Goal: Find specific page/section: Find specific page/section

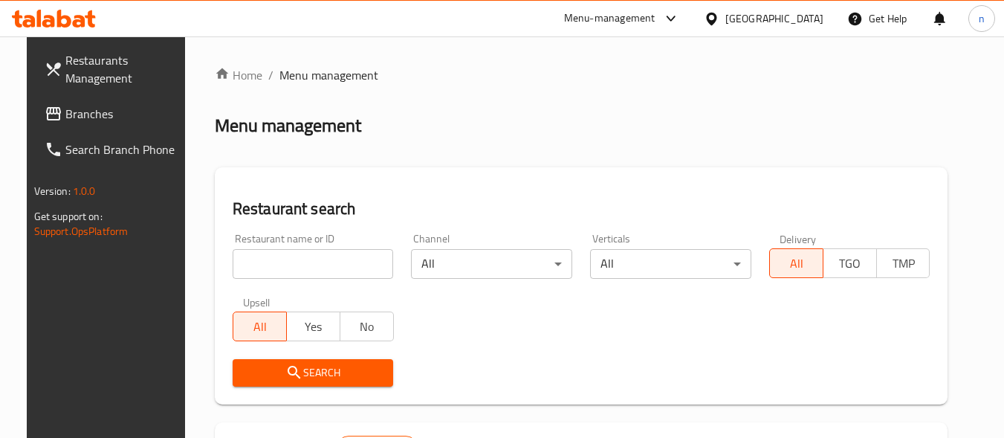
click at [821, 14] on div "Bahrain" at bounding box center [774, 18] width 98 height 16
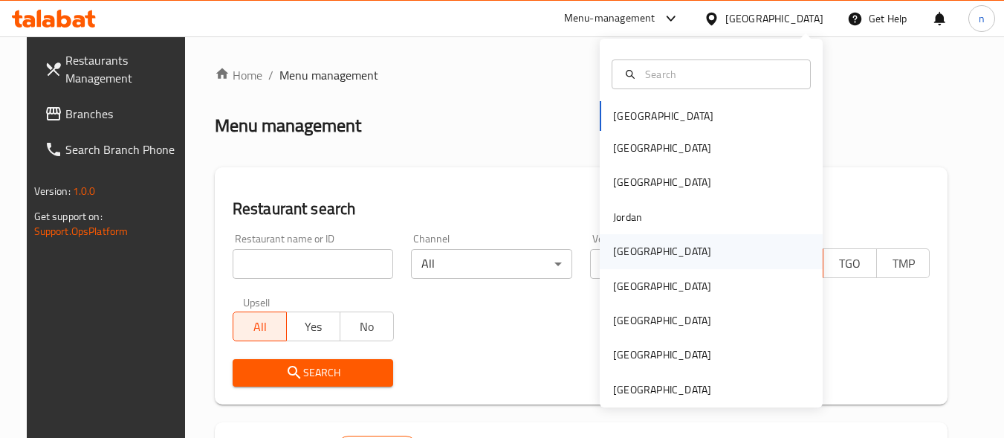
click at [626, 252] on div "Kuwait" at bounding box center [662, 251] width 98 height 16
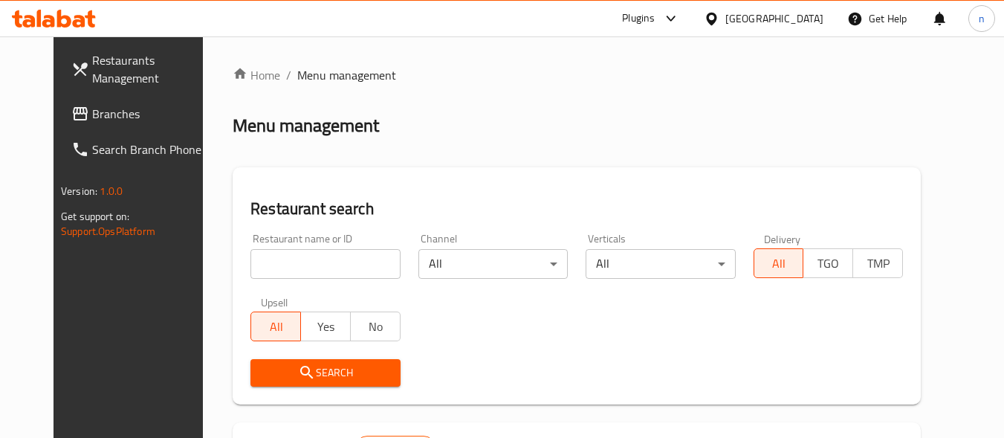
click at [92, 112] on span "Branches" at bounding box center [150, 114] width 117 height 18
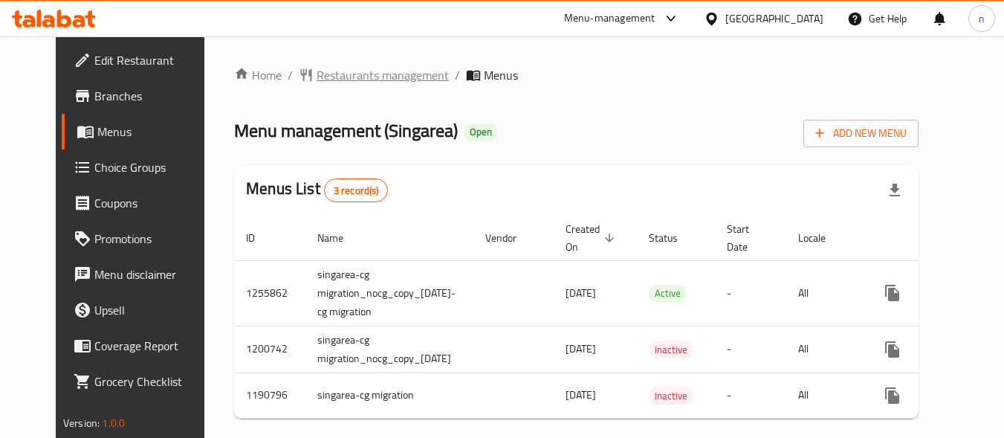
click at [333, 74] on span "Restaurants management" at bounding box center [383, 75] width 132 height 18
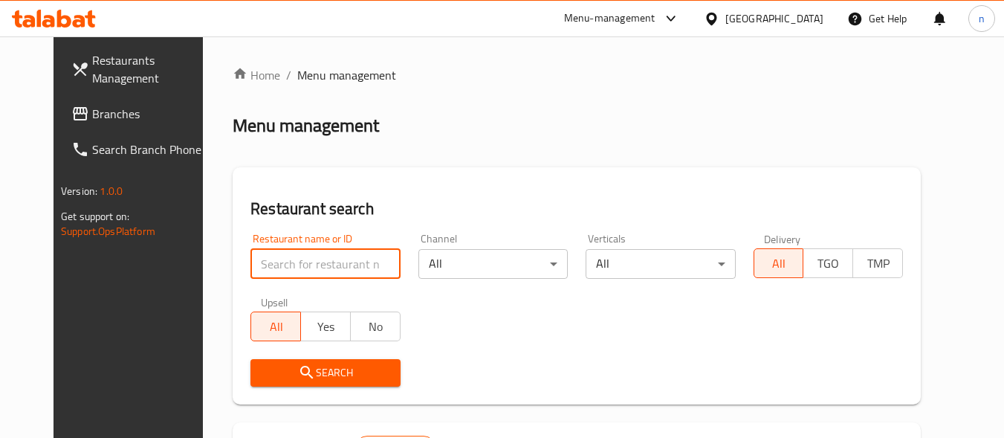
click at [332, 264] on input "search" at bounding box center [324, 264] width 149 height 30
paste input "623221"
type input "623221"
click button "Search" at bounding box center [324, 372] width 149 height 27
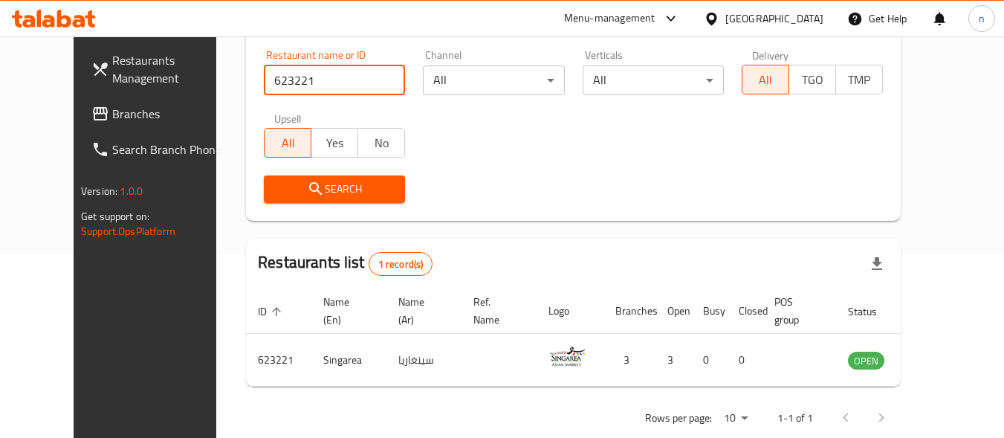
scroll to position [213, 0]
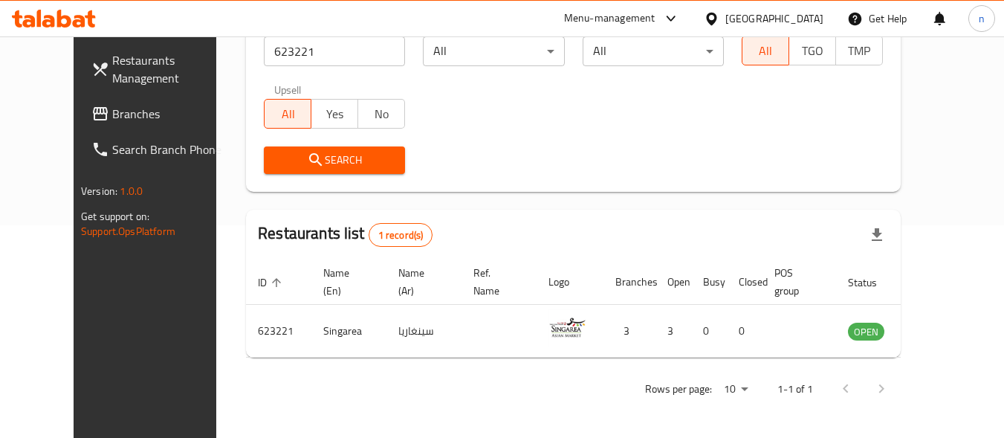
click at [803, 22] on div "[GEOGRAPHIC_DATA]" at bounding box center [774, 18] width 98 height 16
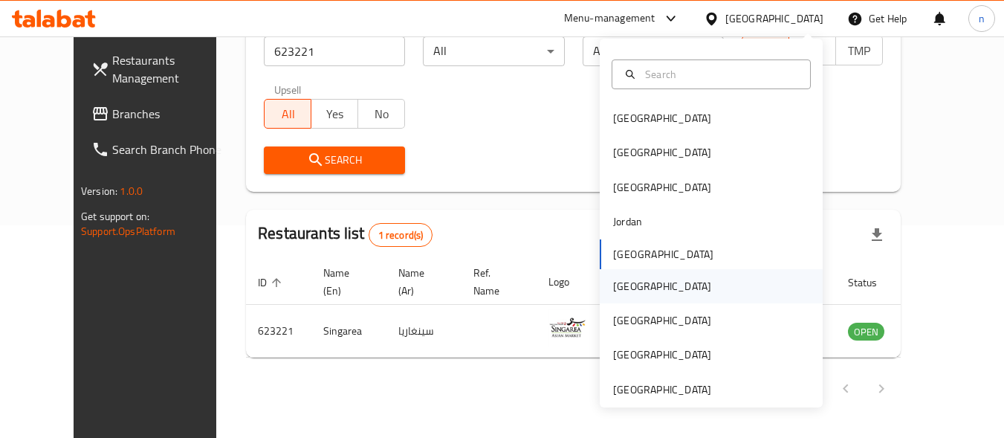
click at [623, 283] on div "Oman" at bounding box center [662, 286] width 98 height 16
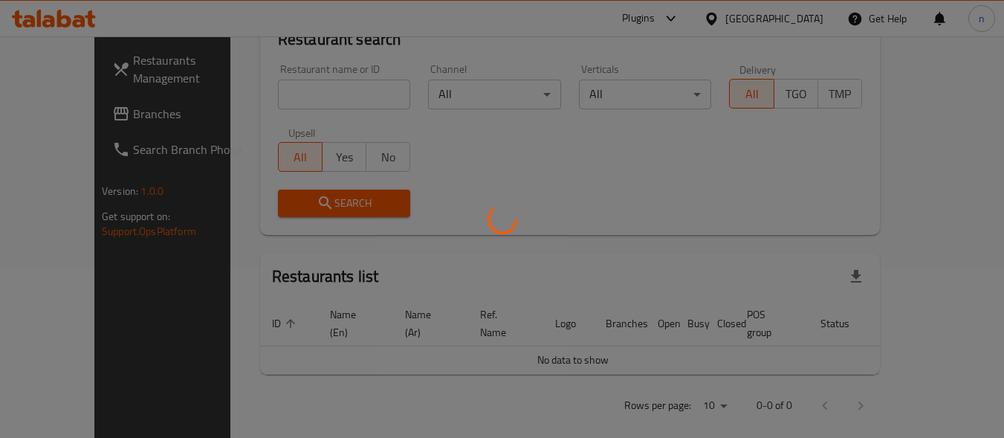
scroll to position [213, 0]
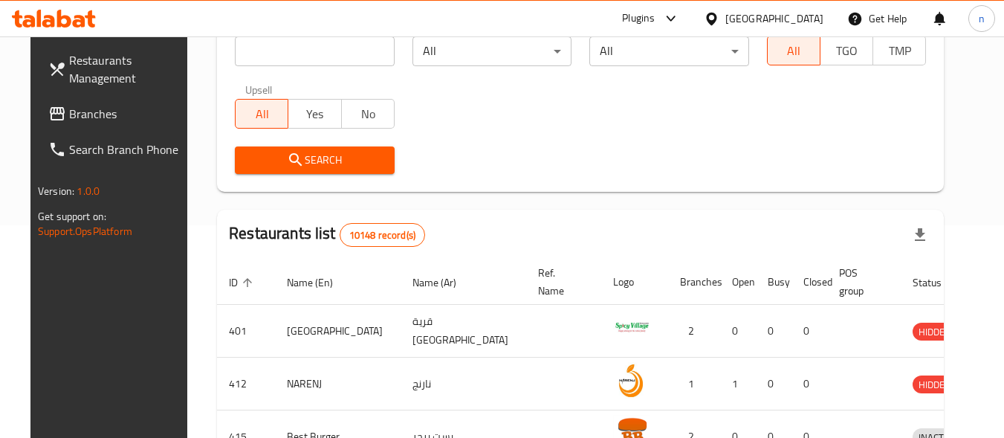
click at [805, 24] on div "[GEOGRAPHIC_DATA]" at bounding box center [774, 18] width 98 height 16
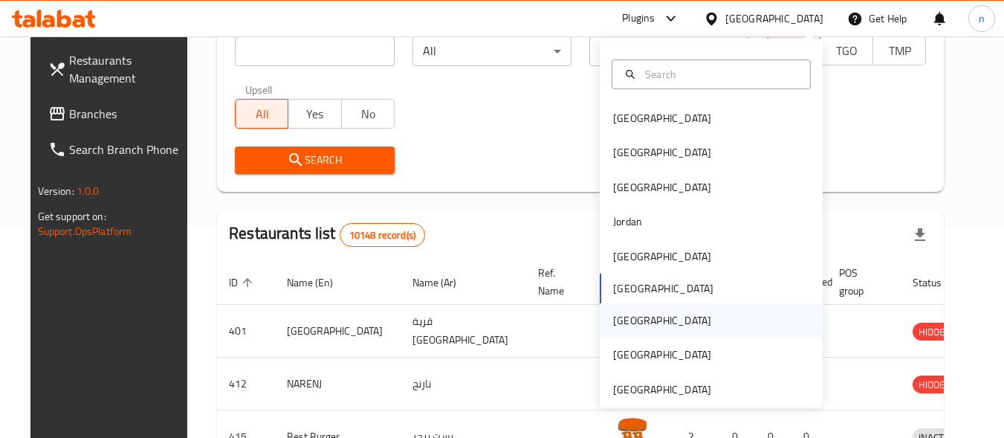
click at [617, 323] on div "[GEOGRAPHIC_DATA]" at bounding box center [662, 320] width 98 height 16
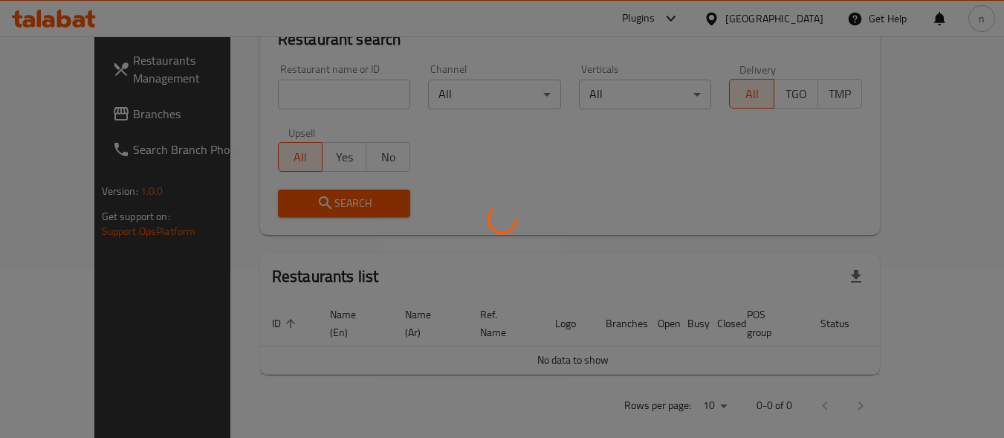
scroll to position [213, 0]
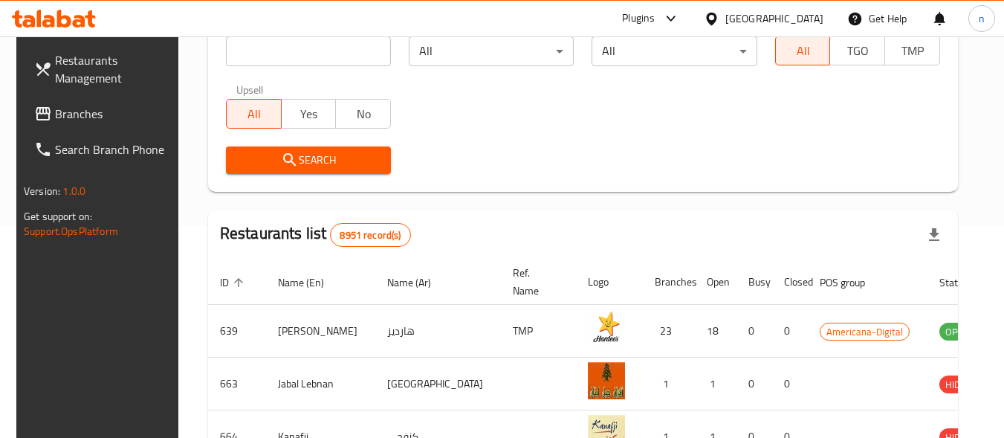
click at [68, 116] on span "Branches" at bounding box center [113, 114] width 117 height 18
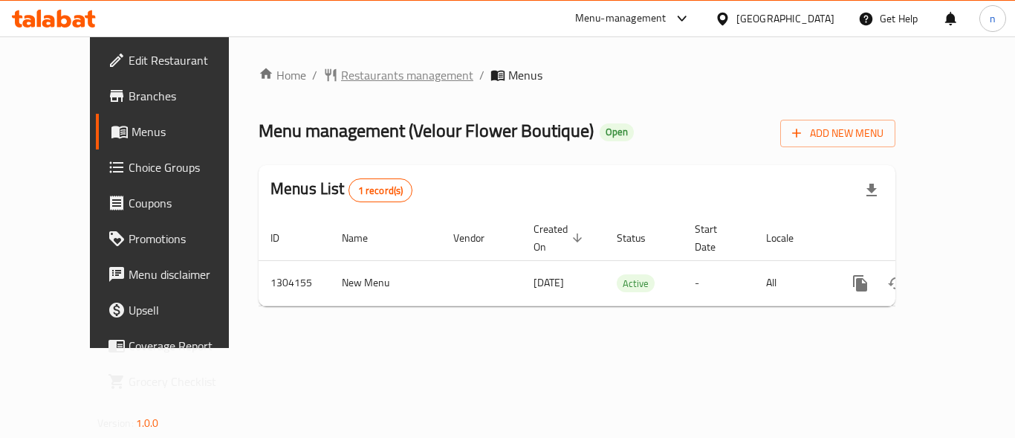
click at [347, 67] on span "Restaurants management" at bounding box center [407, 75] width 132 height 18
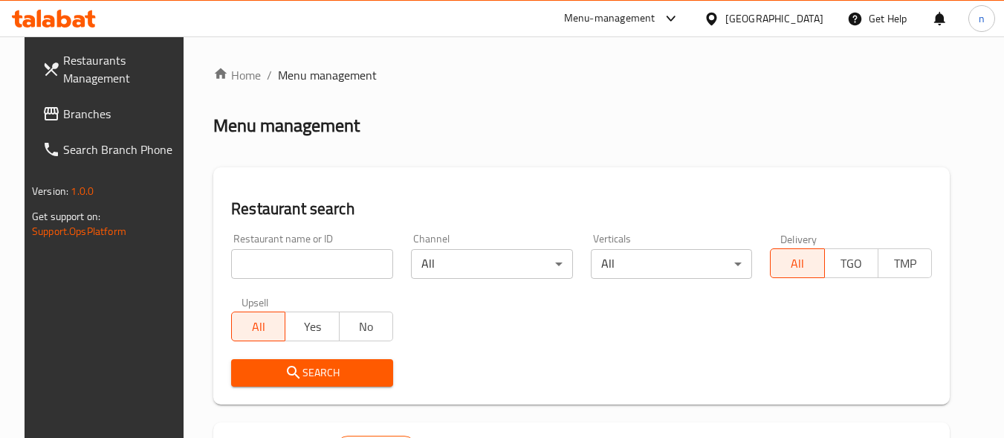
click at [303, 270] on input "search" at bounding box center [312, 264] width 162 height 30
paste input "703085"
type input "703085"
click button "Search" at bounding box center [312, 372] width 162 height 27
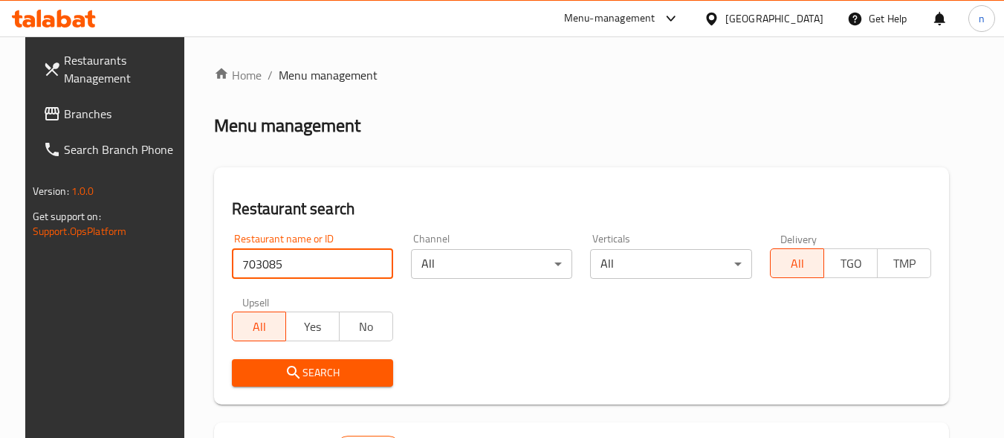
click button "Search" at bounding box center [312, 372] width 161 height 27
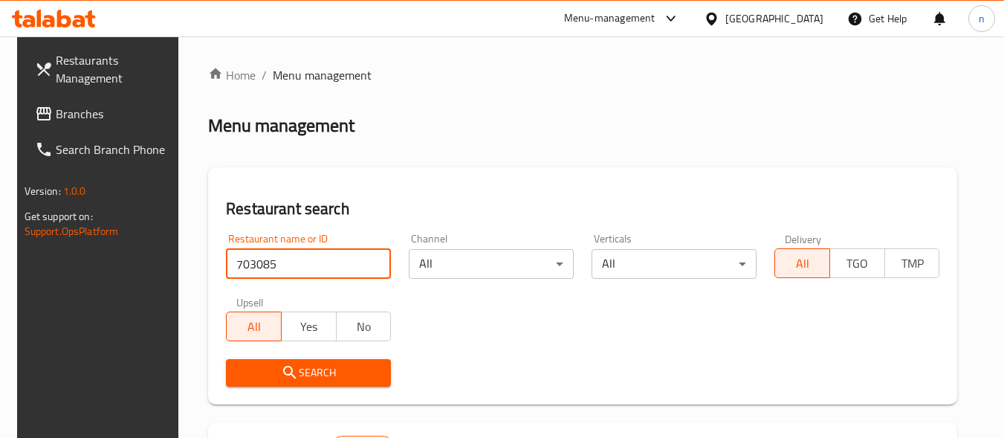
click at [69, 120] on span "Branches" at bounding box center [114, 114] width 117 height 18
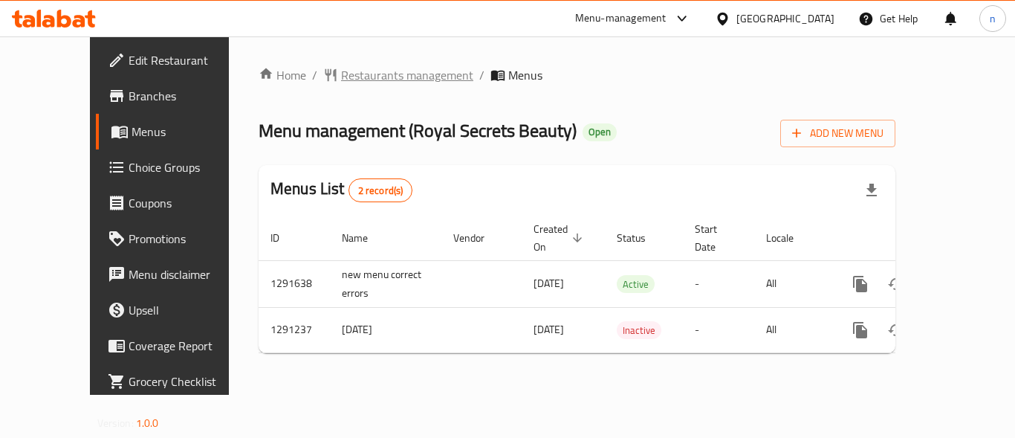
click at [341, 78] on span "Restaurants management" at bounding box center [407, 75] width 132 height 18
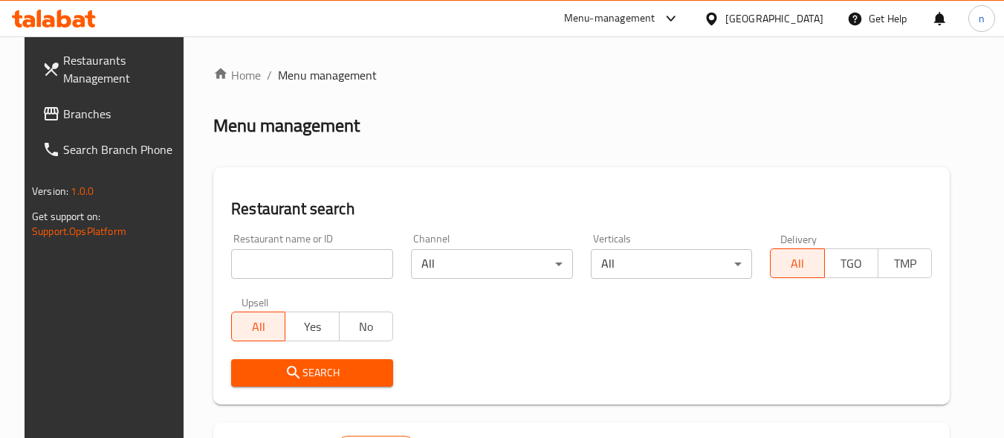
click at [317, 260] on input "search" at bounding box center [312, 264] width 162 height 30
paste input "698502"
type input "698502"
click button "Search" at bounding box center [312, 372] width 162 height 27
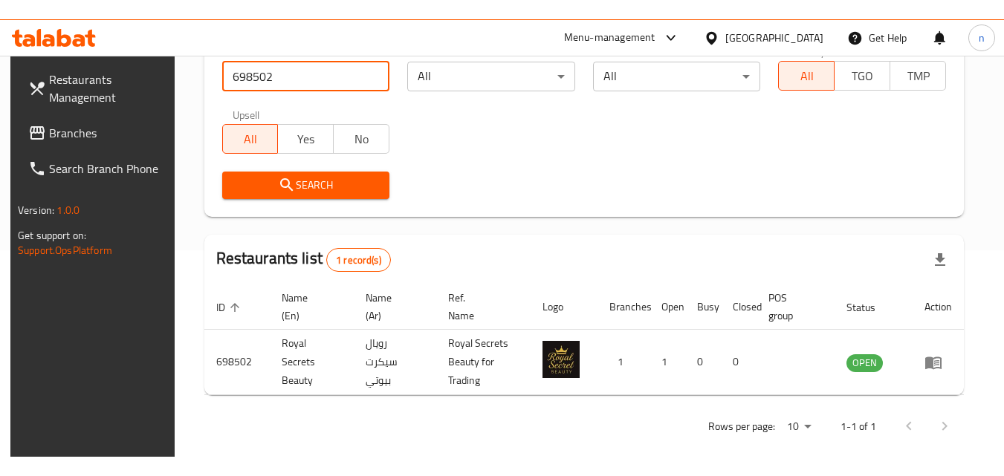
scroll to position [187, 0]
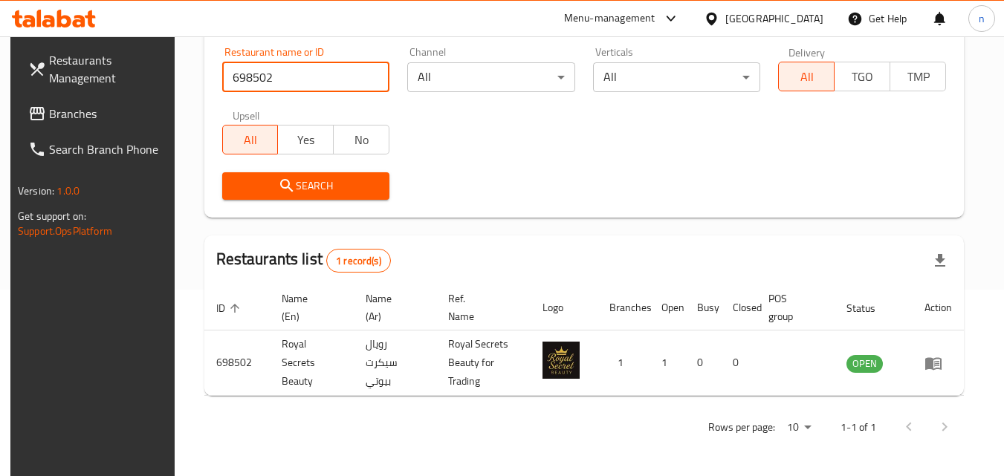
click at [80, 122] on span "Branches" at bounding box center [107, 114] width 117 height 18
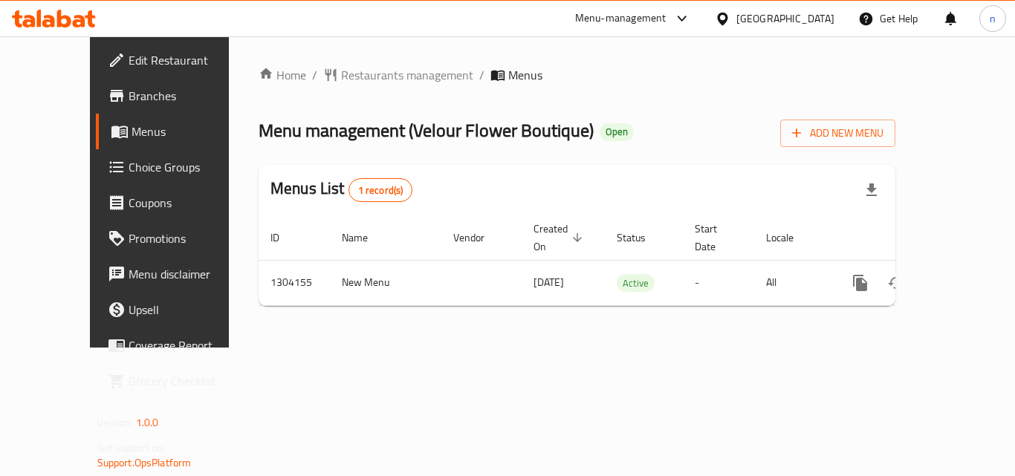
click at [753, 128] on div "Menu management ( Velour Flower Boutique ) Open Add New Menu" at bounding box center [577, 130] width 637 height 33
click at [357, 74] on span "Restaurants management" at bounding box center [407, 75] width 132 height 18
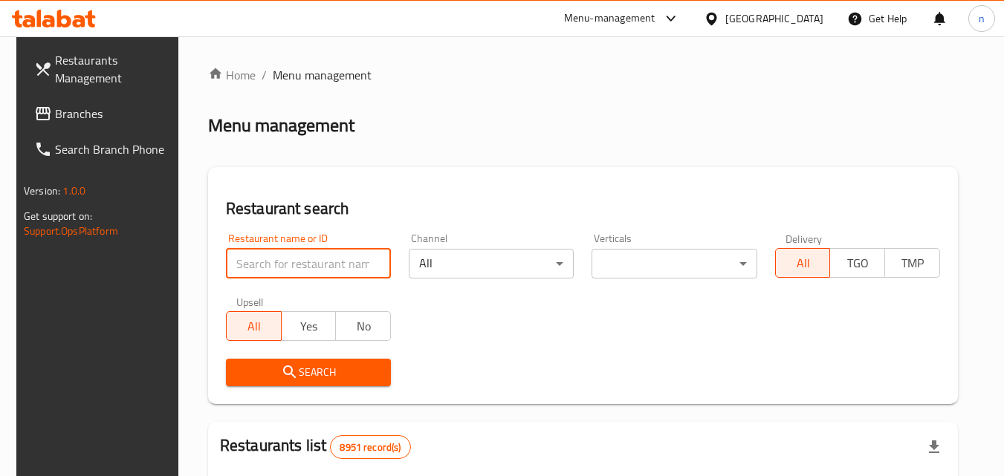
click at [325, 256] on input "search" at bounding box center [308, 264] width 165 height 30
paste input "772867"
type input "772867"
click button "Search" at bounding box center [308, 372] width 165 height 27
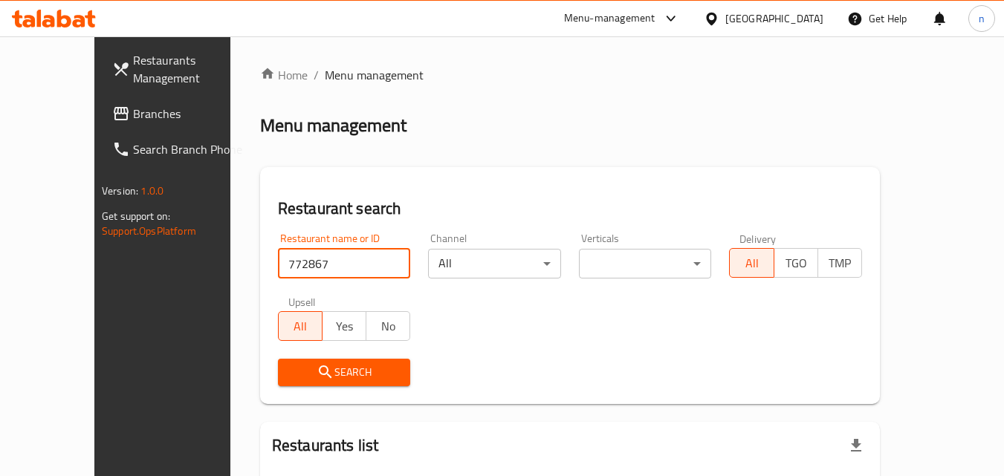
scroll to position [131, 0]
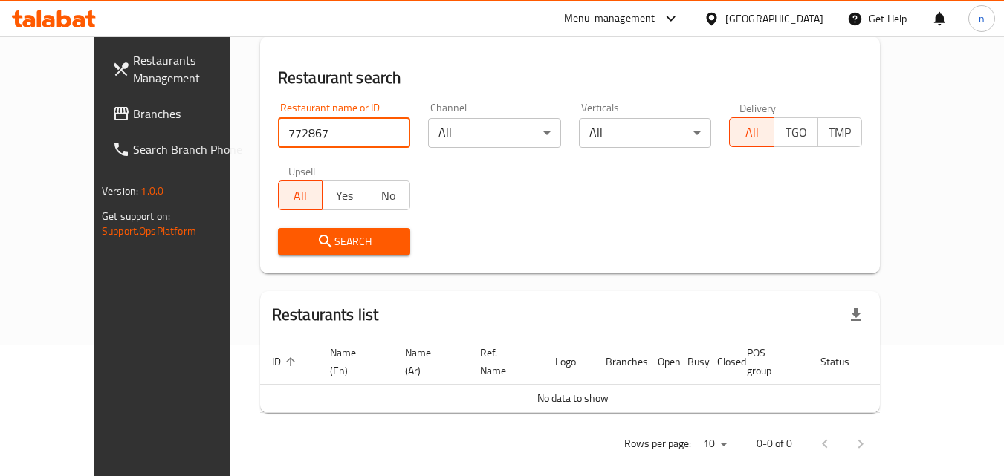
click at [133, 105] on span "Branches" at bounding box center [191, 114] width 117 height 18
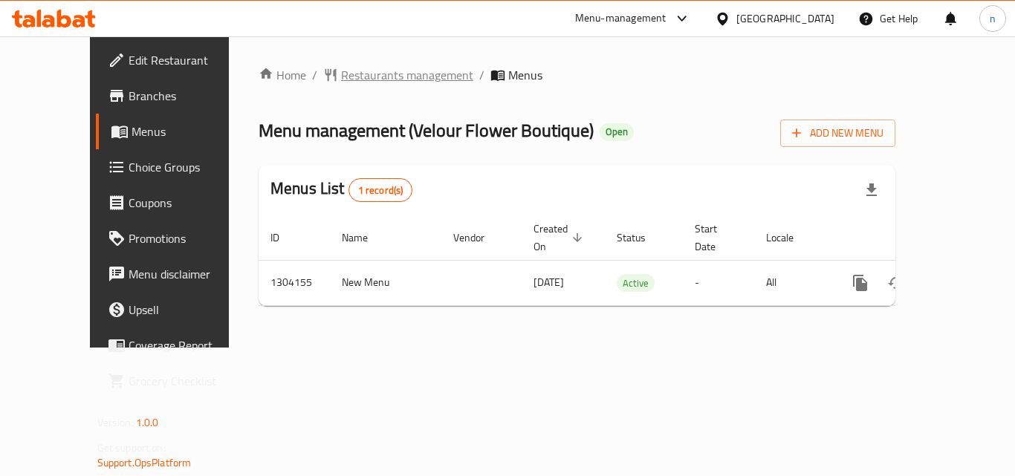
click at [359, 67] on span "Restaurants management" at bounding box center [407, 75] width 132 height 18
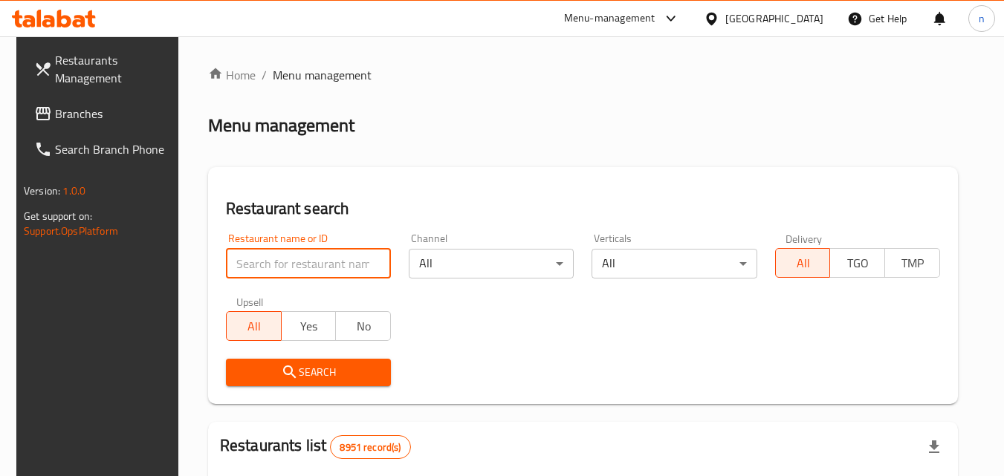
click at [314, 267] on input "search" at bounding box center [308, 264] width 165 height 30
paste input "703085"
type input "703085"
click button "Search" at bounding box center [308, 372] width 165 height 27
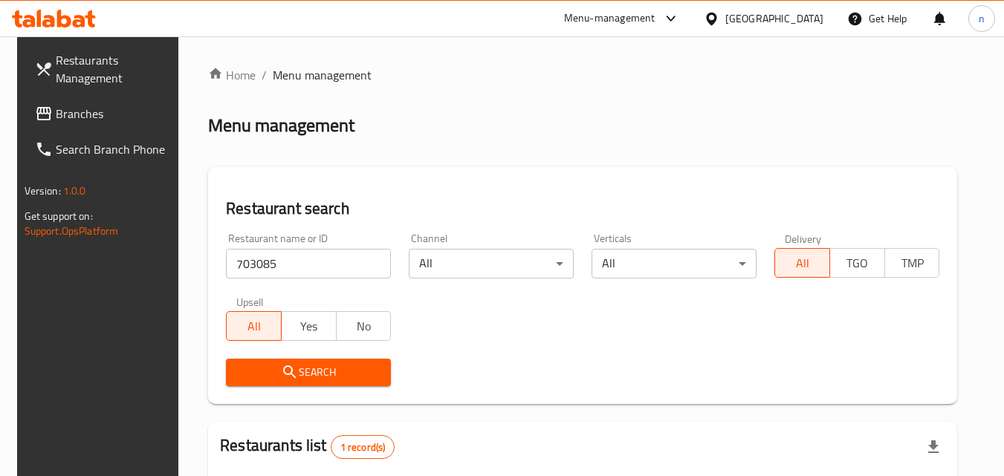
click at [725, 21] on div at bounding box center [715, 18] width 22 height 16
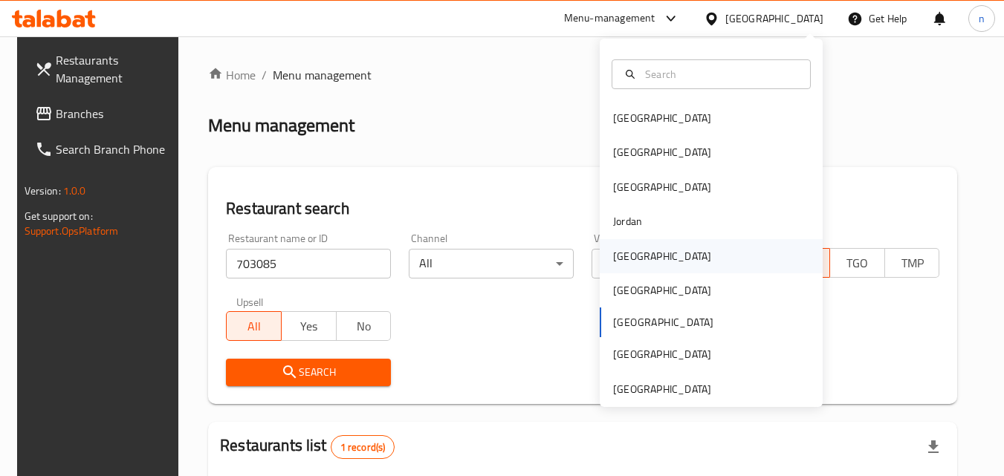
click at [620, 263] on div "[GEOGRAPHIC_DATA]" at bounding box center [662, 256] width 98 height 16
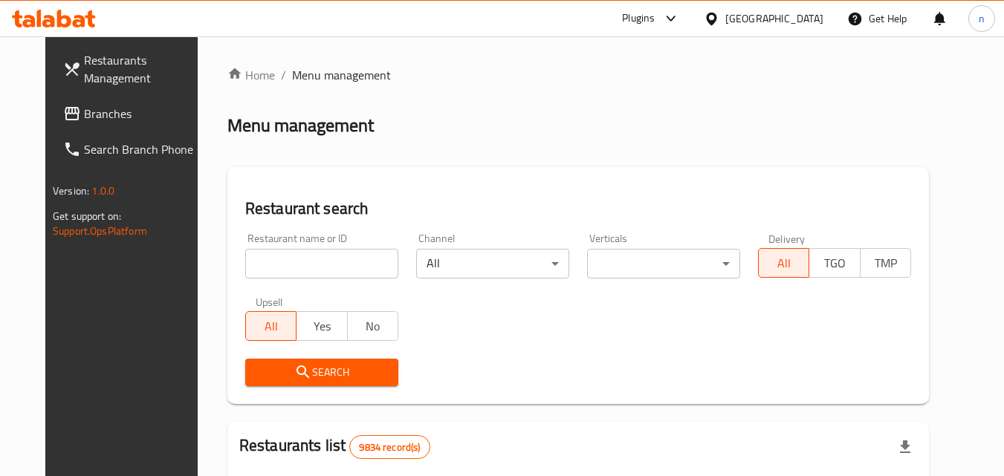
drag, startPoint x: 59, startPoint y: 112, endPoint x: 88, endPoint y: 138, distance: 39.5
click at [84, 112] on span "Branches" at bounding box center [142, 114] width 117 height 18
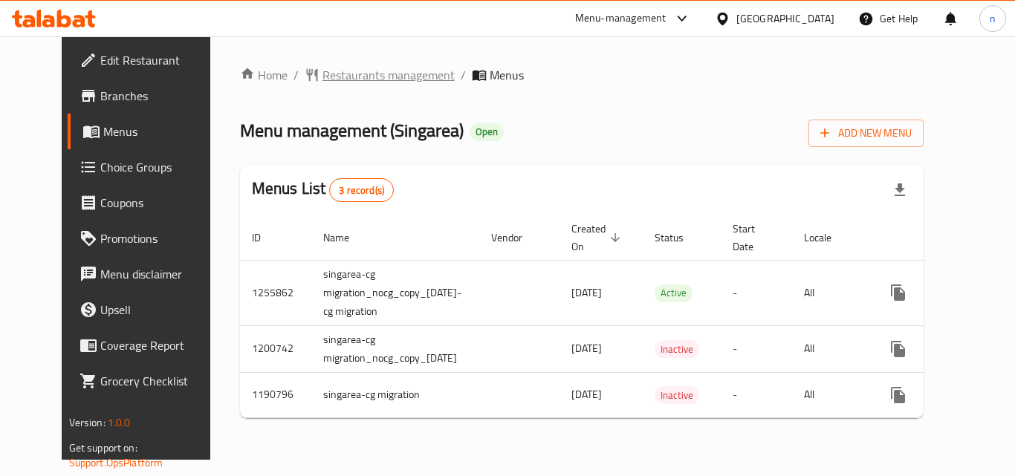
click at [346, 75] on span "Restaurants management" at bounding box center [388, 75] width 132 height 18
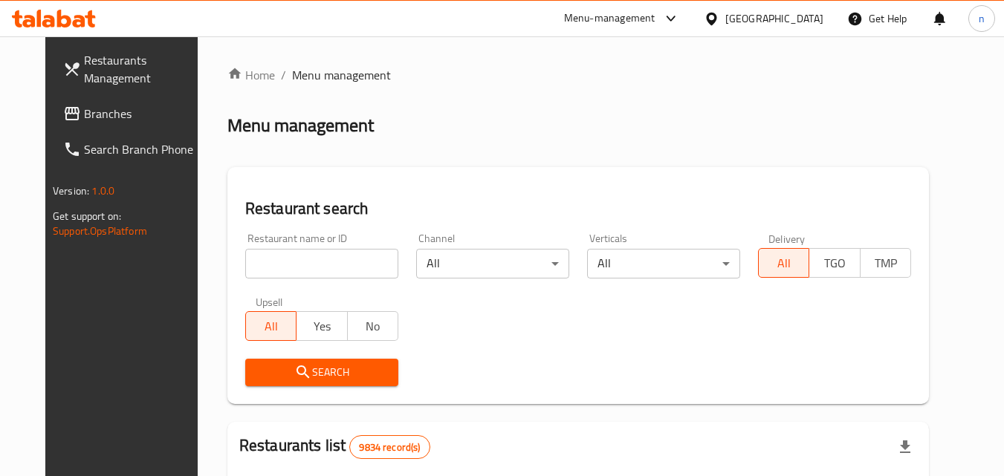
click at [296, 265] on input "search" at bounding box center [321, 264] width 153 height 30
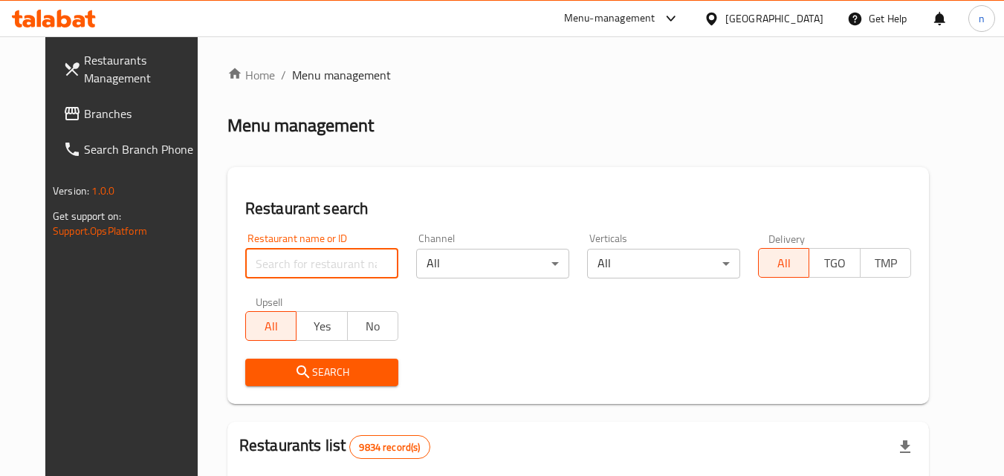
paste input "623221"
type input "623221"
click button "Search" at bounding box center [321, 372] width 153 height 27
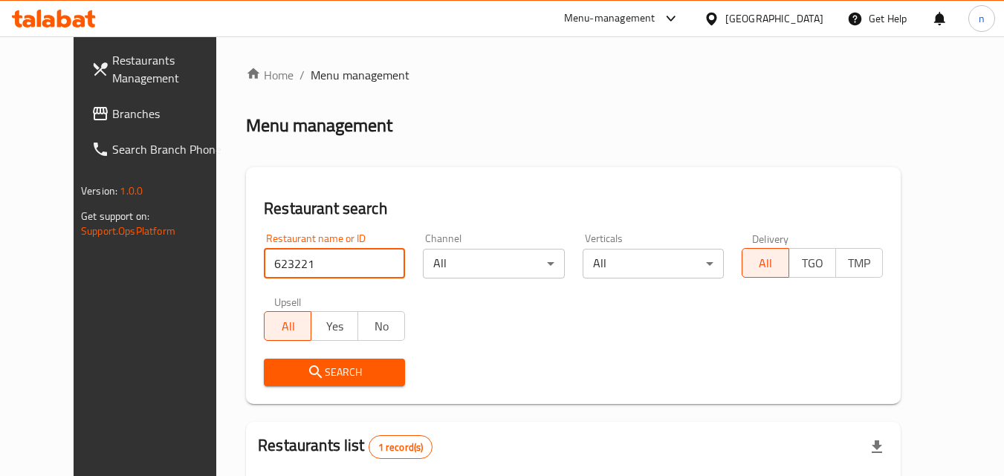
click at [804, 19] on div "Kuwait" at bounding box center [774, 18] width 98 height 16
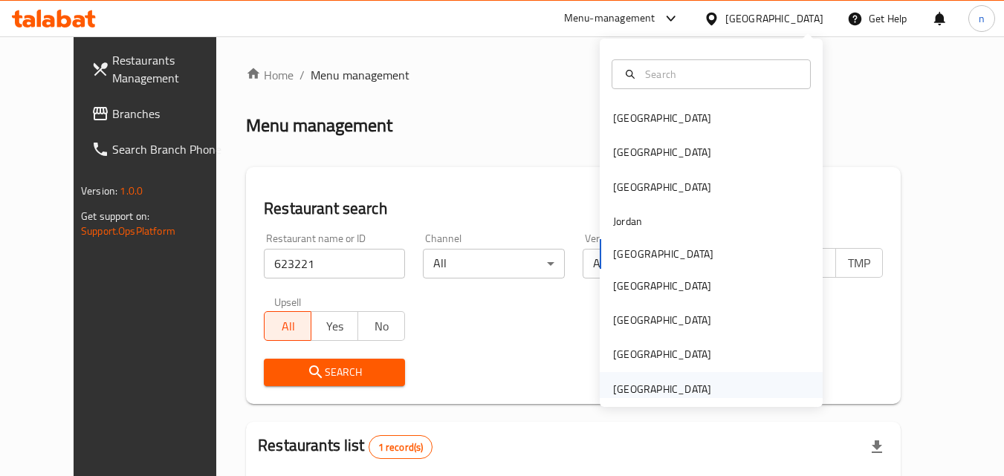
click at [661, 397] on div "[GEOGRAPHIC_DATA]" at bounding box center [662, 389] width 98 height 16
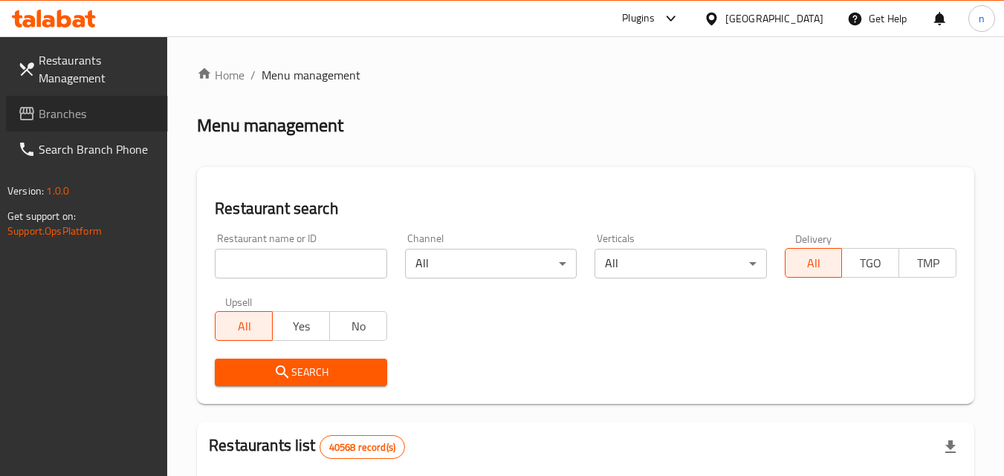
click at [87, 103] on link "Branches" at bounding box center [87, 114] width 162 height 36
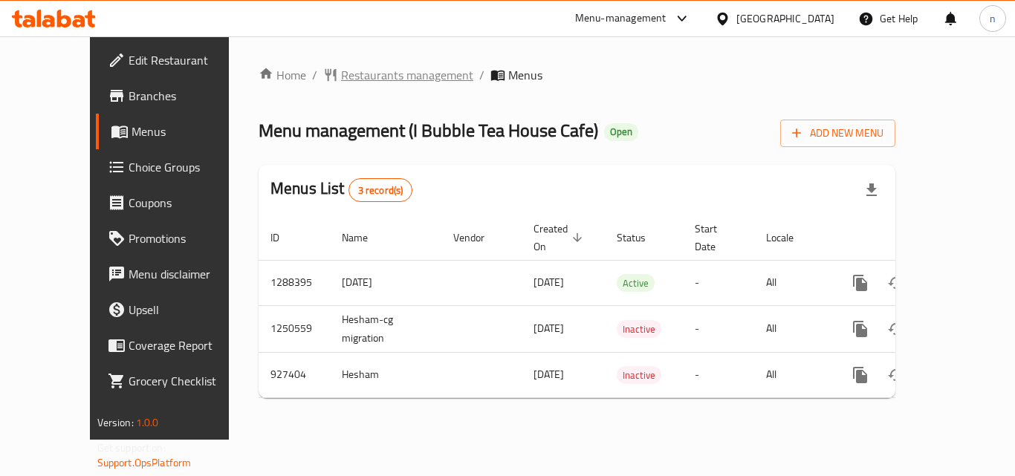
click at [358, 80] on span "Restaurants management" at bounding box center [407, 75] width 132 height 18
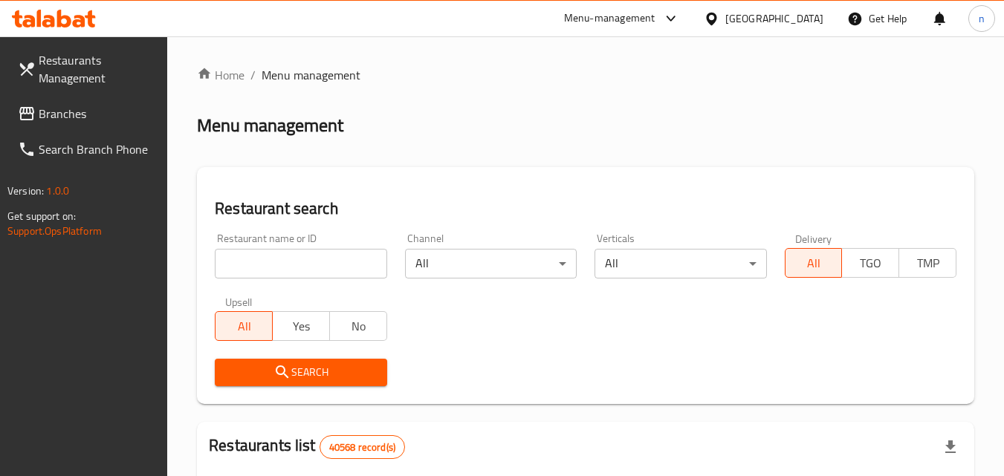
click at [71, 115] on span "Branches" at bounding box center [97, 114] width 117 height 18
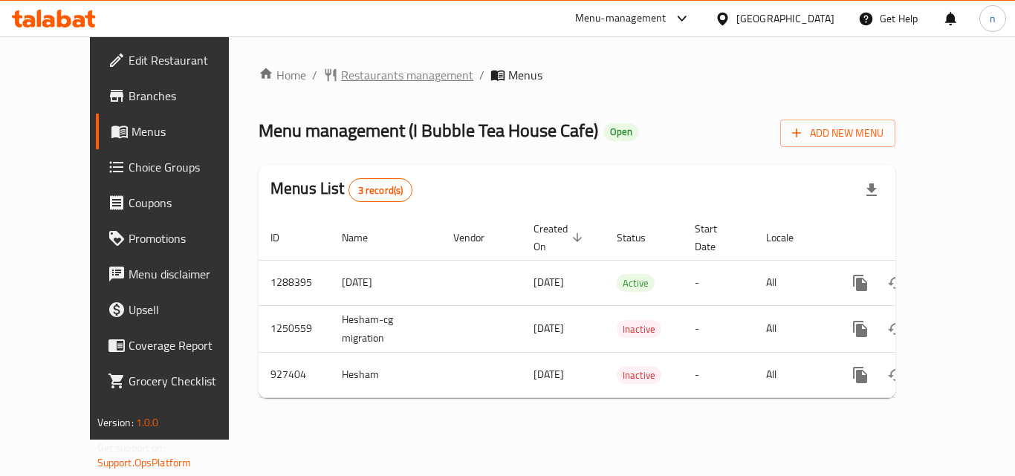
click at [355, 74] on span "Restaurants management" at bounding box center [407, 75] width 132 height 18
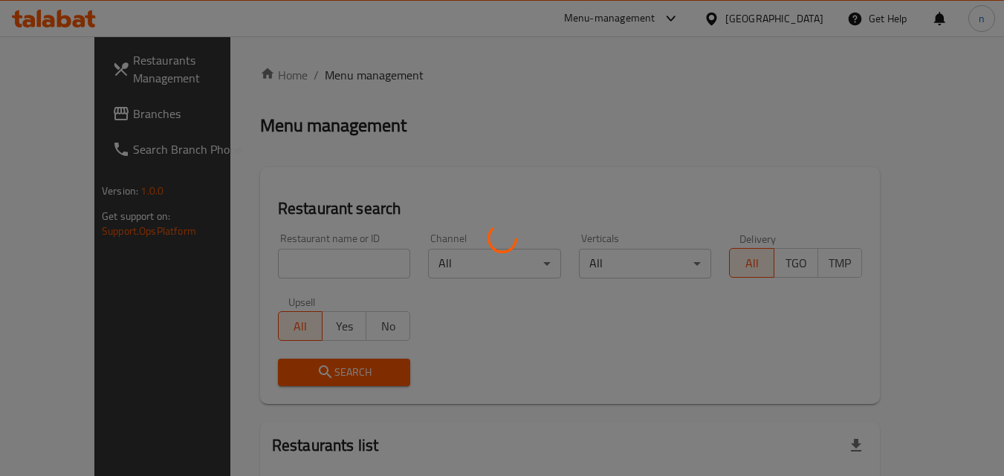
click at [329, 260] on div at bounding box center [502, 238] width 1004 height 476
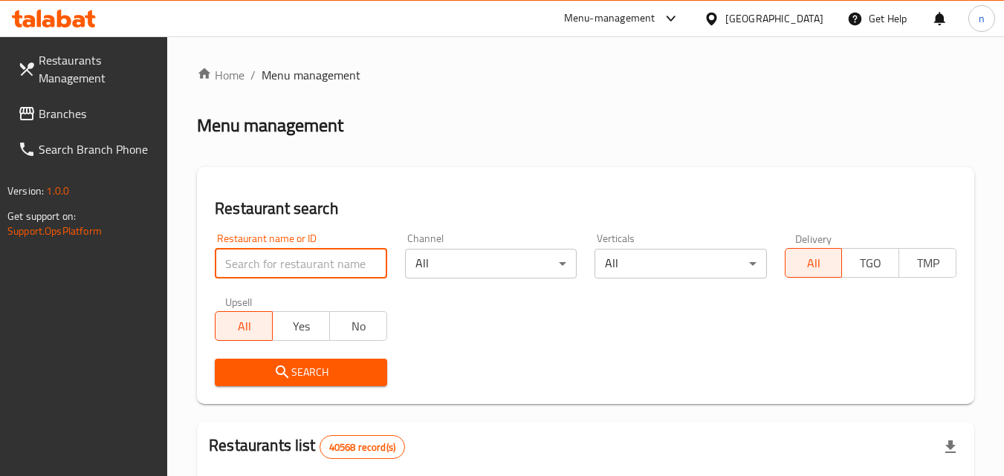
click at [329, 262] on input "search" at bounding box center [301, 264] width 172 height 30
paste input "658825"
type input "658825"
click button "Search" at bounding box center [301, 372] width 172 height 27
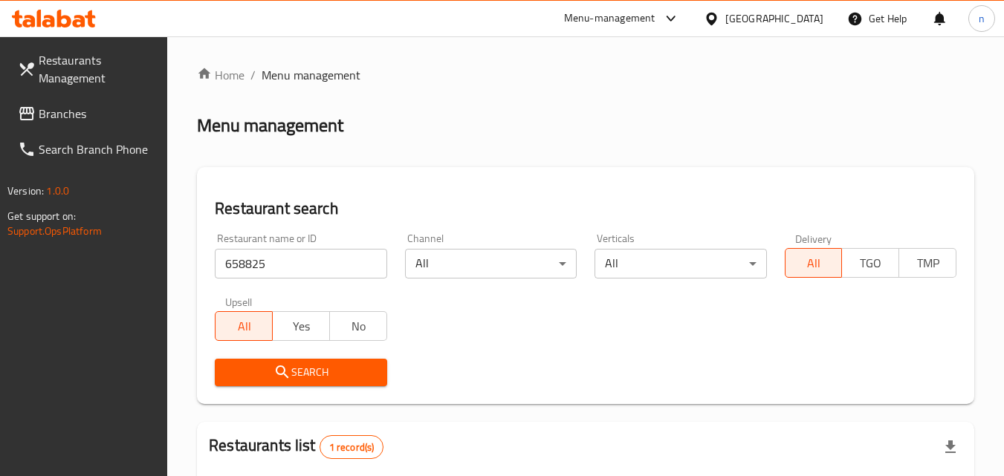
click at [753, 10] on div "[GEOGRAPHIC_DATA]" at bounding box center [774, 18] width 98 height 16
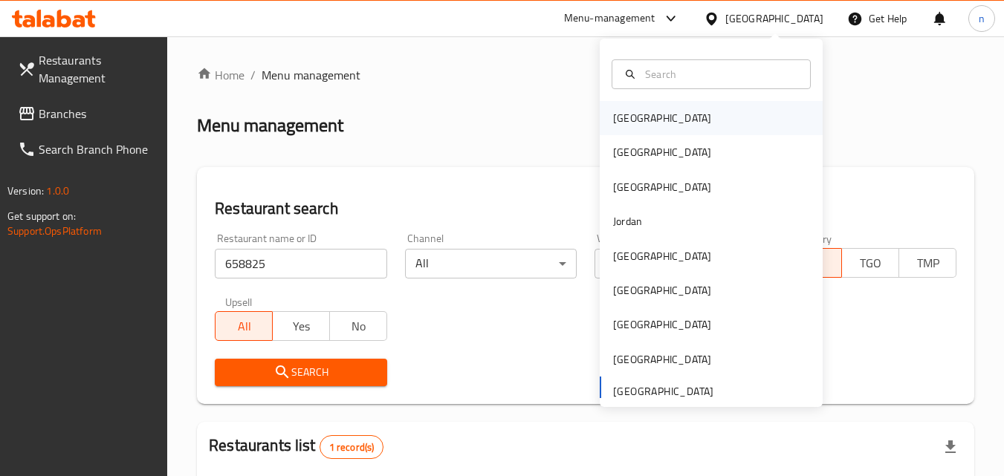
click at [614, 117] on div "[GEOGRAPHIC_DATA]" at bounding box center [662, 118] width 98 height 16
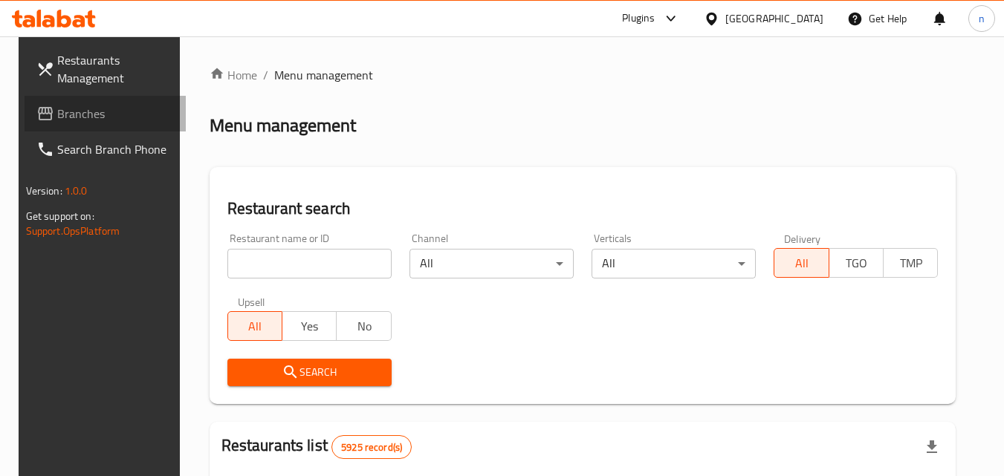
click at [66, 117] on span "Branches" at bounding box center [115, 114] width 117 height 18
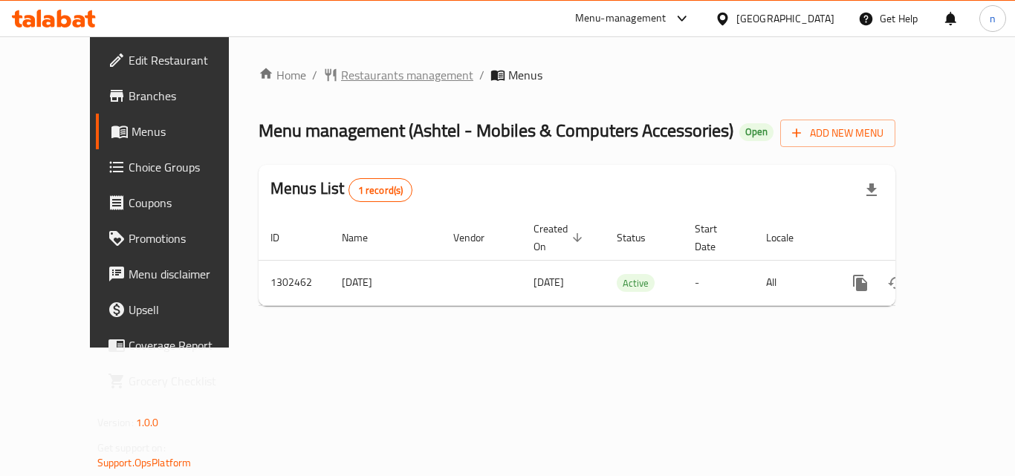
click at [356, 71] on span "Restaurants management" at bounding box center [407, 75] width 132 height 18
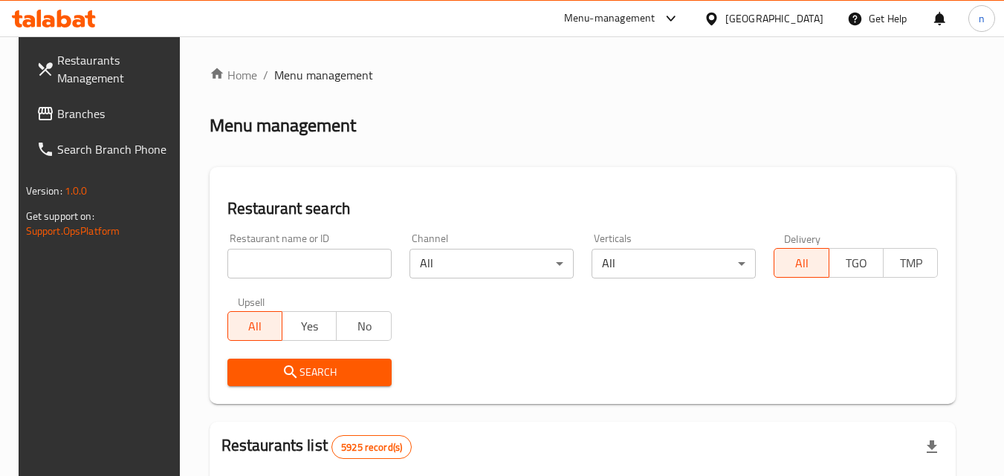
click at [328, 268] on input "search" at bounding box center [309, 264] width 164 height 30
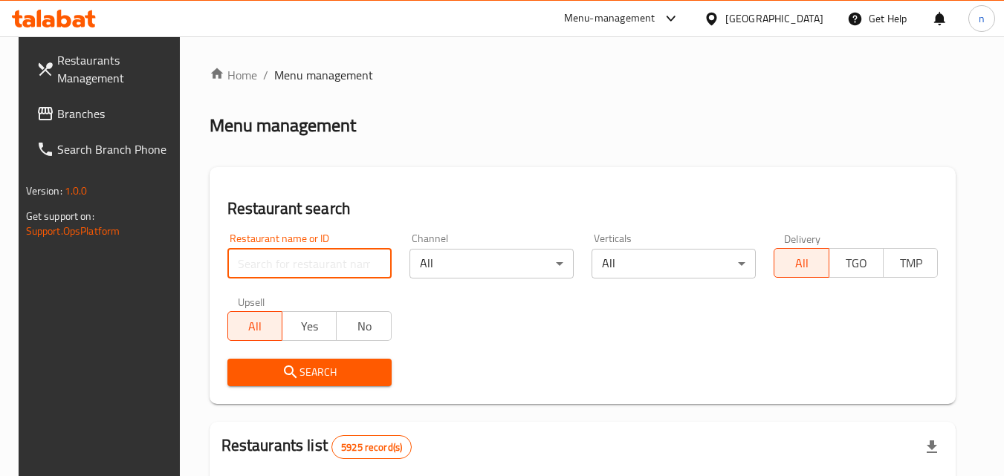
paste input "702328"
type input "702328"
click button "Search" at bounding box center [309, 372] width 164 height 27
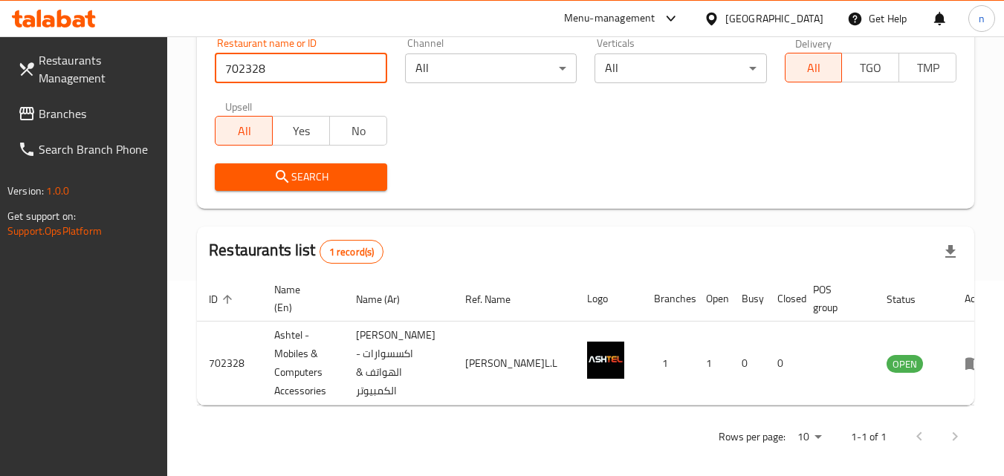
scroll to position [205, 0]
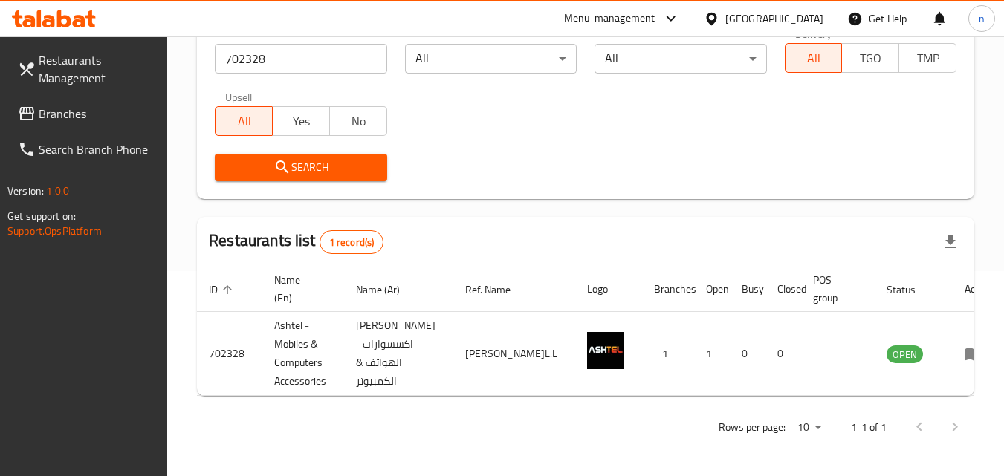
click at [797, 22] on div "[GEOGRAPHIC_DATA]" at bounding box center [774, 18] width 98 height 16
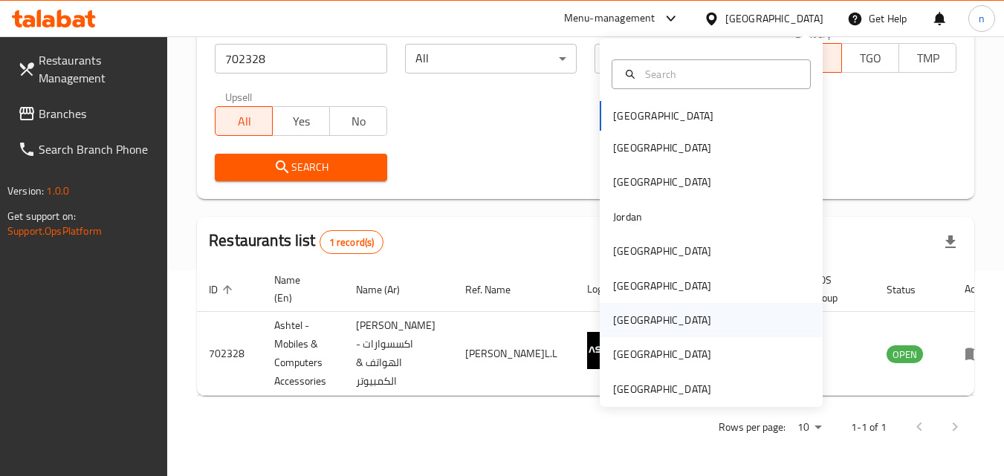
click at [621, 325] on div "[GEOGRAPHIC_DATA]" at bounding box center [662, 320] width 98 height 16
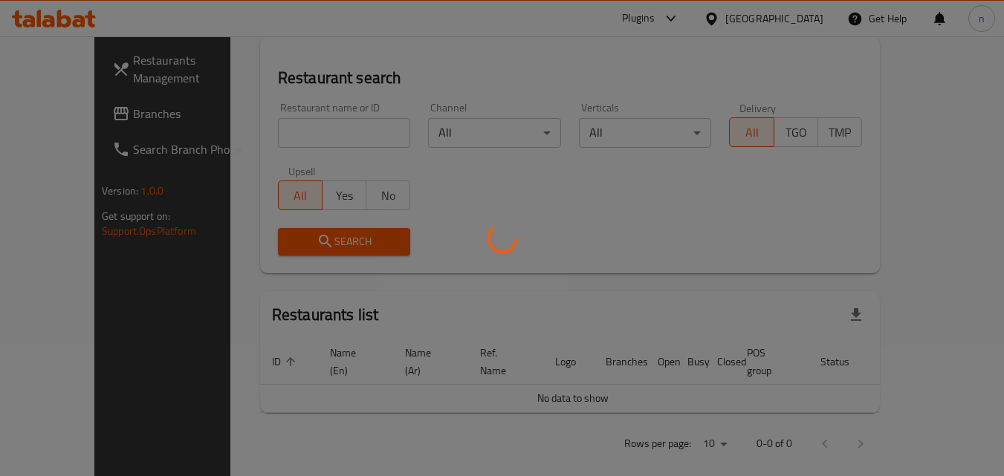
scroll to position [205, 0]
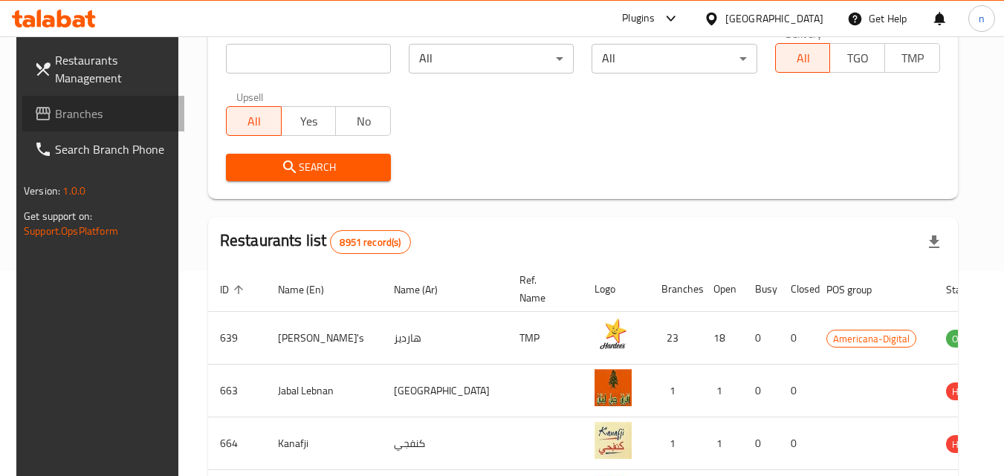
click at [61, 107] on span "Branches" at bounding box center [113, 114] width 117 height 18
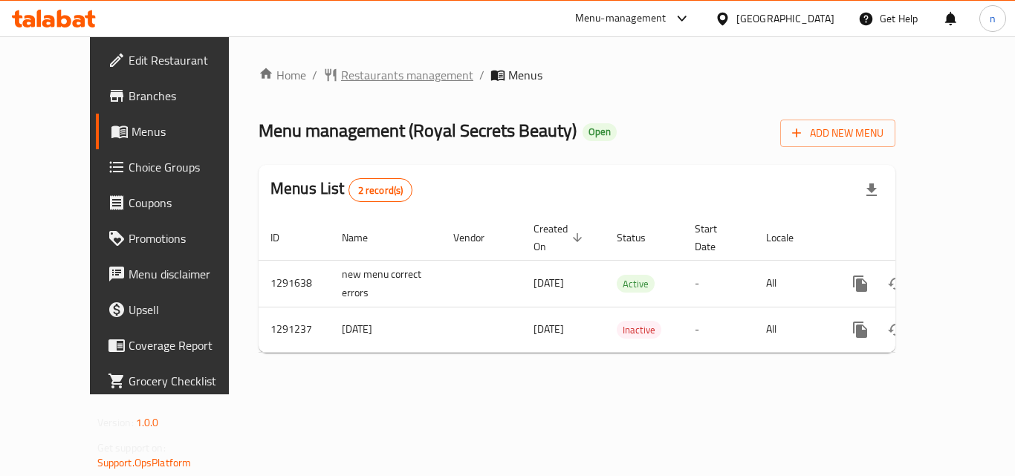
click at [358, 73] on span "Restaurants management" at bounding box center [407, 75] width 132 height 18
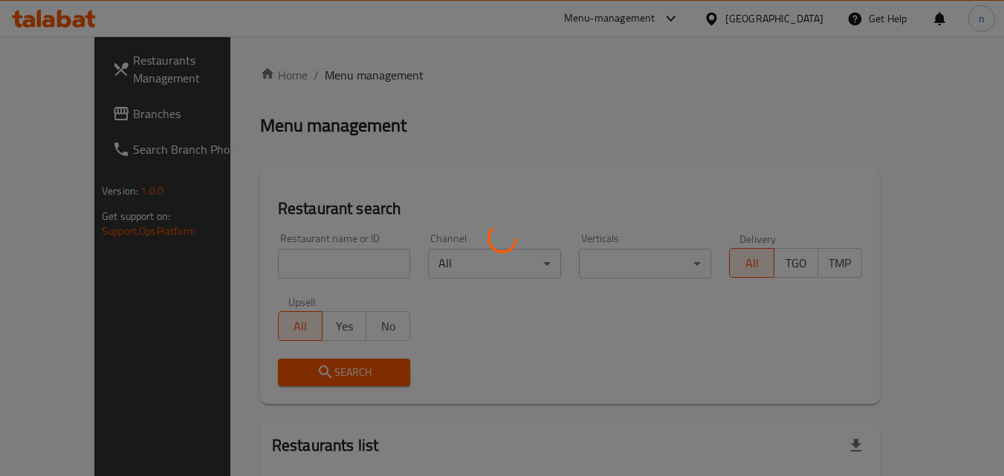
click at [340, 260] on div at bounding box center [502, 238] width 1004 height 476
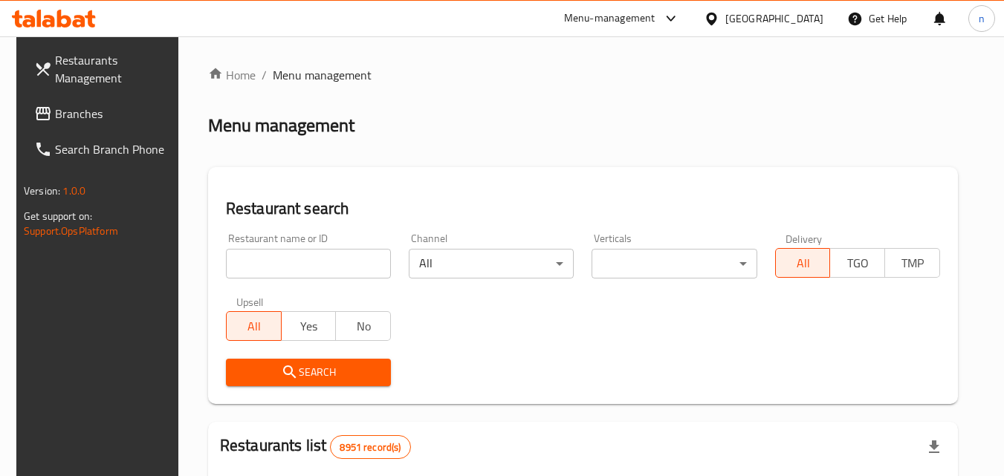
click at [340, 260] on input "search" at bounding box center [308, 264] width 165 height 30
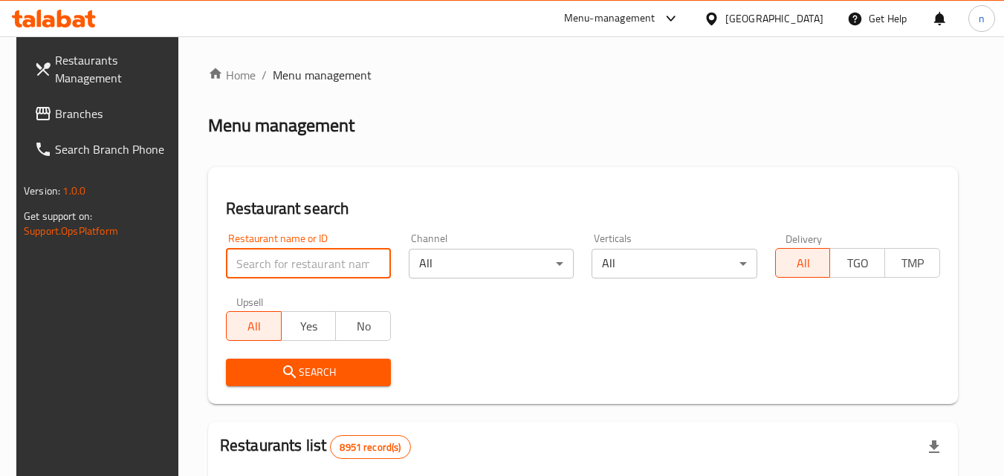
paste input "698502"
type input "698502"
click button "Search" at bounding box center [308, 372] width 165 height 27
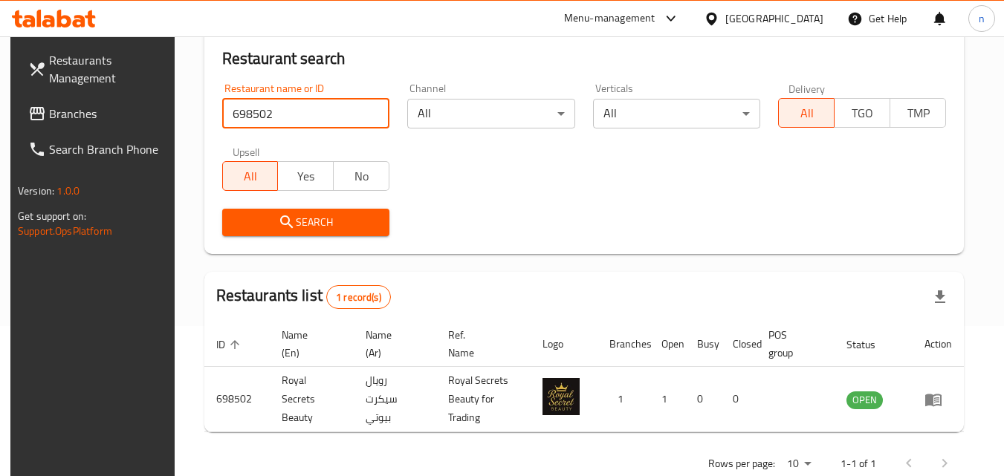
scroll to position [187, 0]
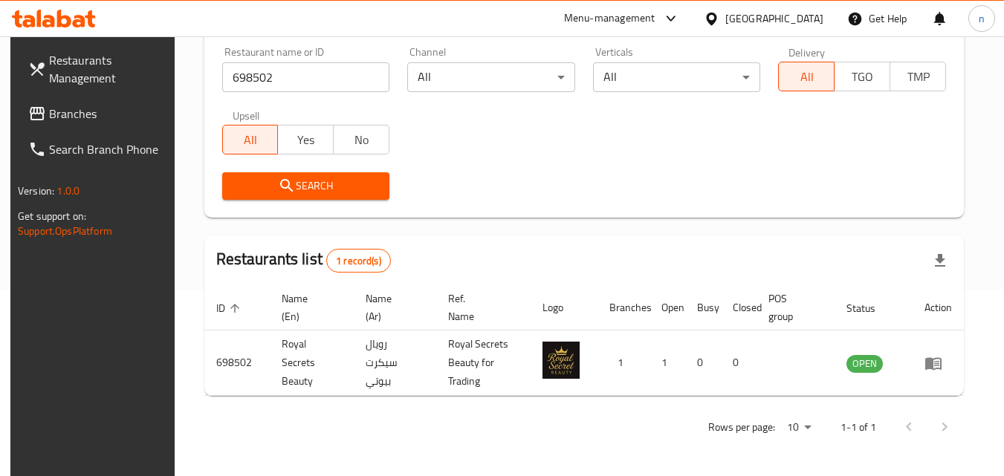
click at [805, 20] on div "[GEOGRAPHIC_DATA]" at bounding box center [774, 18] width 98 height 16
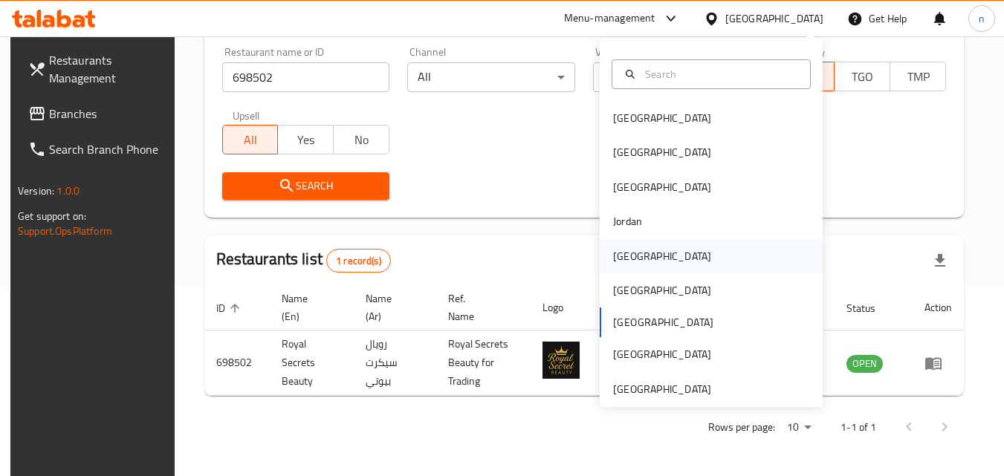
click at [617, 253] on div "[GEOGRAPHIC_DATA]" at bounding box center [662, 256] width 98 height 16
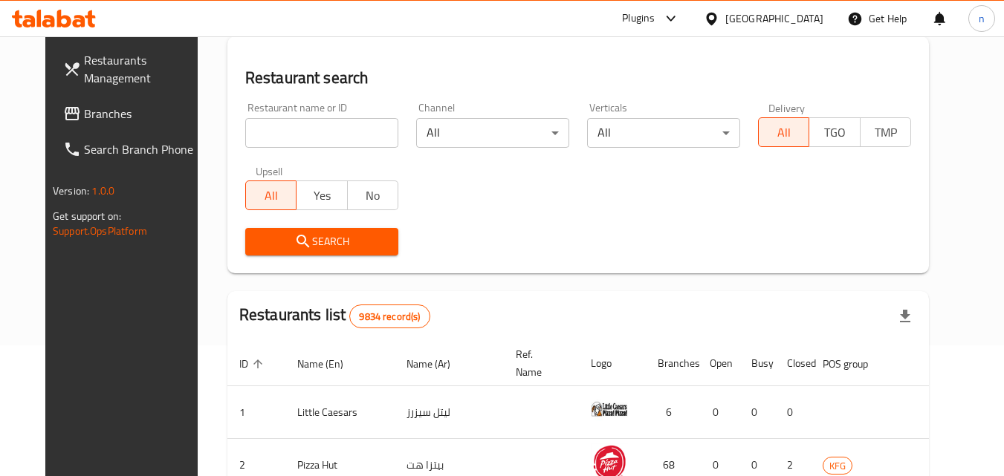
scroll to position [187, 0]
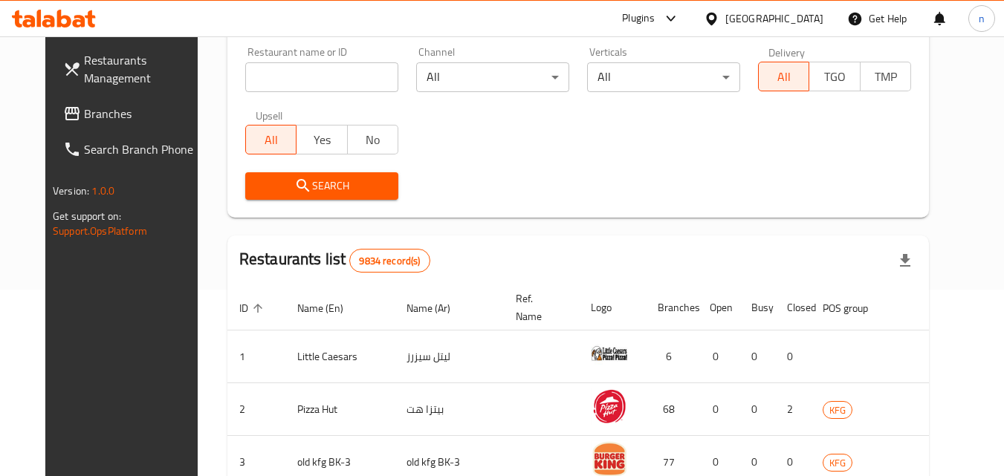
click at [84, 117] on span "Branches" at bounding box center [142, 114] width 117 height 18
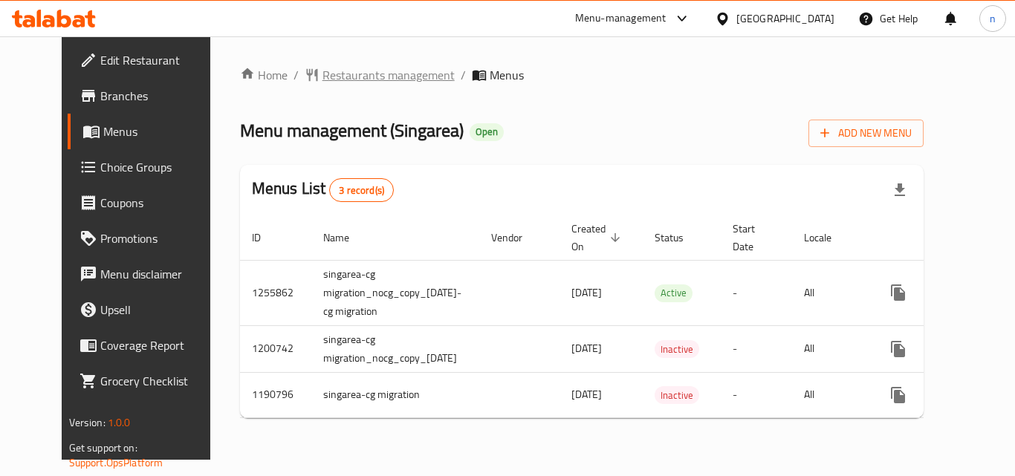
click at [336, 78] on span "Restaurants management" at bounding box center [388, 75] width 132 height 18
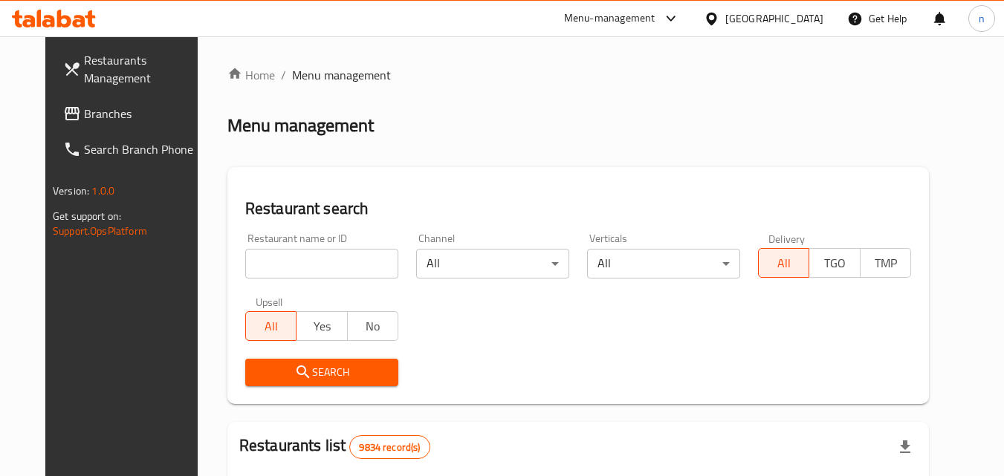
click at [299, 268] on input "search" at bounding box center [321, 264] width 153 height 30
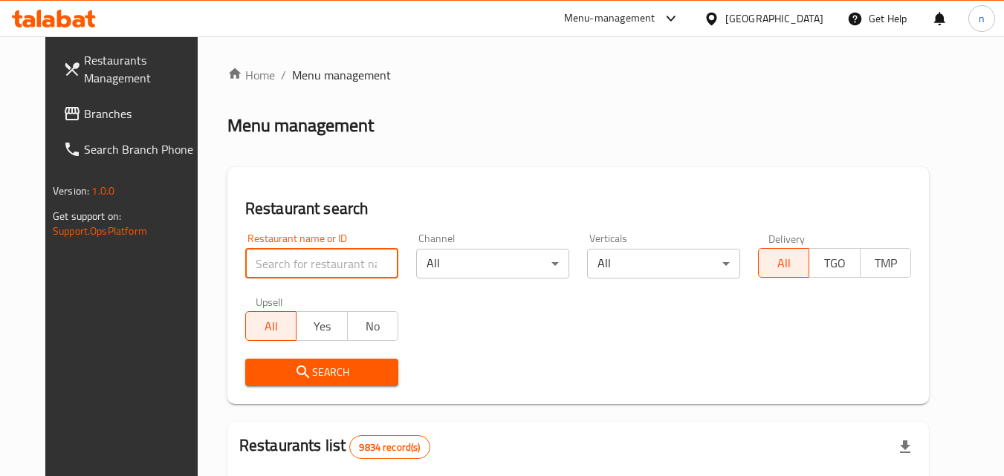
paste input "623221"
type input "623221"
click button "Search" at bounding box center [321, 372] width 153 height 27
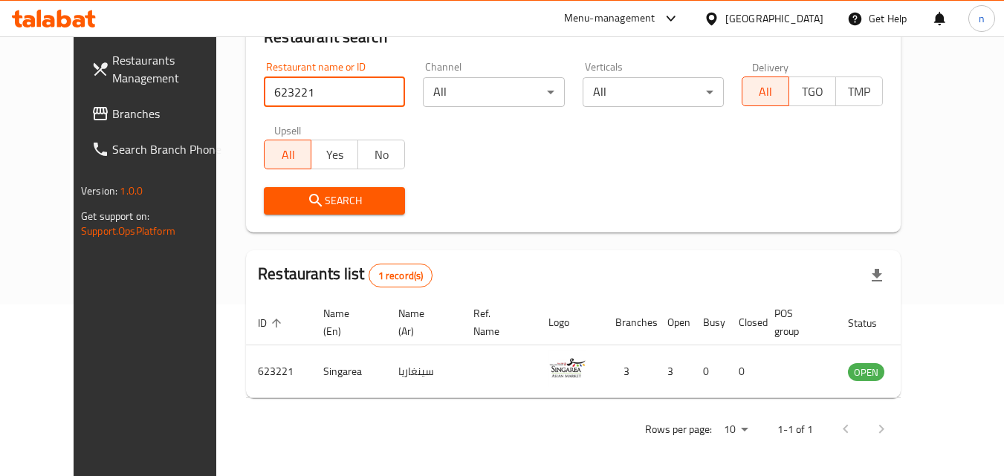
scroll to position [174, 0]
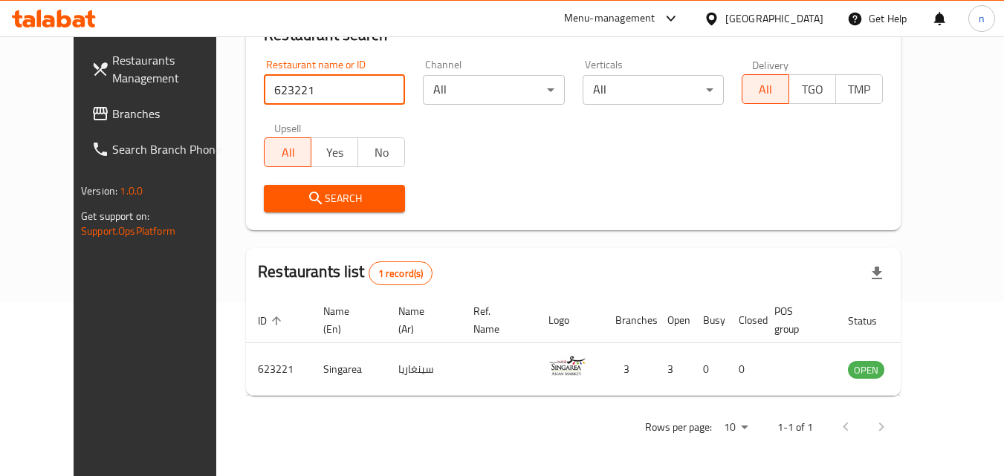
click at [802, 19] on div "[GEOGRAPHIC_DATA]" at bounding box center [774, 18] width 98 height 16
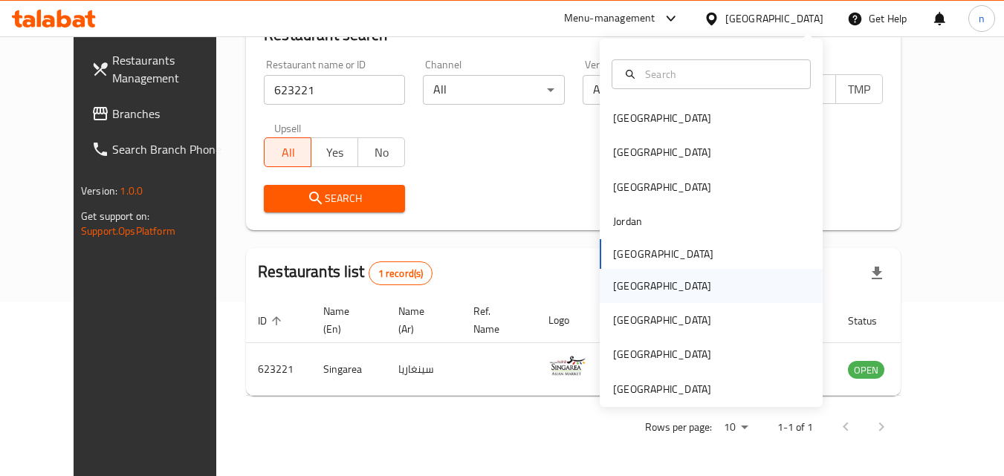
click at [622, 284] on div "Oman" at bounding box center [662, 286] width 98 height 16
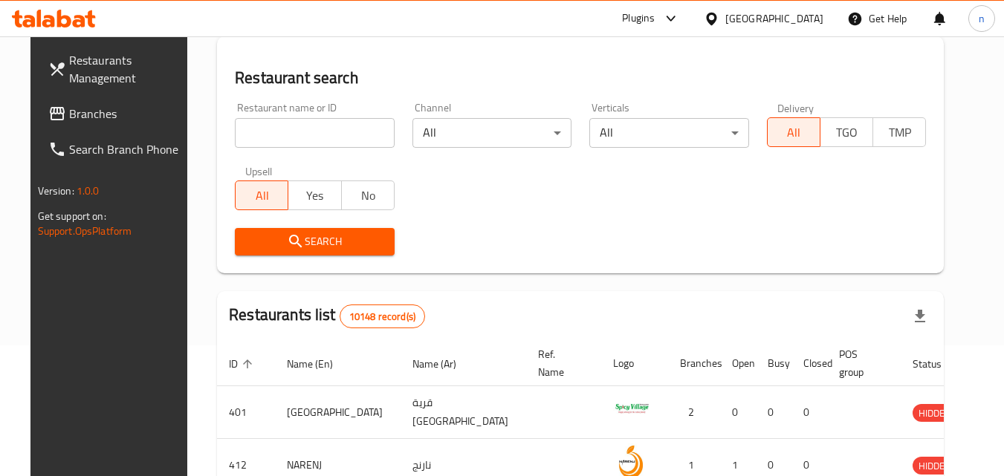
scroll to position [174, 0]
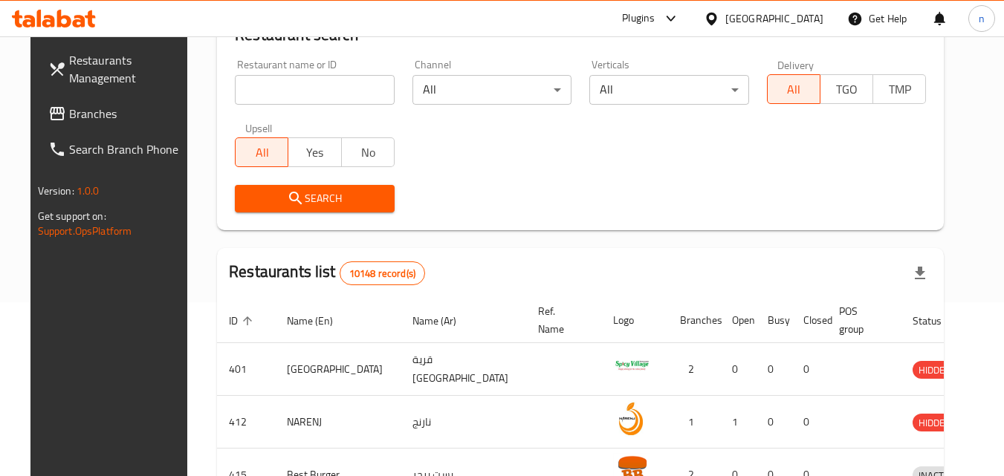
click at [76, 109] on span "Branches" at bounding box center [127, 114] width 117 height 18
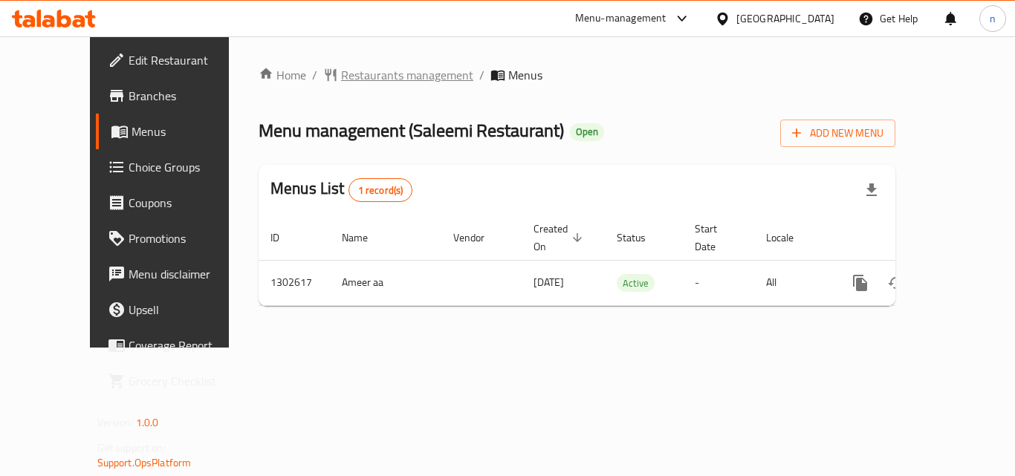
click at [367, 74] on span "Restaurants management" at bounding box center [407, 75] width 132 height 18
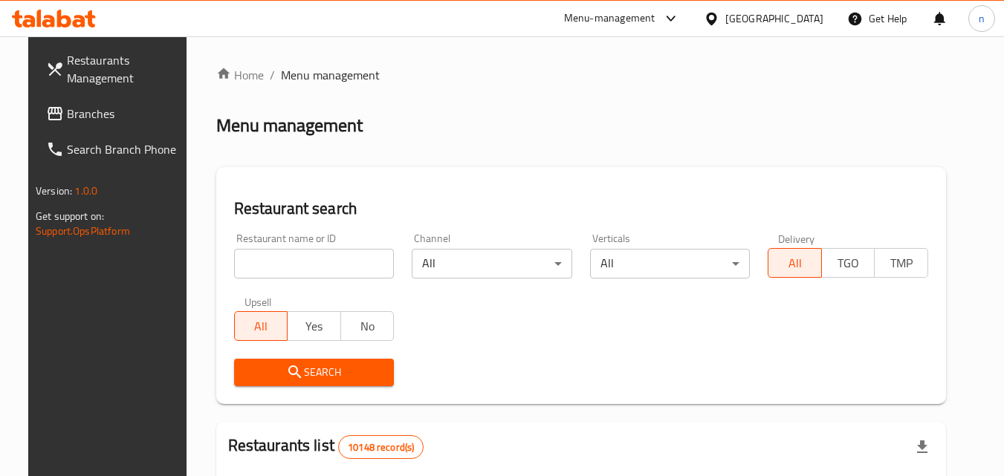
click at [336, 265] on input "search" at bounding box center [314, 264] width 160 height 30
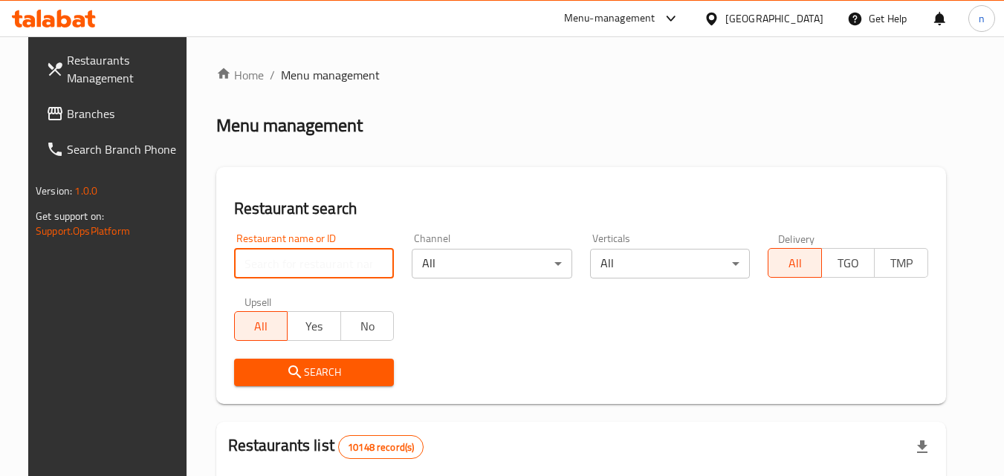
paste input "702476"
type input "702476"
click button "Search" at bounding box center [314, 372] width 160 height 27
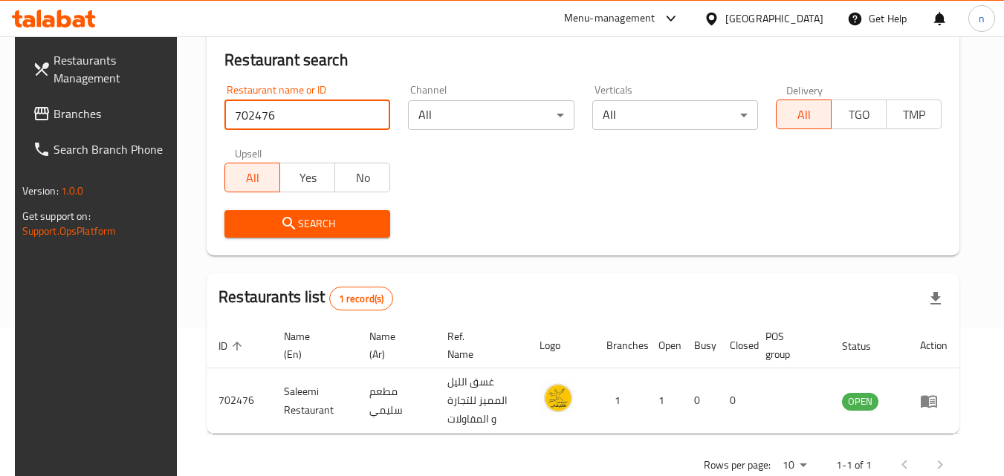
scroll to position [187, 0]
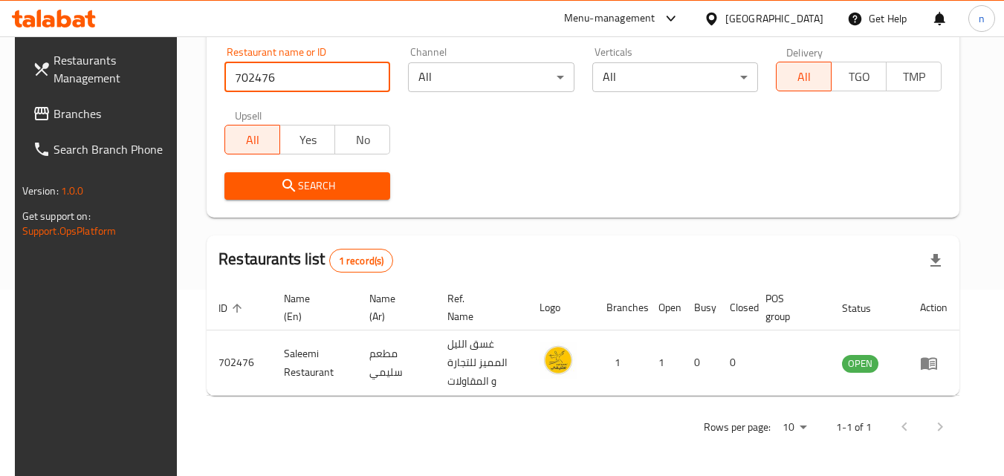
click at [69, 120] on span "Branches" at bounding box center [111, 114] width 117 height 18
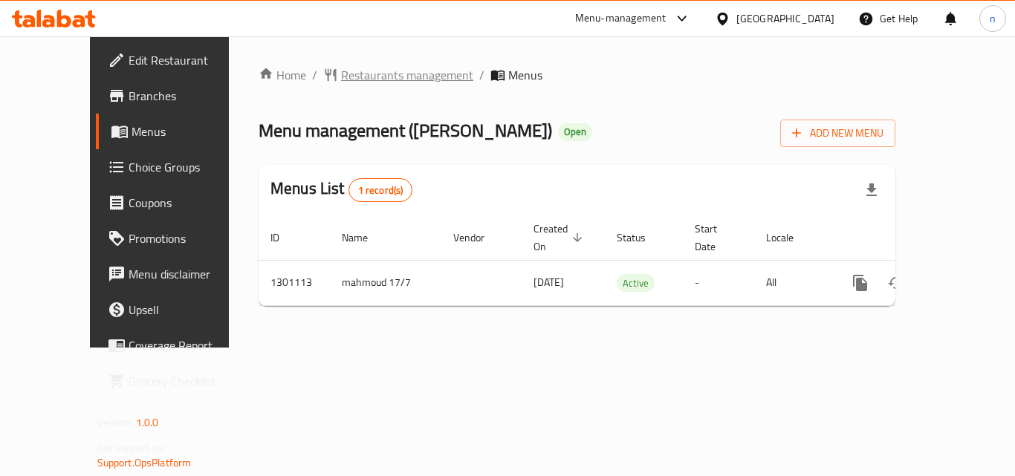
click at [349, 74] on span "Restaurants management" at bounding box center [407, 75] width 132 height 18
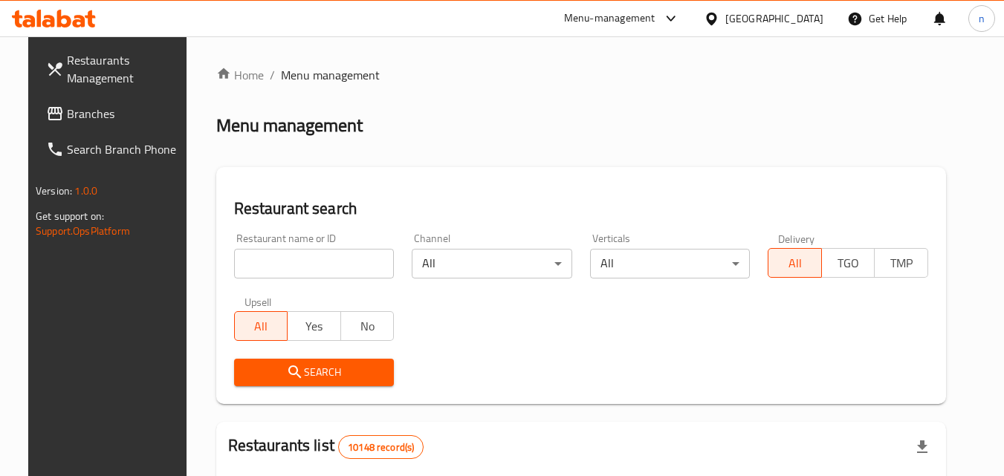
click at [67, 107] on span "Branches" at bounding box center [125, 114] width 117 height 18
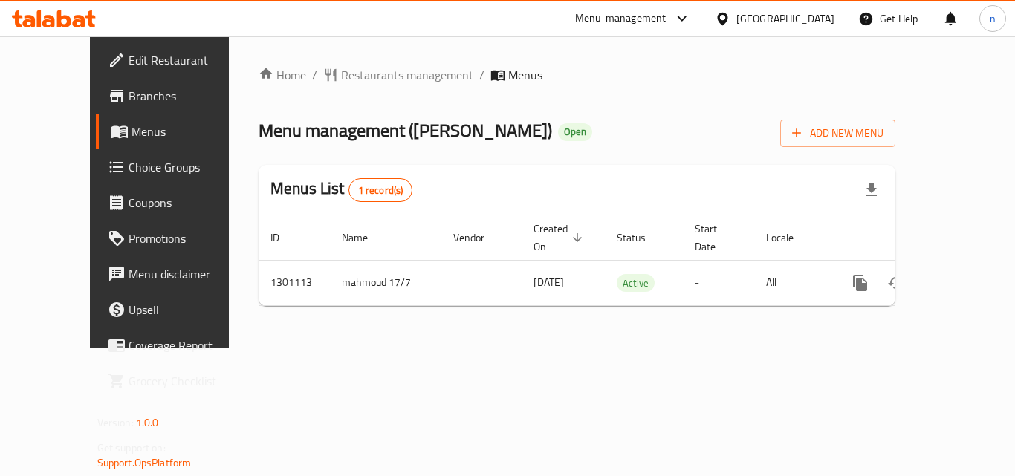
click at [356, 76] on span "Restaurants management" at bounding box center [407, 75] width 132 height 18
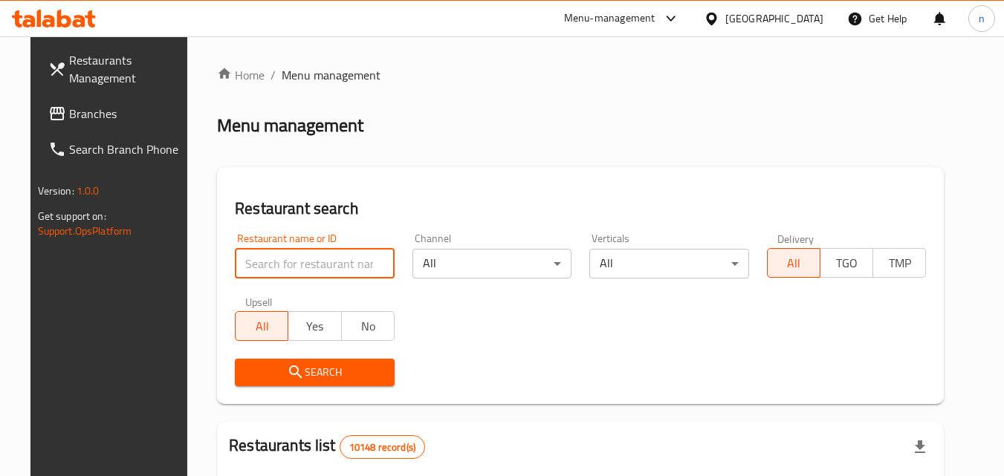
click at [296, 259] on input "search" at bounding box center [315, 264] width 160 height 30
paste input "701902"
type input "701902"
click button "Search" at bounding box center [315, 372] width 160 height 27
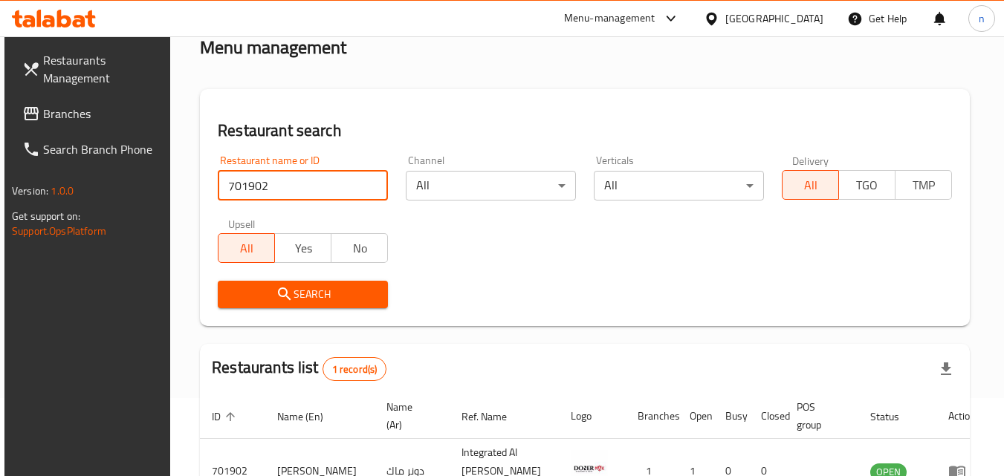
scroll to position [187, 0]
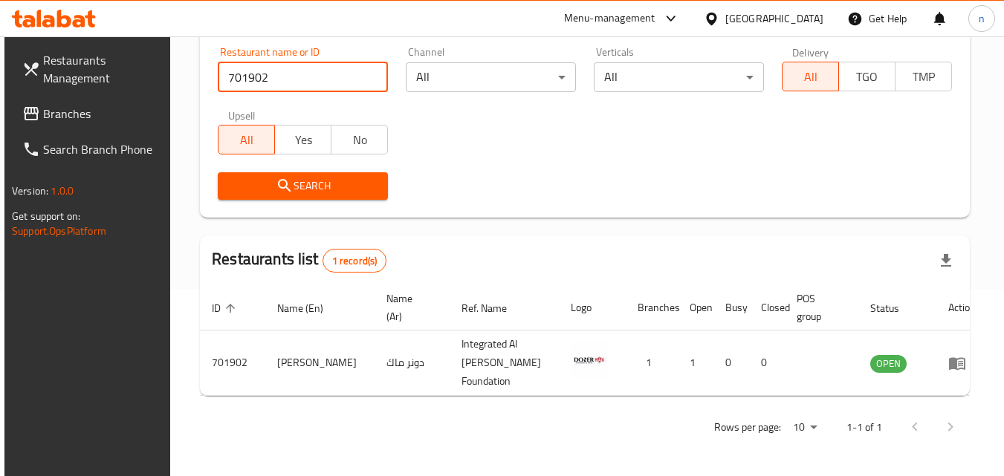
click at [725, 22] on div at bounding box center [715, 18] width 22 height 16
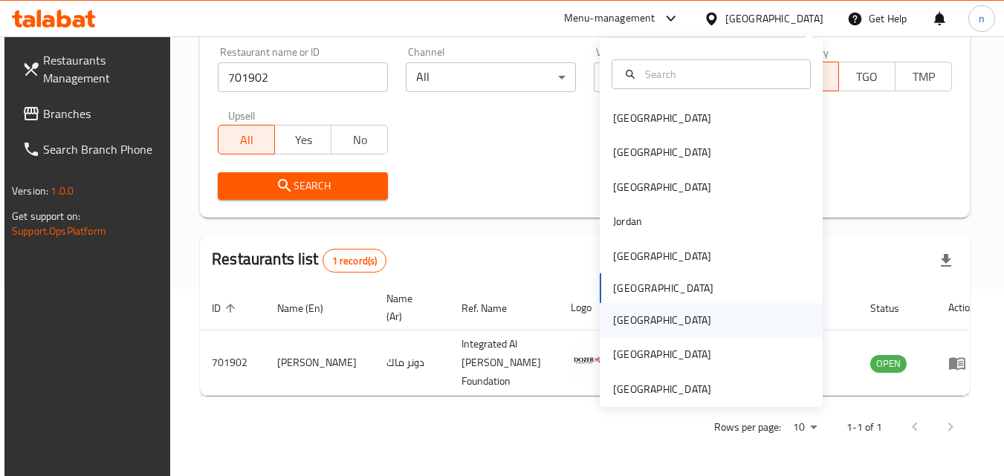
click at [623, 320] on div "[GEOGRAPHIC_DATA]" at bounding box center [662, 320] width 98 height 16
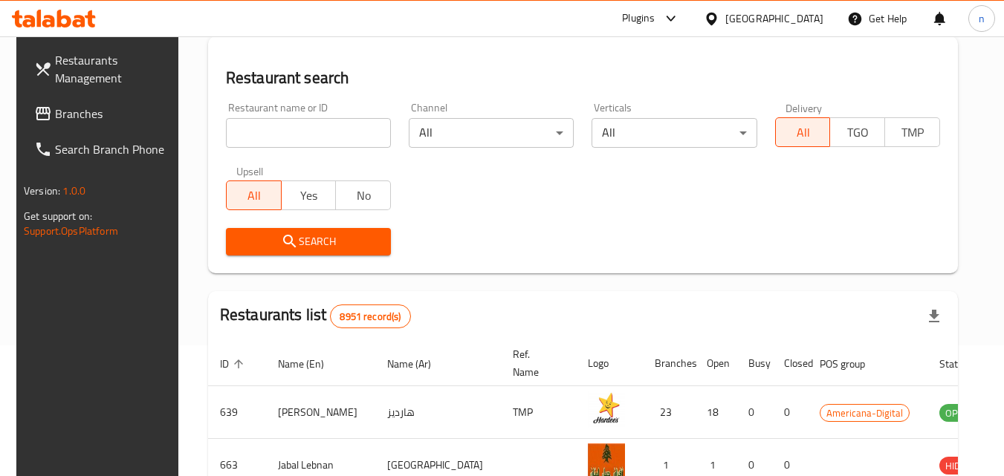
scroll to position [187, 0]
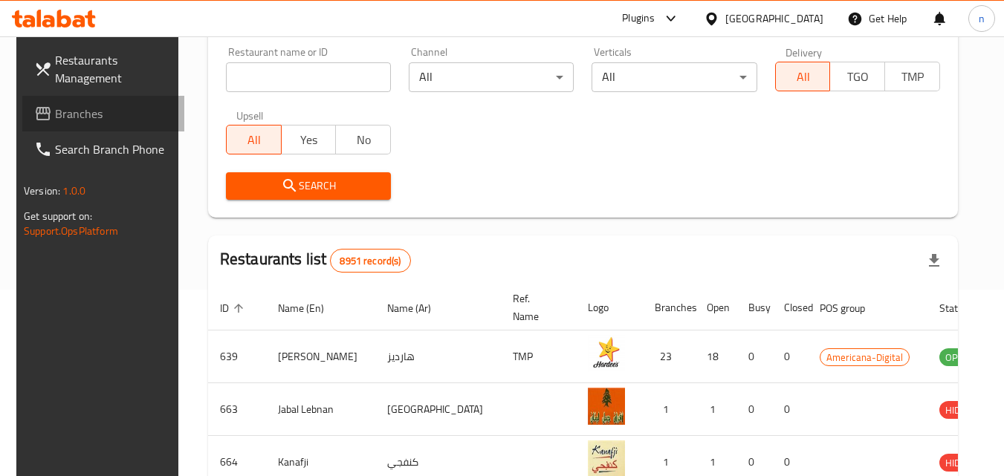
click at [76, 111] on span "Branches" at bounding box center [113, 114] width 117 height 18
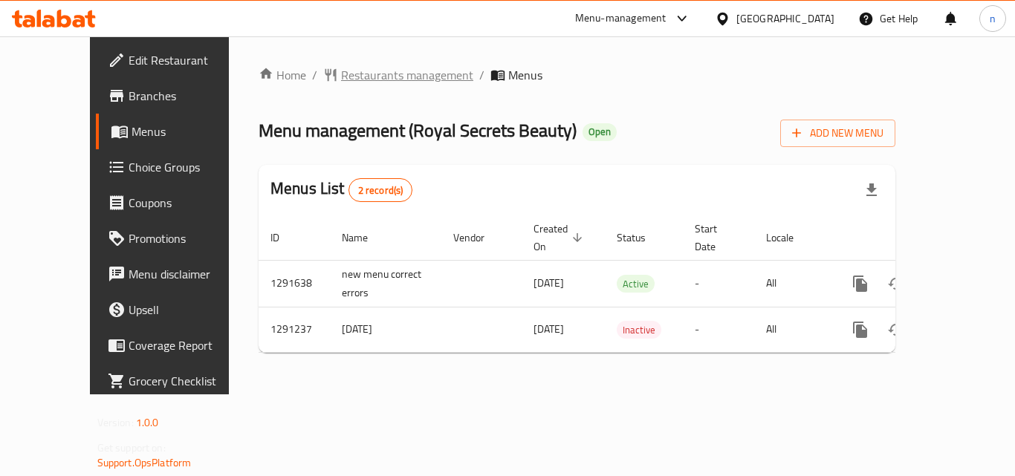
click at [354, 74] on span "Restaurants management" at bounding box center [407, 75] width 132 height 18
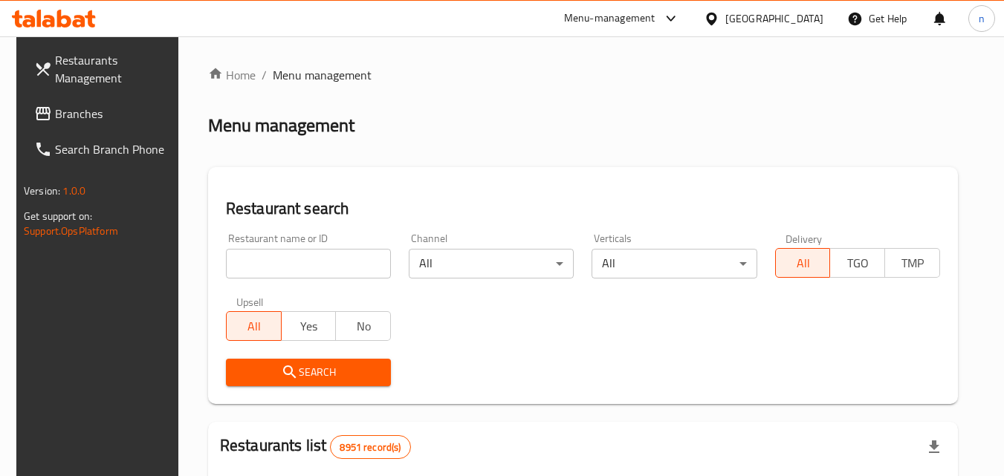
click at [342, 263] on input "search" at bounding box center [308, 264] width 165 height 30
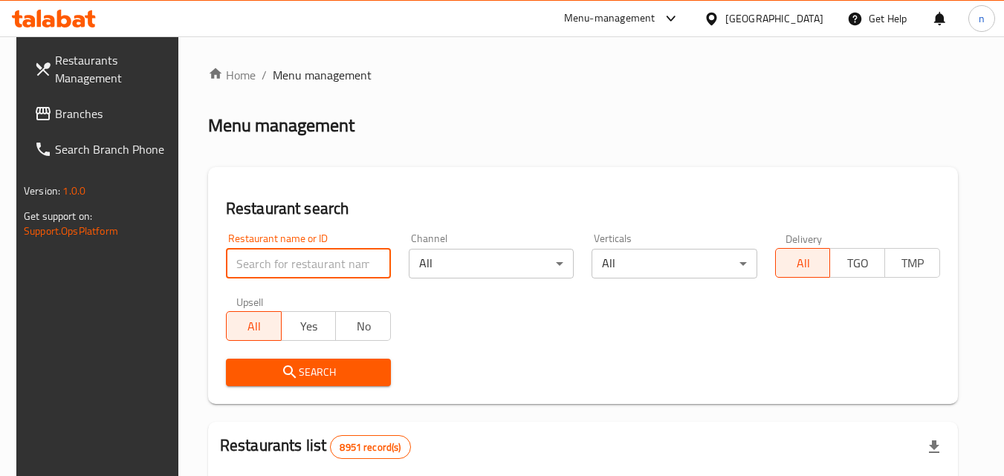
paste input "698502"
type input "698502"
click button "Search" at bounding box center [308, 372] width 165 height 27
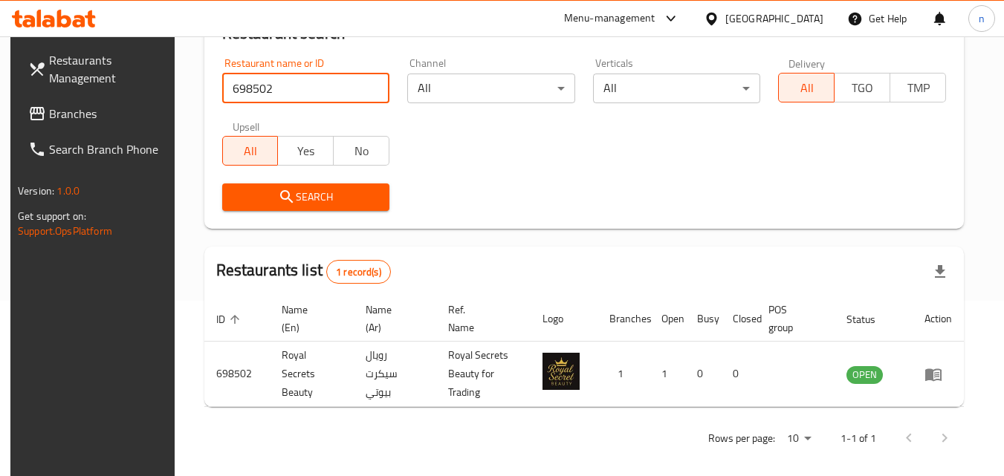
scroll to position [187, 0]
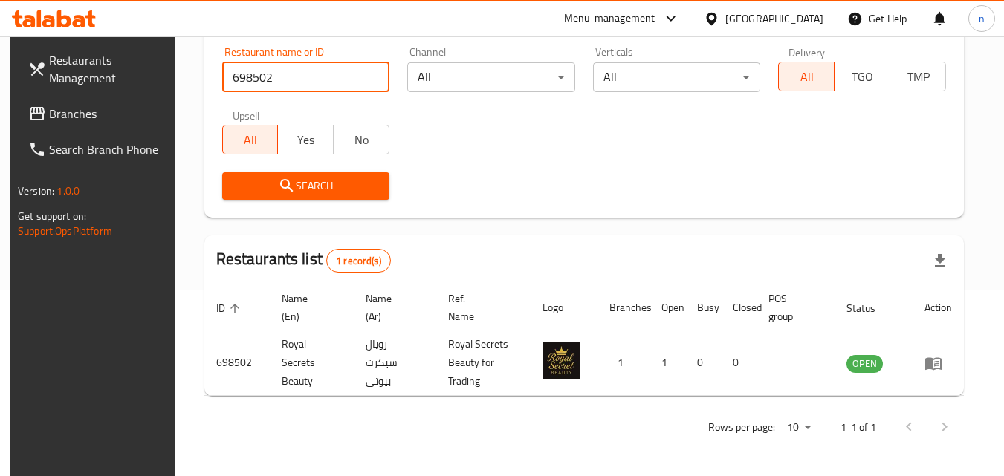
click at [79, 116] on span "Branches" at bounding box center [107, 114] width 117 height 18
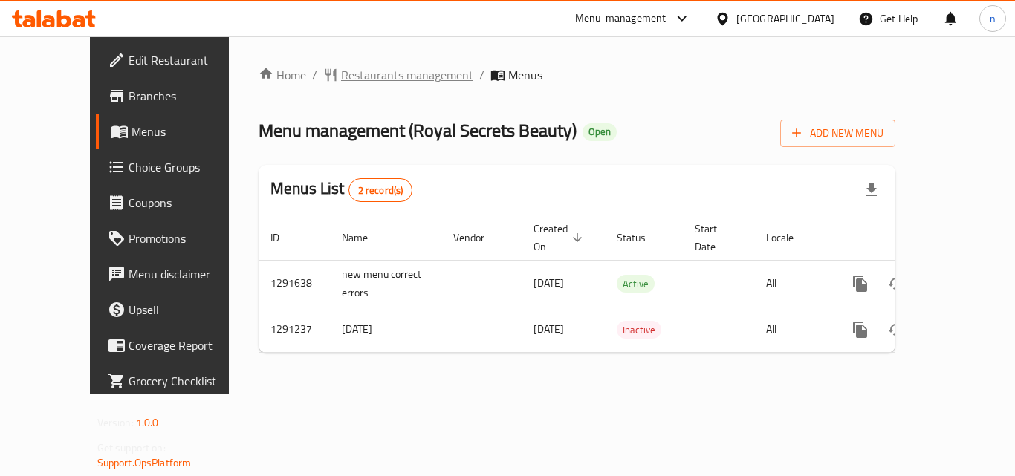
click at [363, 79] on span "Restaurants management" at bounding box center [407, 75] width 132 height 18
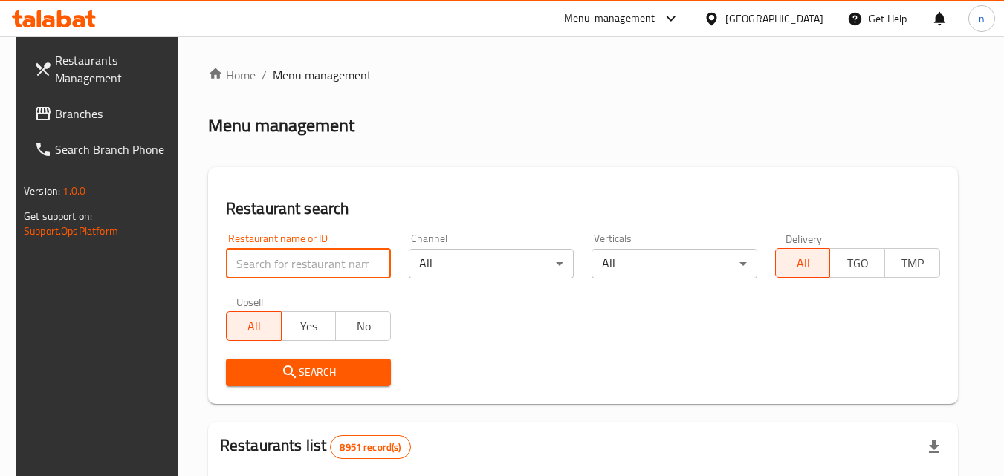
click at [324, 256] on input "search" at bounding box center [308, 264] width 165 height 30
paste input "765397"
type input "765397"
click button "Search" at bounding box center [308, 372] width 165 height 27
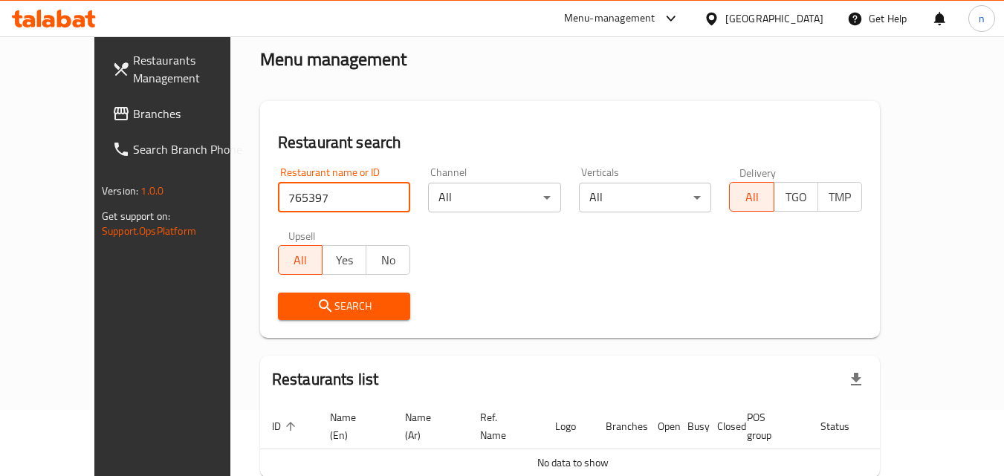
scroll to position [131, 0]
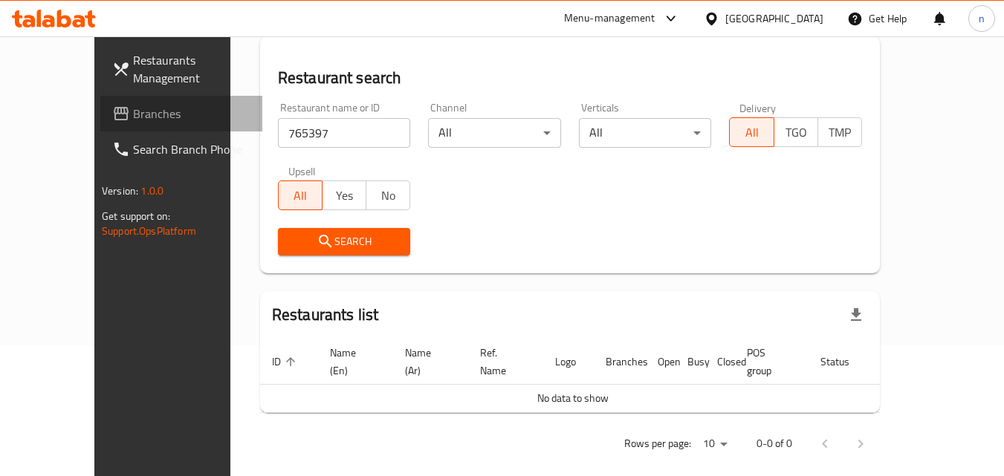
click at [133, 105] on span "Branches" at bounding box center [191, 114] width 117 height 18
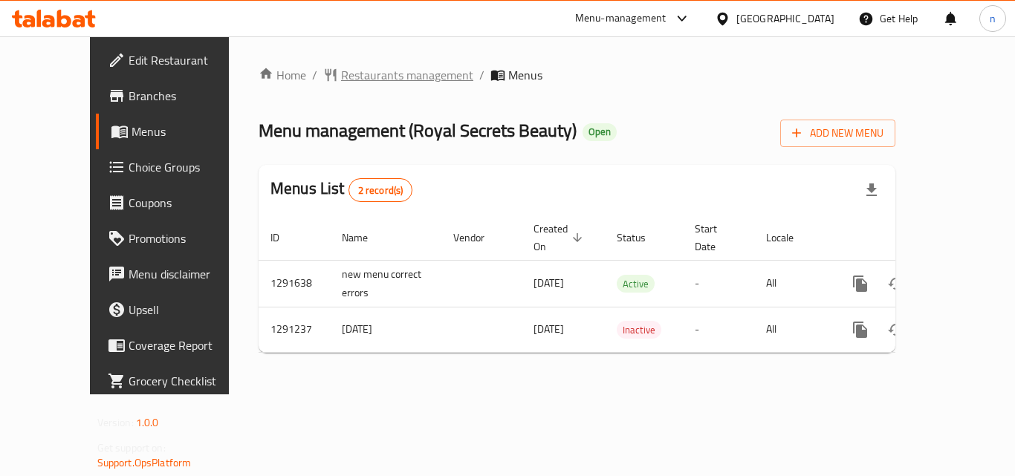
click at [358, 79] on span "Restaurants management" at bounding box center [407, 75] width 132 height 18
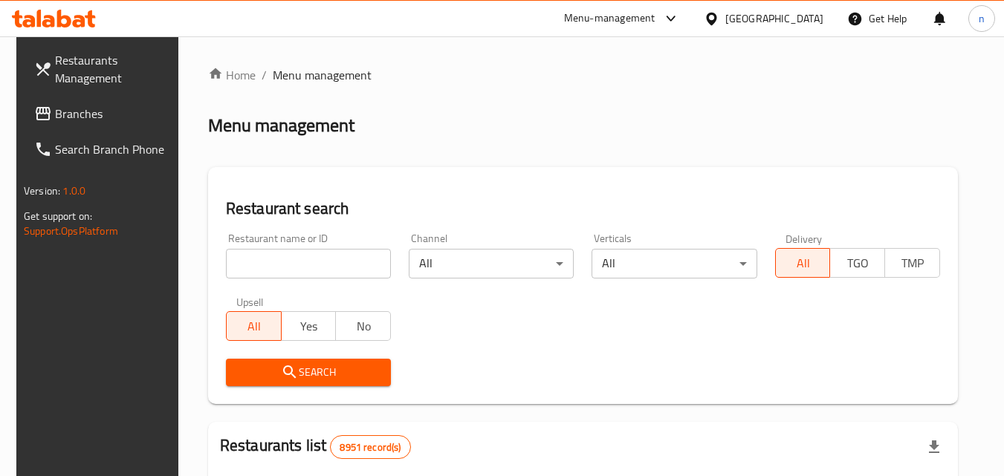
click at [311, 253] on input "search" at bounding box center [308, 264] width 165 height 30
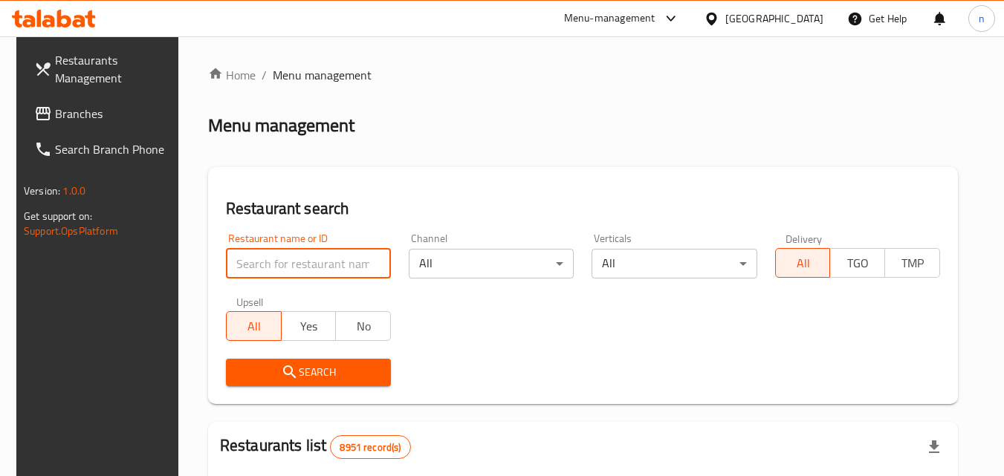
paste input "698502"
type input "698502"
click button "Search" at bounding box center [308, 372] width 165 height 27
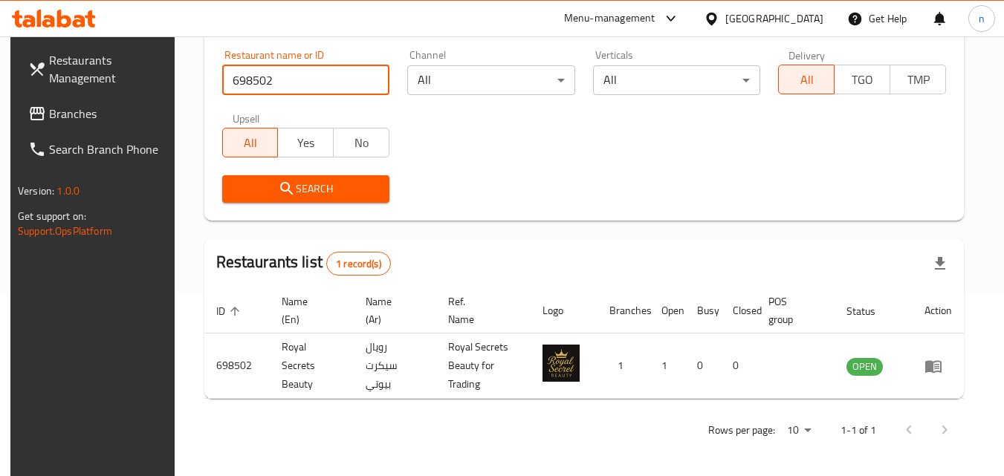
scroll to position [187, 0]
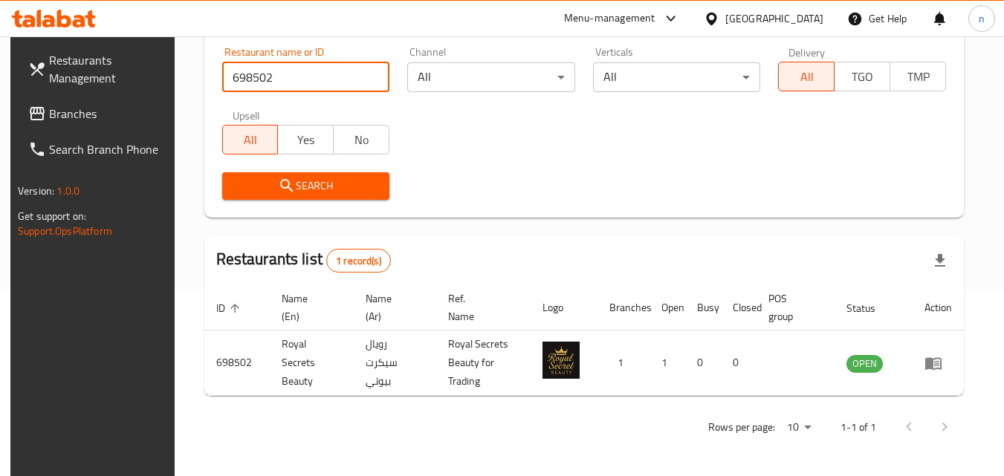
click at [807, 19] on div "[GEOGRAPHIC_DATA]" at bounding box center [774, 18] width 98 height 16
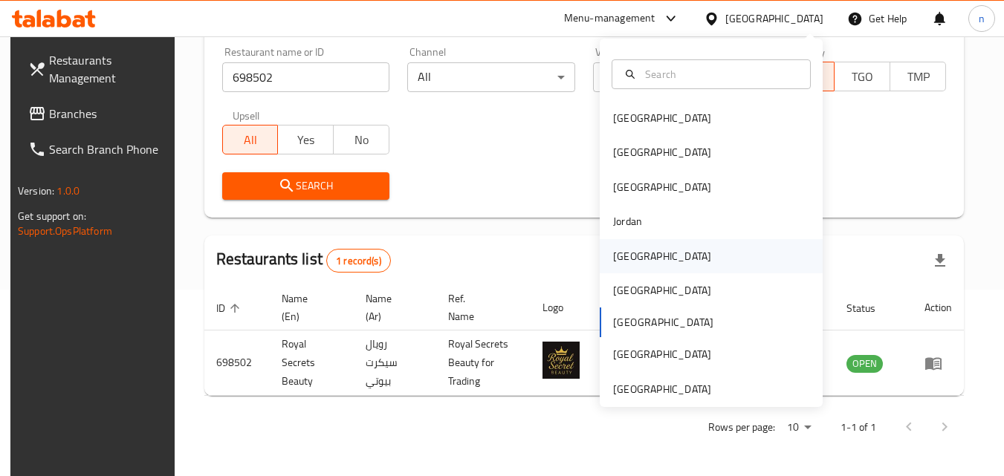
click at [613, 257] on div "[GEOGRAPHIC_DATA]" at bounding box center [662, 256] width 98 height 16
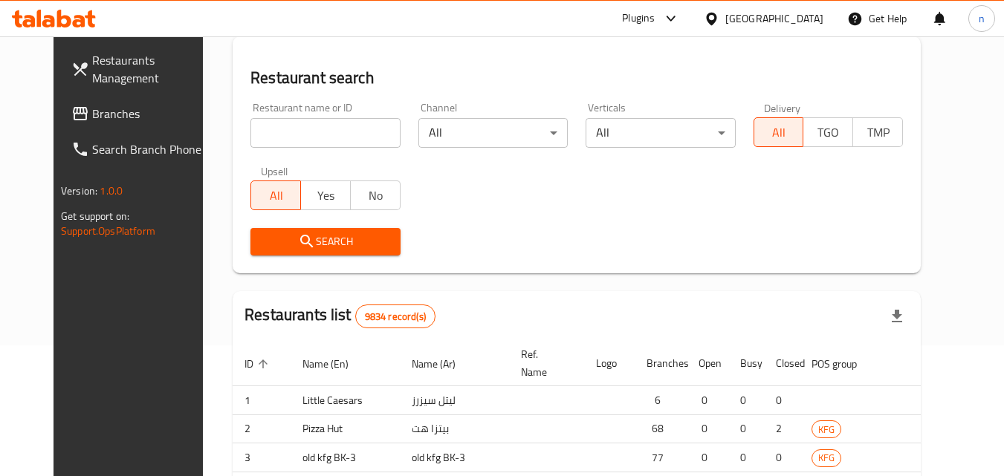
scroll to position [187, 0]
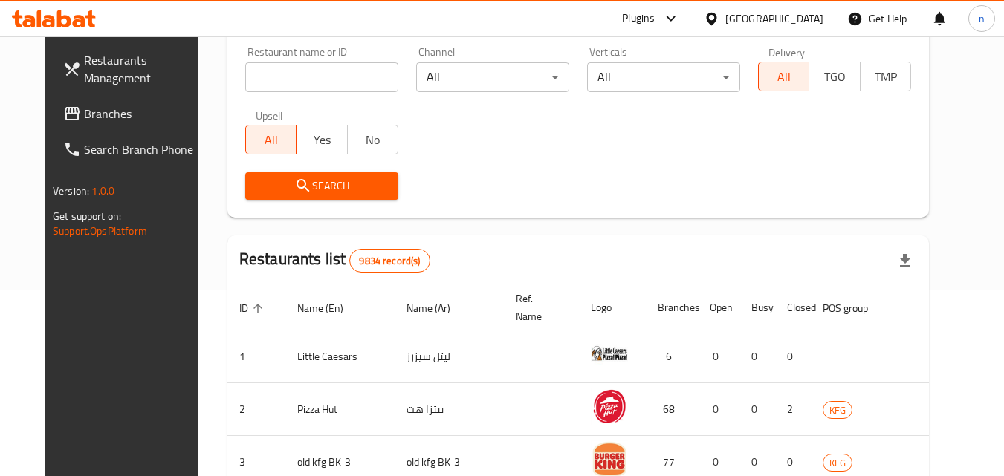
click at [84, 118] on span "Branches" at bounding box center [142, 114] width 117 height 18
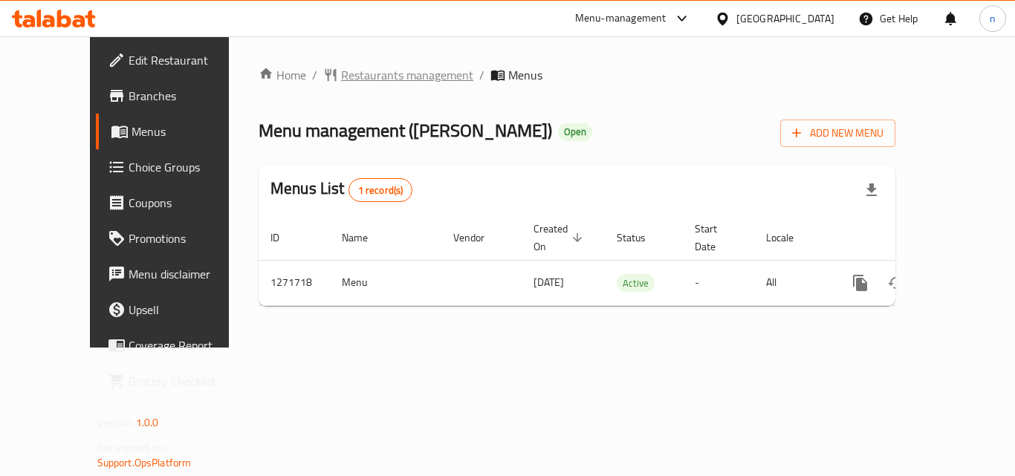
click at [348, 77] on span "Restaurants management" at bounding box center [407, 75] width 132 height 18
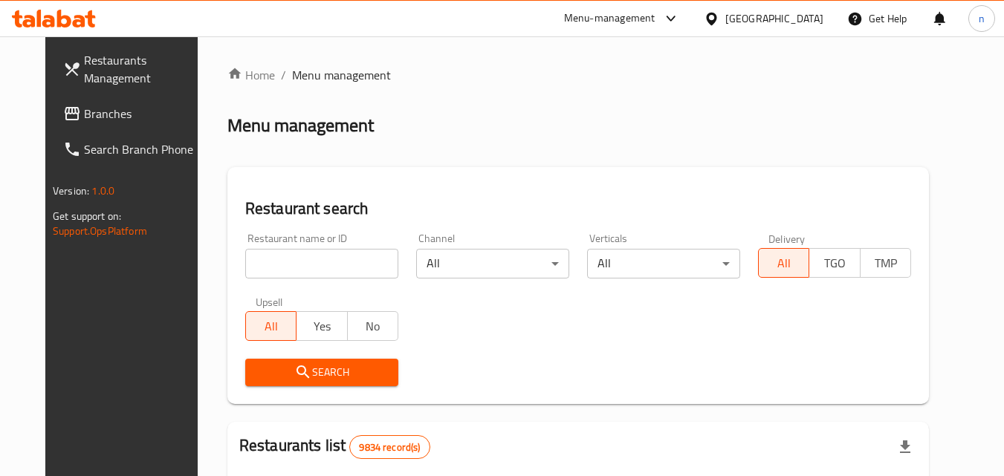
click at [320, 259] on input "search" at bounding box center [321, 264] width 153 height 30
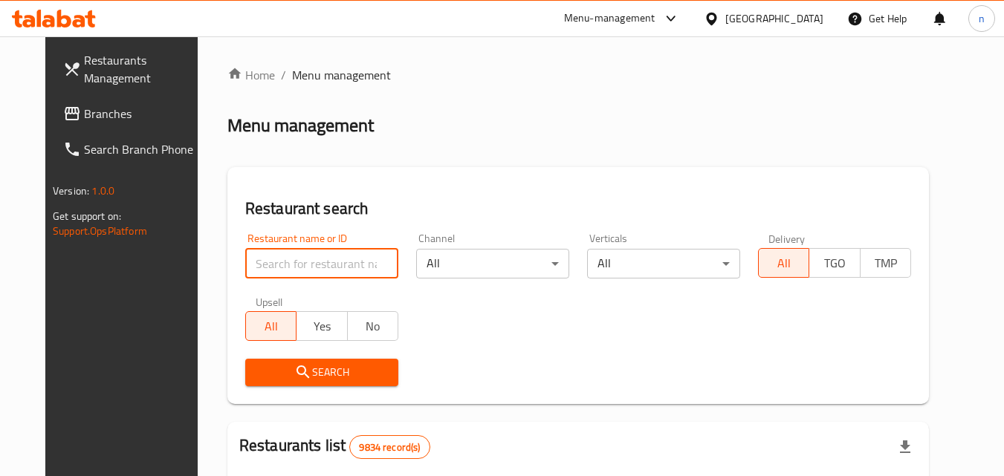
paste input "689876"
type input "689876"
click button "Search" at bounding box center [321, 372] width 153 height 27
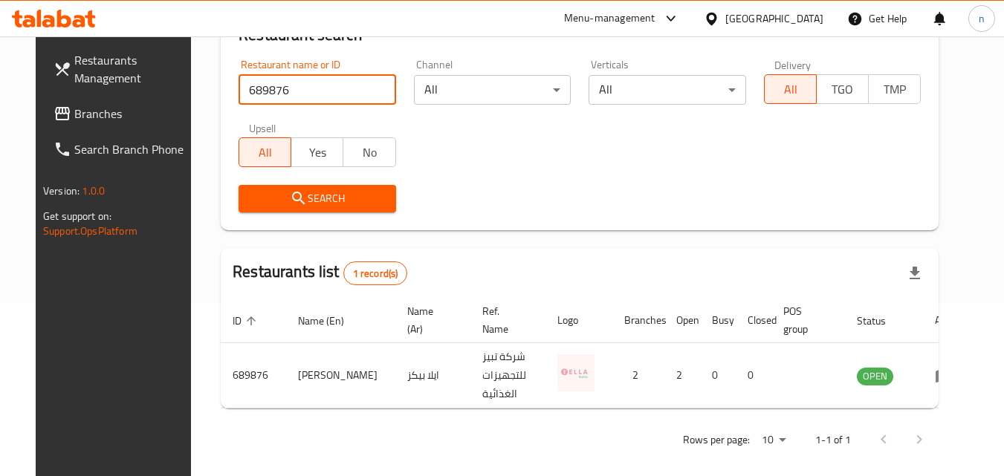
scroll to position [187, 0]
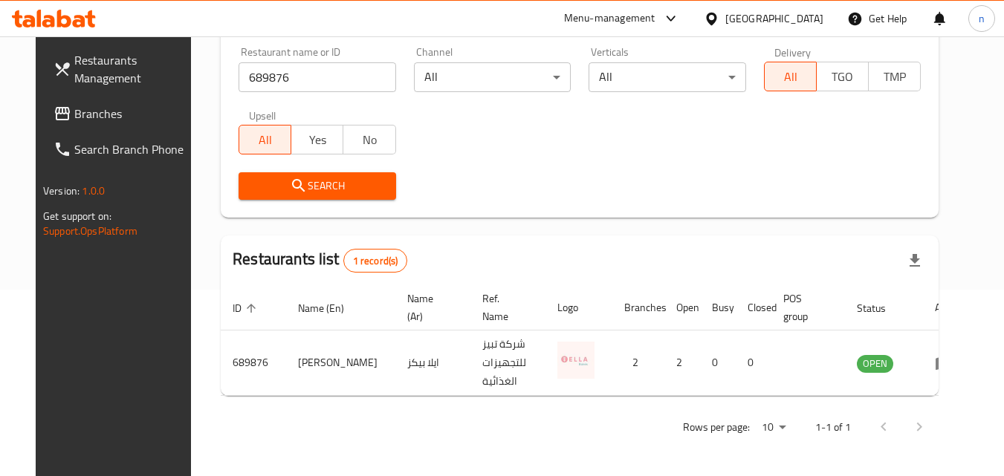
click at [799, 20] on div "[GEOGRAPHIC_DATA]" at bounding box center [774, 18] width 98 height 16
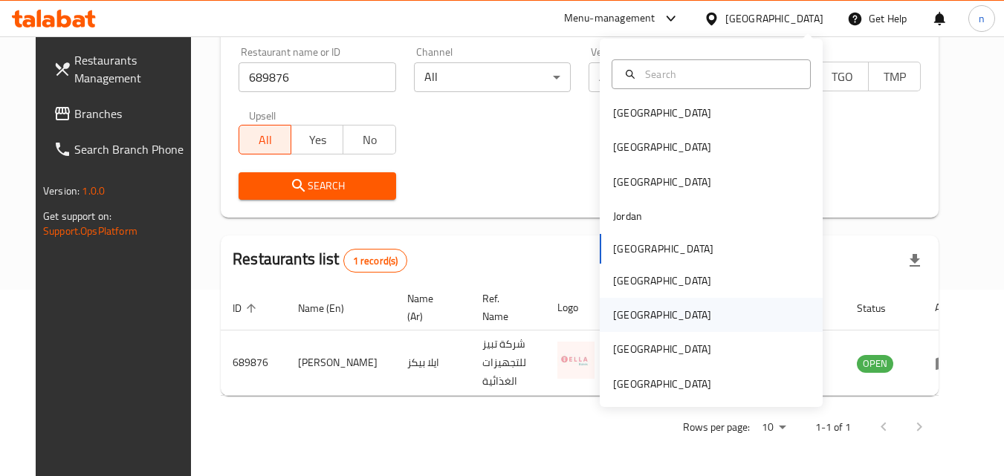
scroll to position [8, 0]
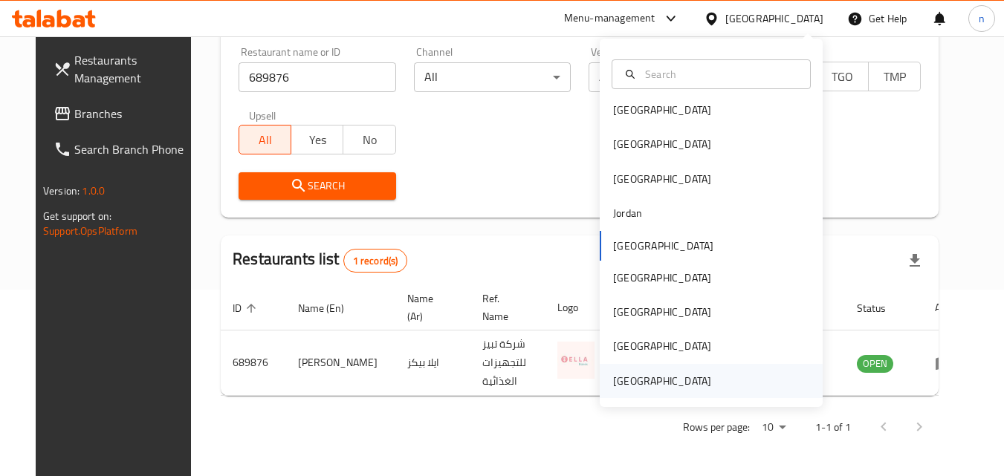
click at [662, 385] on div "[GEOGRAPHIC_DATA]" at bounding box center [662, 381] width 98 height 16
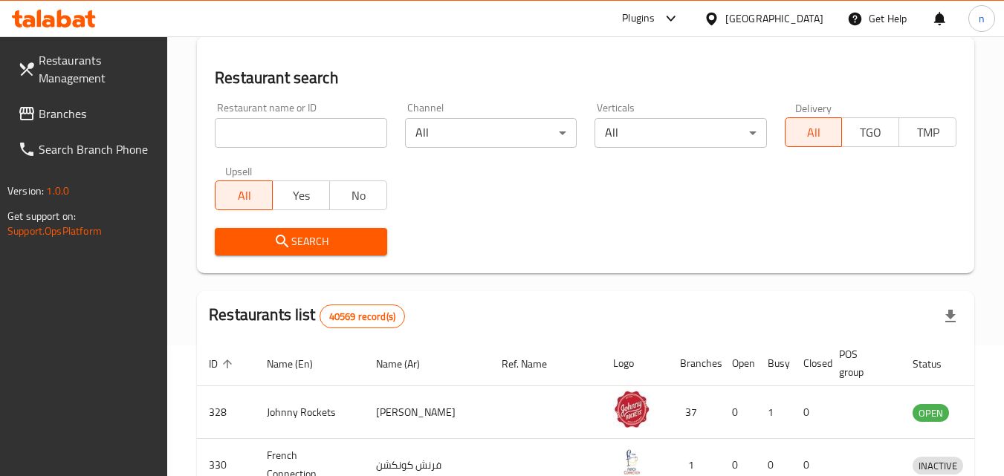
scroll to position [187, 0]
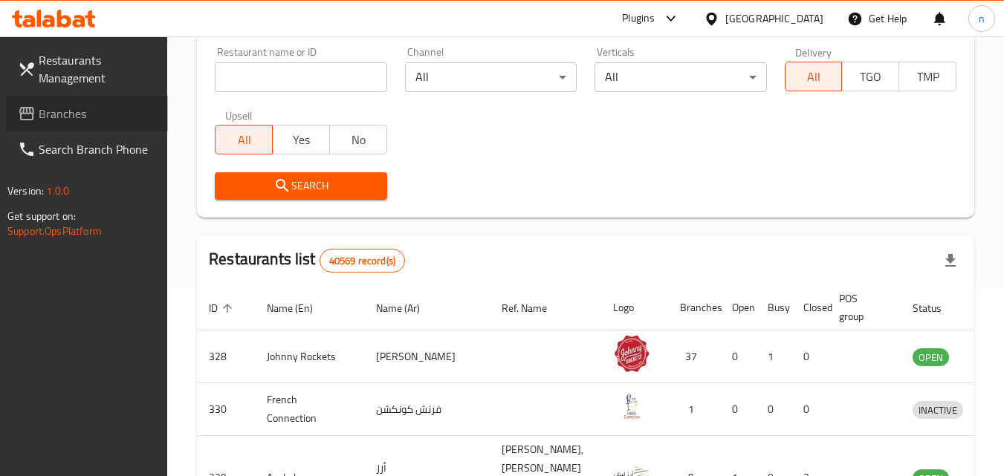
click at [66, 114] on span "Branches" at bounding box center [97, 114] width 117 height 18
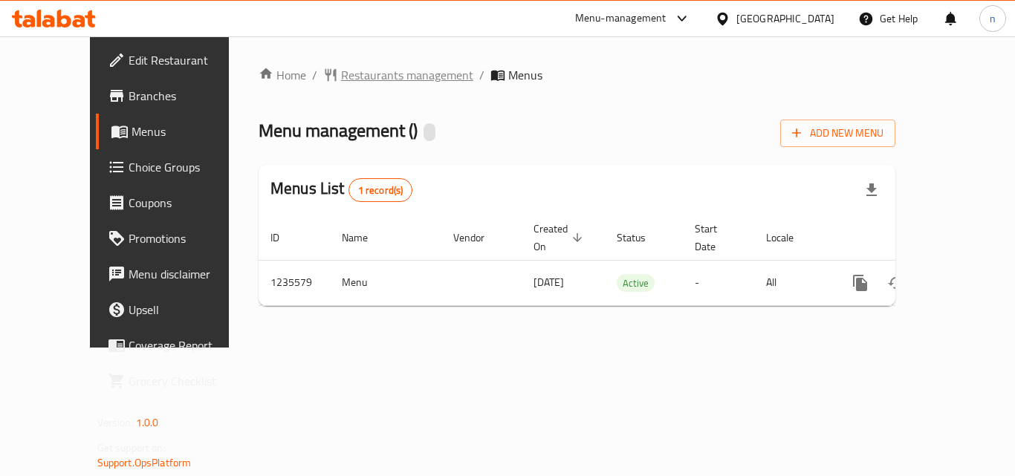
click at [341, 70] on span "Restaurants management" at bounding box center [407, 75] width 132 height 18
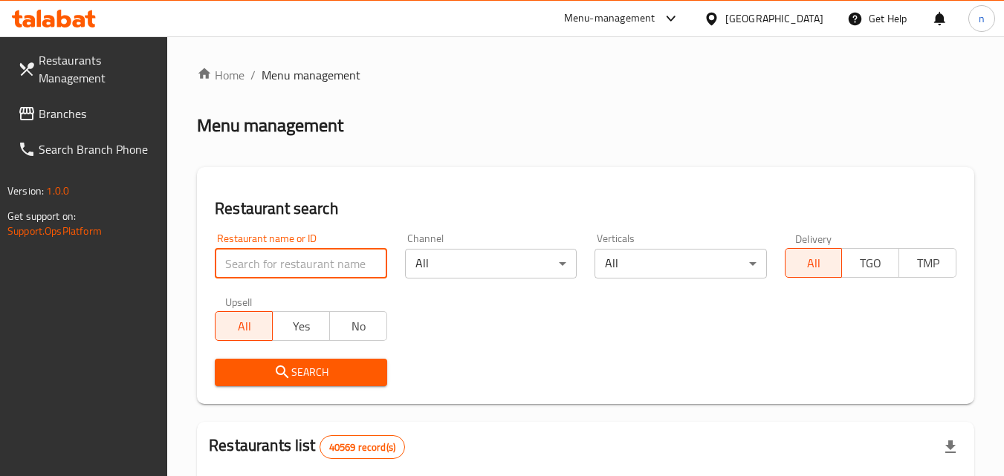
click at [314, 262] on input "search" at bounding box center [301, 264] width 172 height 30
paste input "678776"
type input "678776"
click button "Search" at bounding box center [301, 372] width 172 height 27
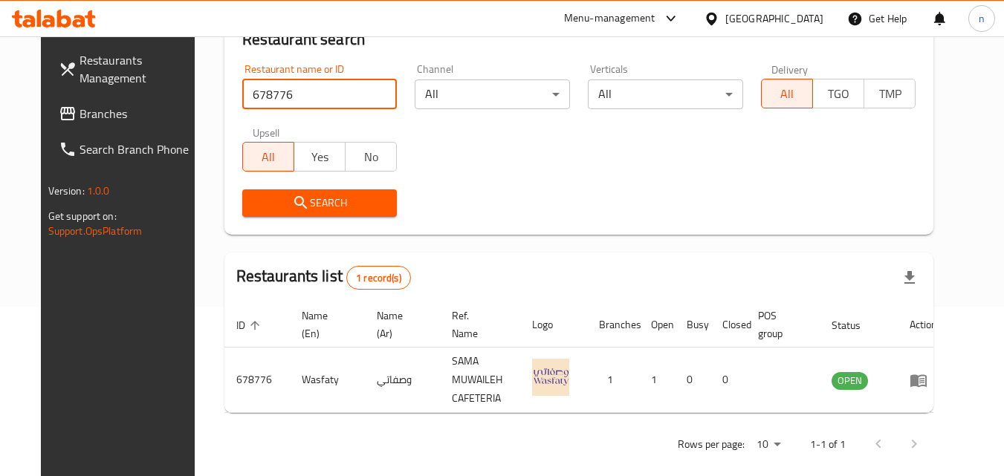
scroll to position [174, 0]
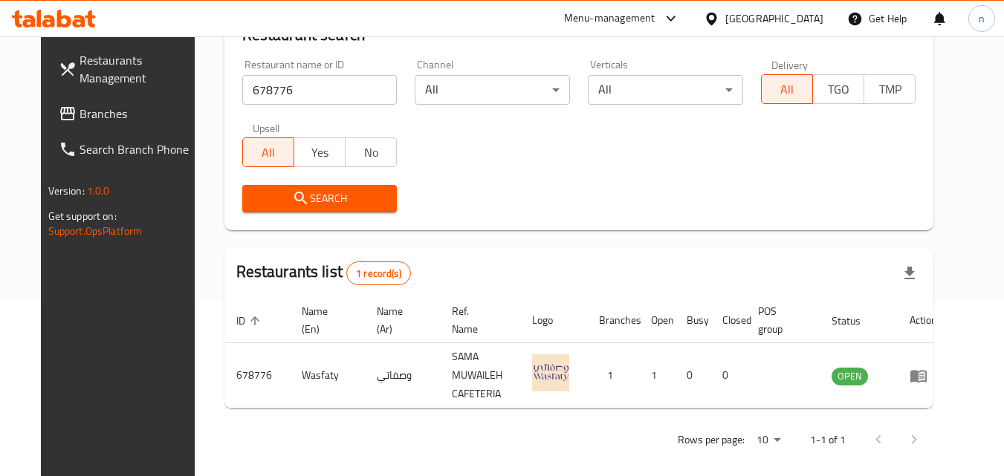
click at [771, 20] on div "[GEOGRAPHIC_DATA]" at bounding box center [774, 18] width 98 height 16
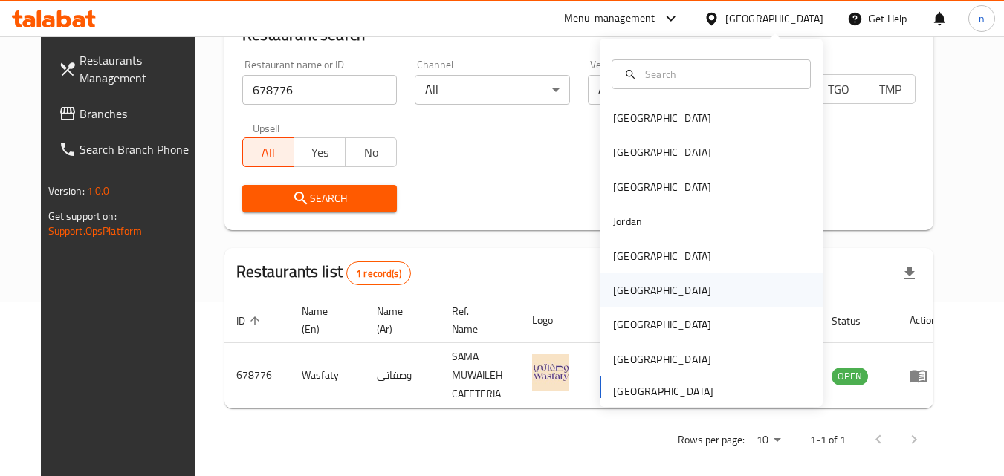
click at [613, 284] on div "[GEOGRAPHIC_DATA]" at bounding box center [662, 290] width 98 height 16
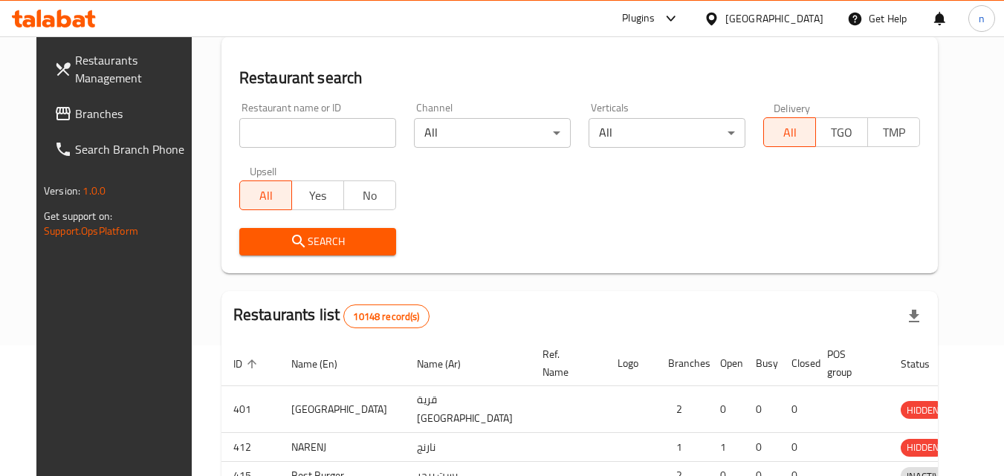
scroll to position [174, 0]
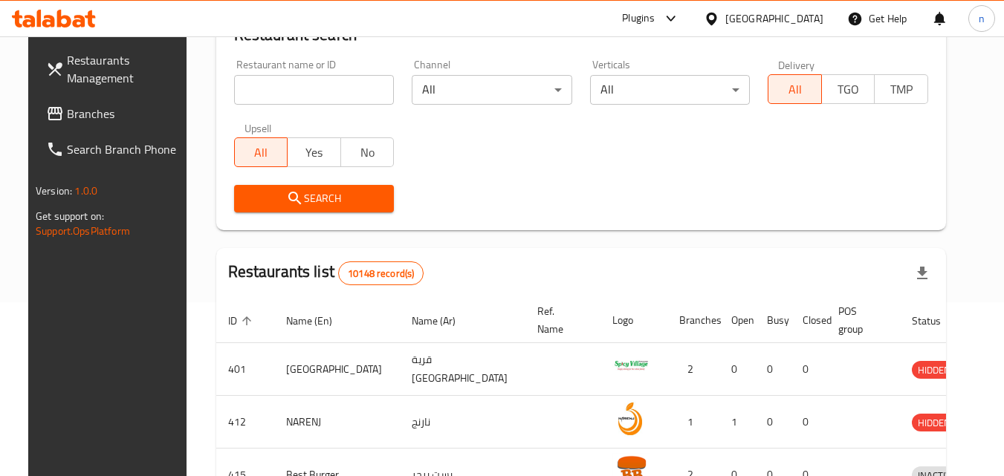
click at [67, 108] on span "Branches" at bounding box center [125, 114] width 117 height 18
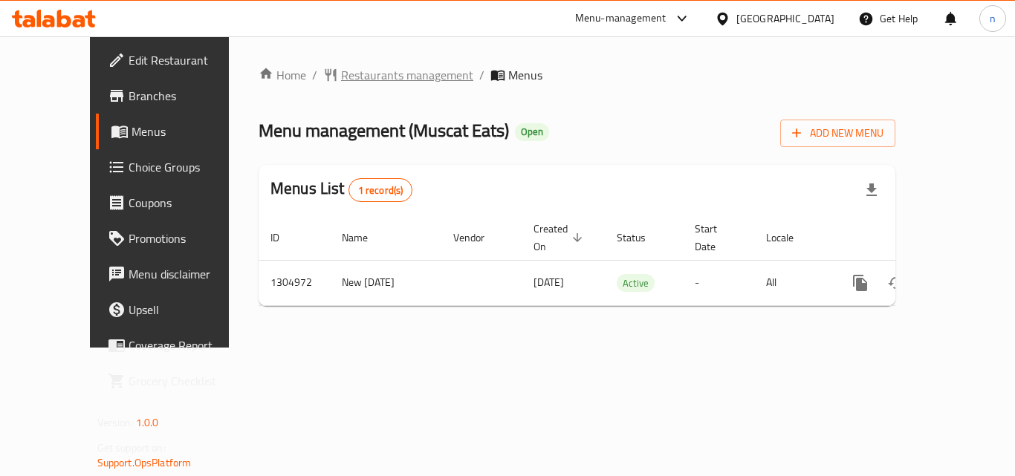
click at [371, 71] on span "Restaurants management" at bounding box center [407, 75] width 132 height 18
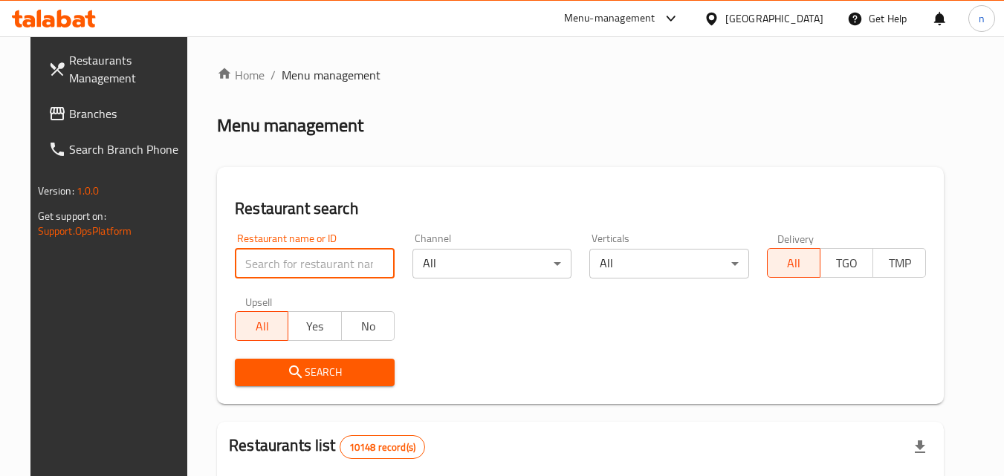
click at [292, 263] on input "search" at bounding box center [315, 264] width 160 height 30
paste input "703505"
type input "703505"
click button "Search" at bounding box center [315, 372] width 160 height 27
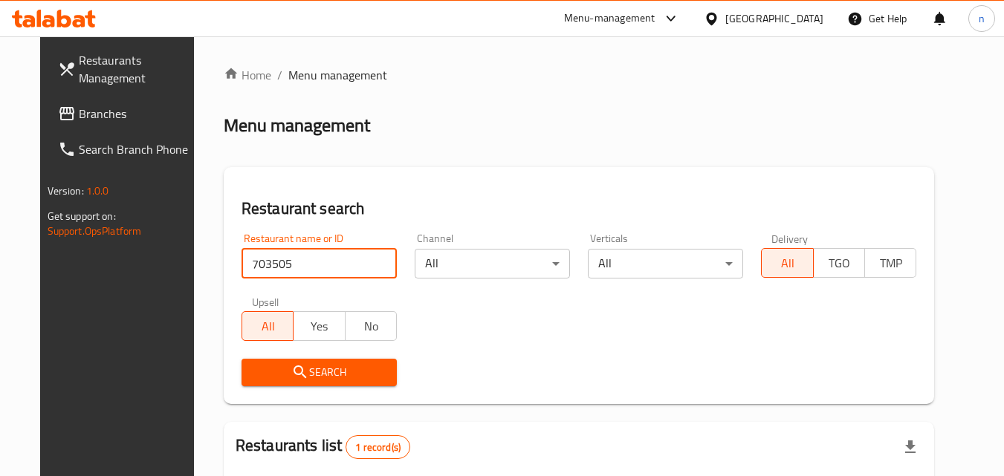
scroll to position [174, 0]
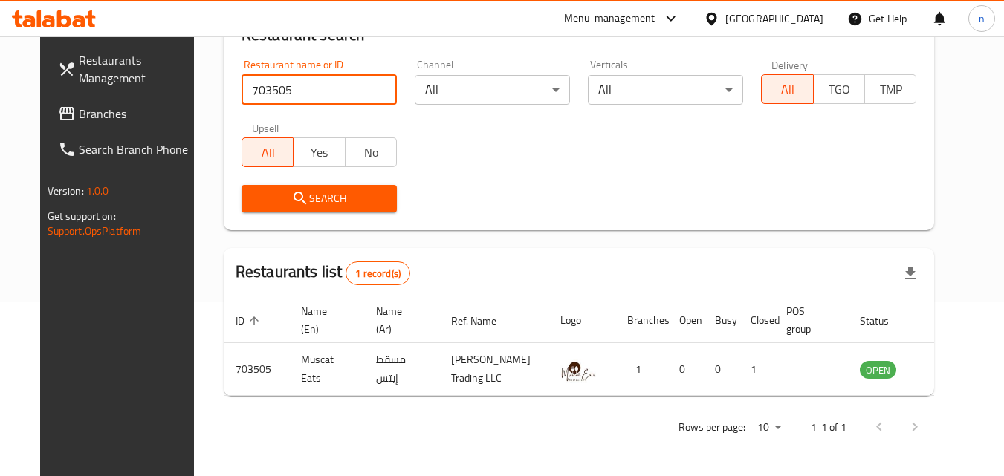
click at [799, 22] on div "Oman" at bounding box center [774, 18] width 98 height 16
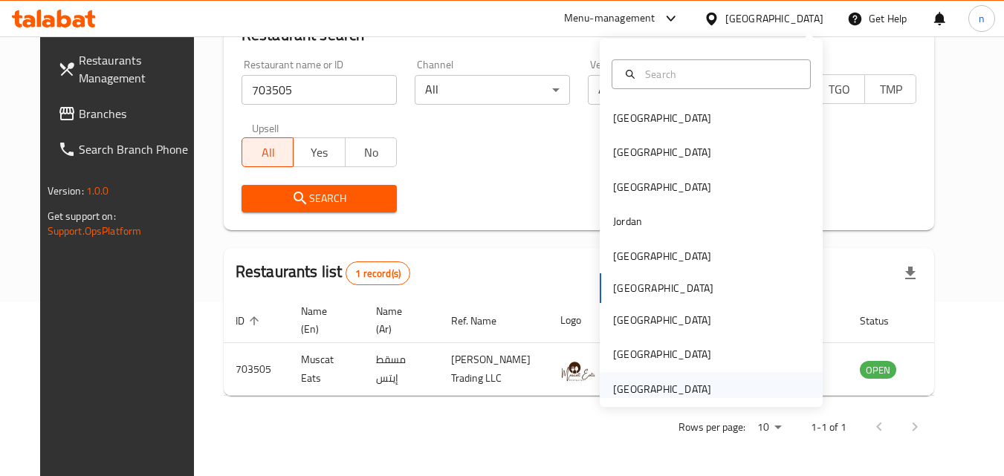
click at [641, 384] on div "United Arab Emirates" at bounding box center [662, 389] width 98 height 16
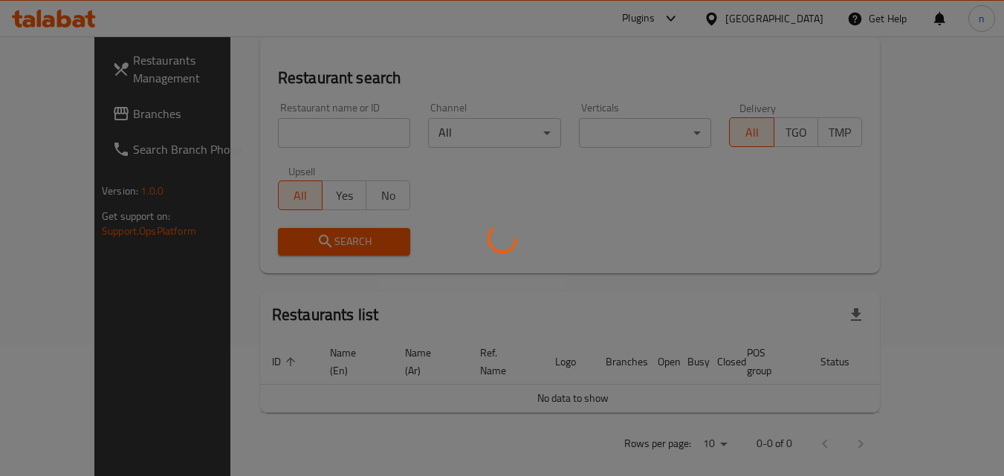
scroll to position [174, 0]
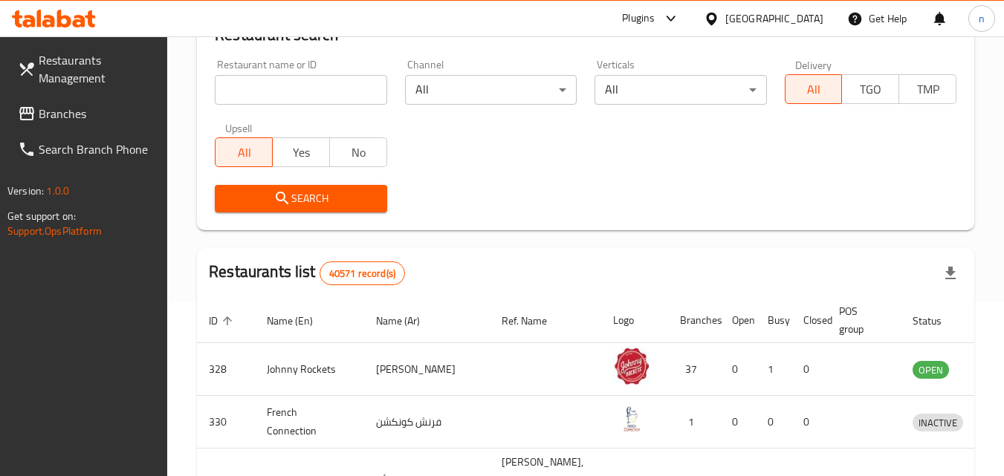
click at [73, 117] on span "Branches" at bounding box center [97, 114] width 117 height 18
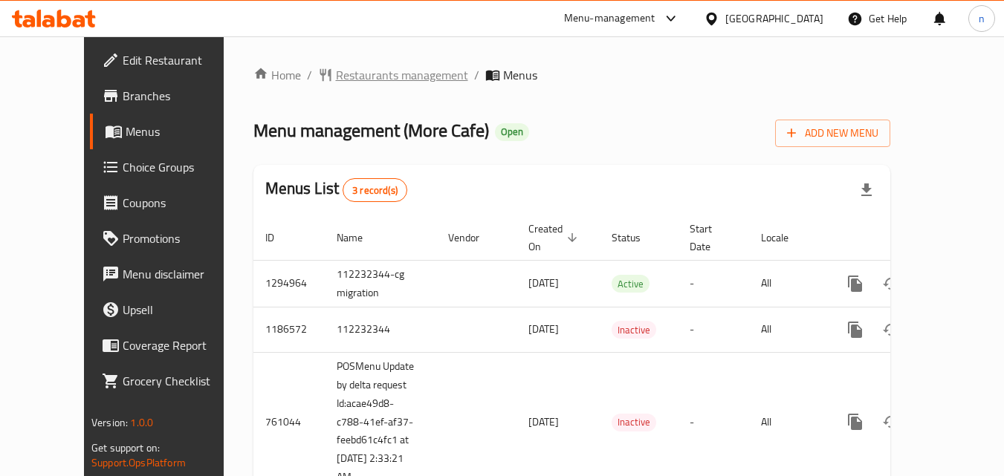
click at [336, 70] on span "Restaurants management" at bounding box center [402, 75] width 132 height 18
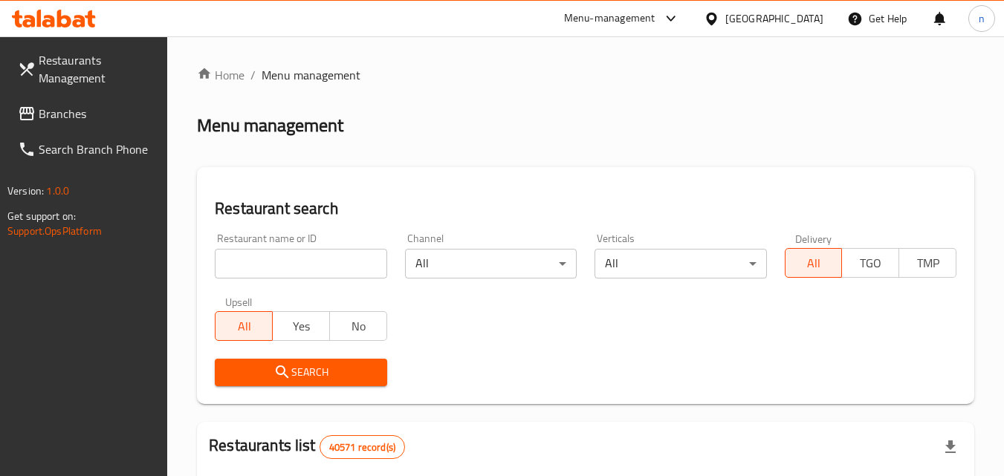
click at [340, 265] on input "search" at bounding box center [301, 264] width 172 height 30
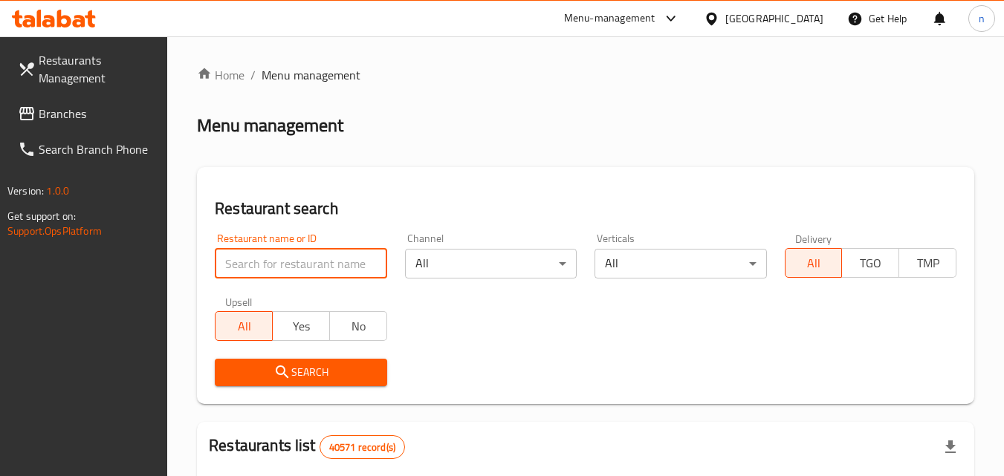
paste input "649067"
type input "649067"
click button "Search" at bounding box center [301, 372] width 172 height 27
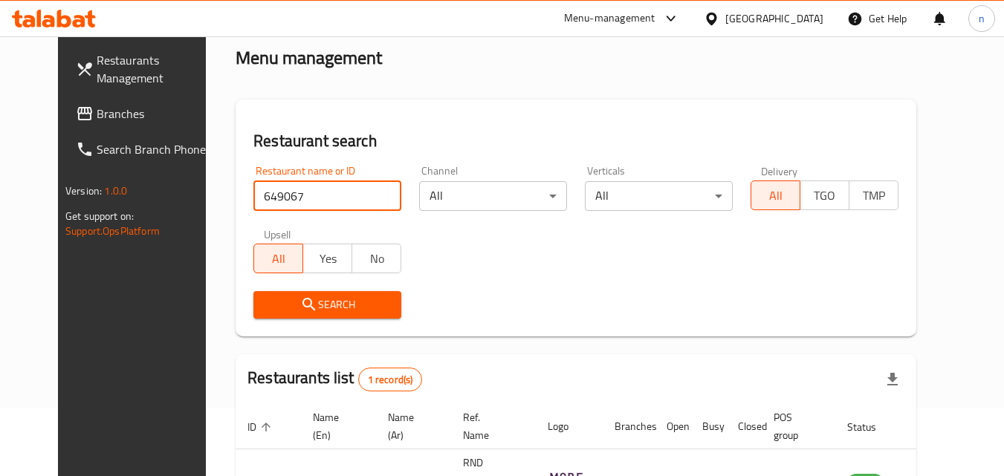
scroll to position [174, 0]
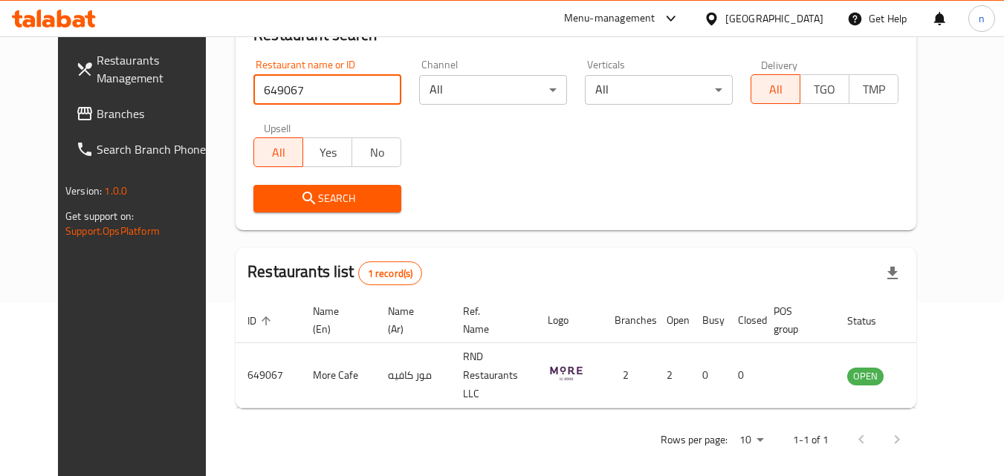
click at [775, 23] on div "[GEOGRAPHIC_DATA]" at bounding box center [774, 18] width 98 height 16
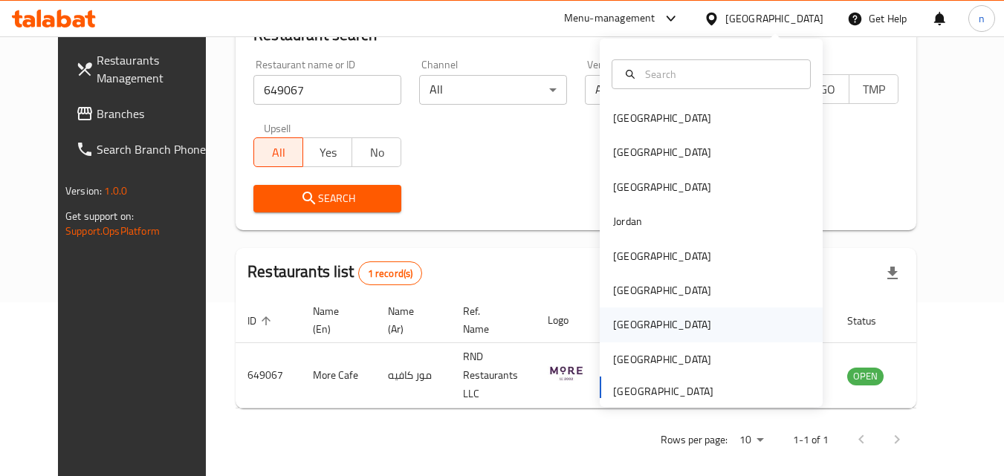
click at [615, 318] on div "[GEOGRAPHIC_DATA]" at bounding box center [662, 325] width 98 height 16
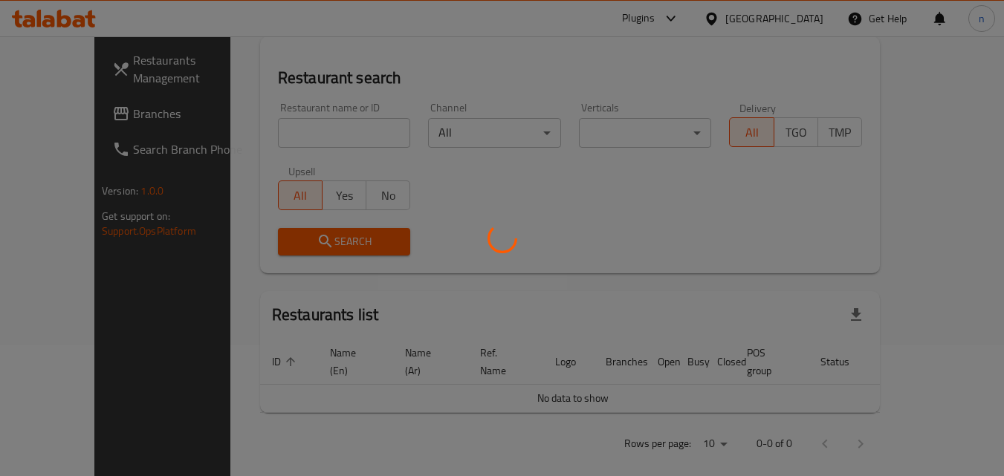
scroll to position [174, 0]
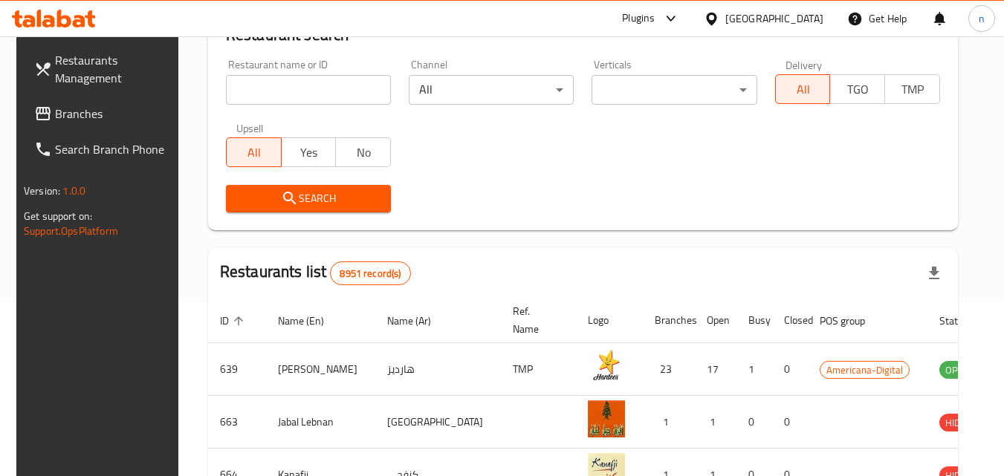
click at [66, 116] on span "Branches" at bounding box center [113, 114] width 117 height 18
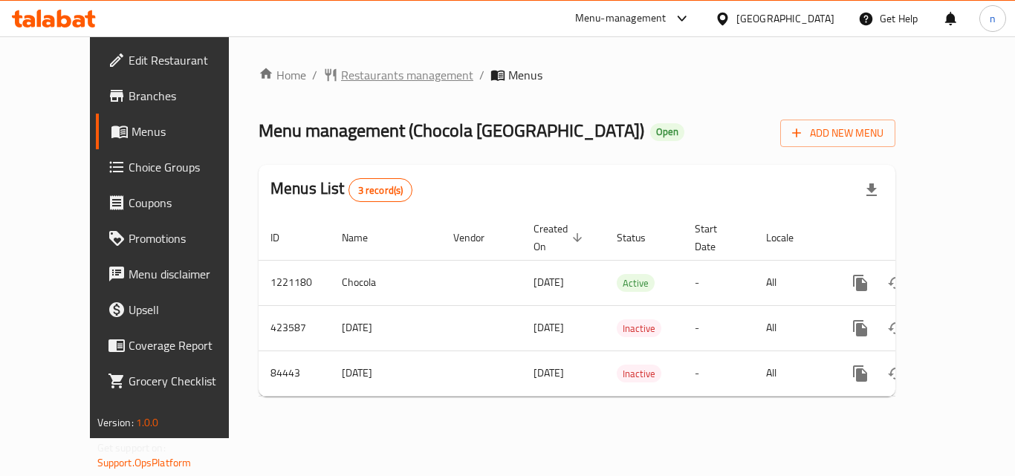
click at [350, 69] on span "Restaurants management" at bounding box center [407, 75] width 132 height 18
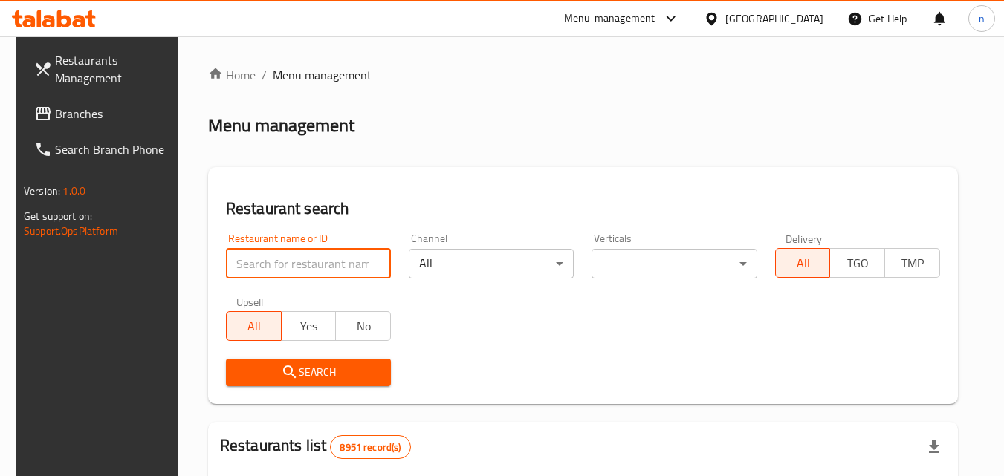
click at [328, 259] on input "search" at bounding box center [308, 264] width 165 height 30
paste input "600759"
type input "600759"
click button "Search" at bounding box center [308, 372] width 165 height 27
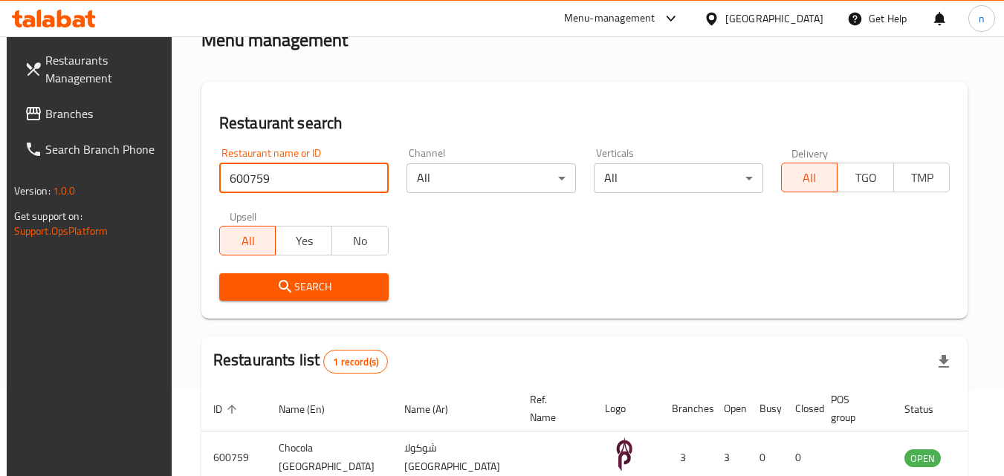
scroll to position [174, 0]
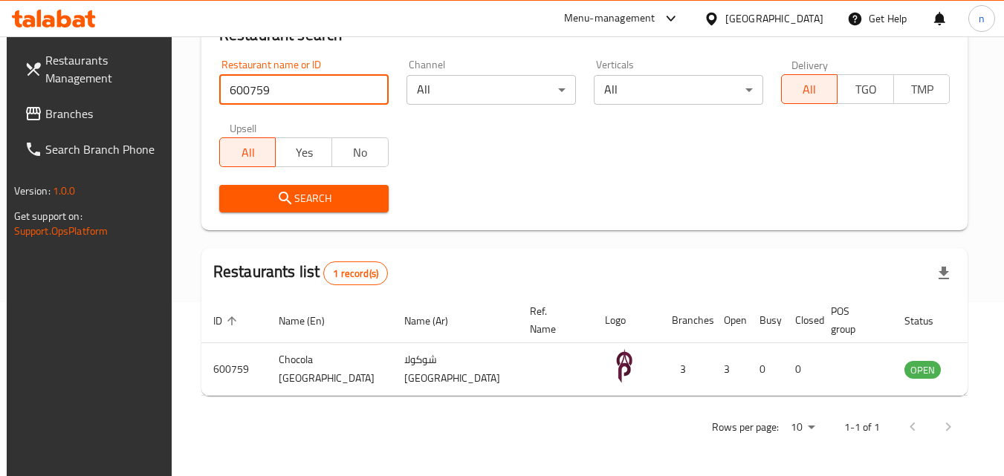
click at [74, 105] on span "Branches" at bounding box center [103, 114] width 117 height 18
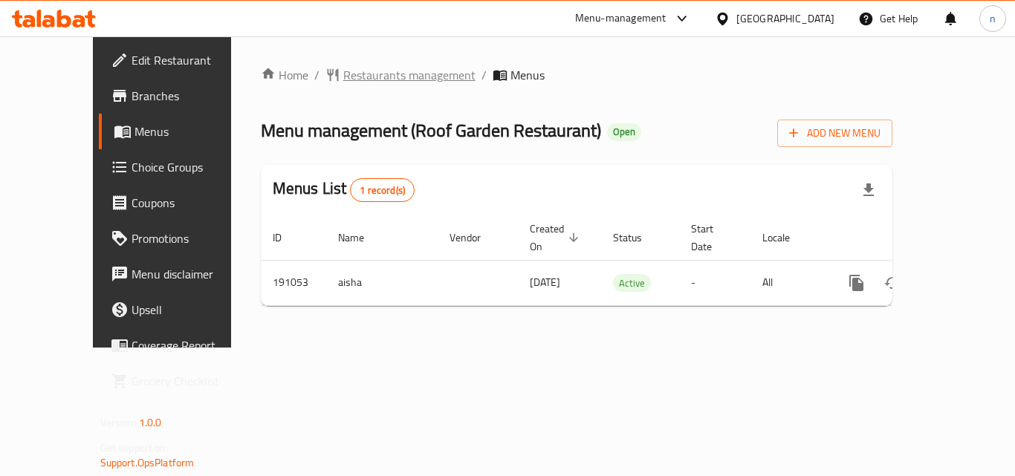
click at [356, 70] on span "Restaurants management" at bounding box center [409, 75] width 132 height 18
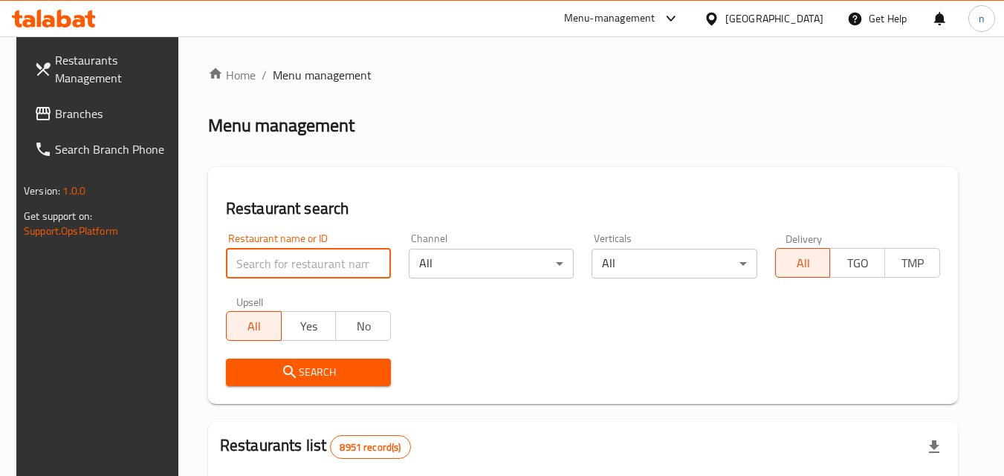
click at [334, 269] on input "search" at bounding box center [308, 264] width 165 height 30
paste input "620678"
type input "620678"
click button "Search" at bounding box center [308, 372] width 165 height 27
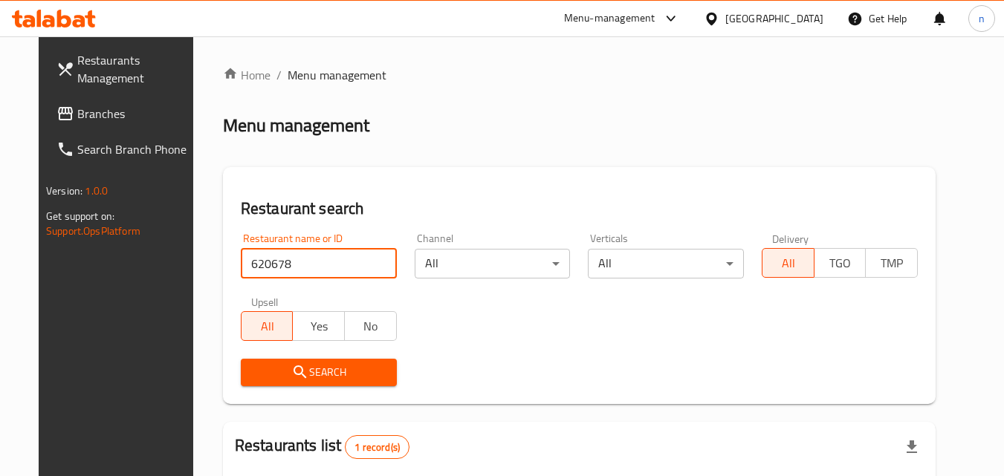
scroll to position [174, 0]
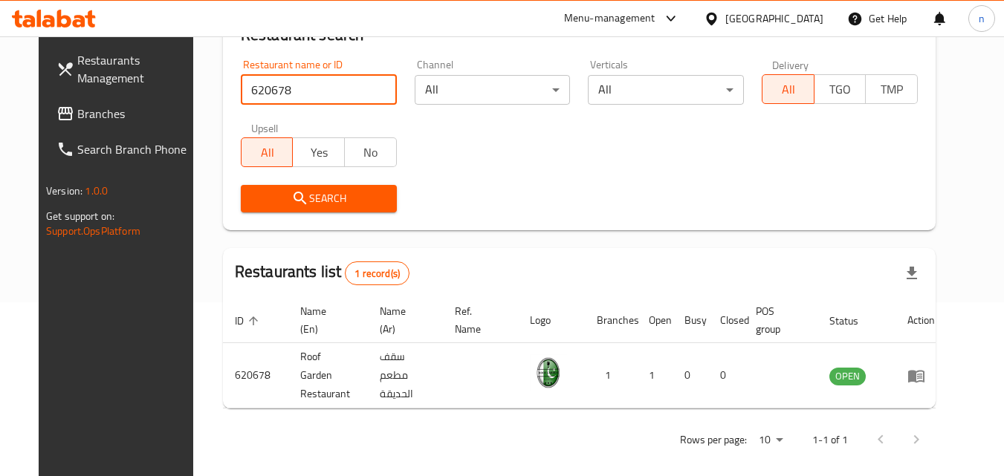
click at [810, 24] on div "[GEOGRAPHIC_DATA]" at bounding box center [774, 18] width 98 height 16
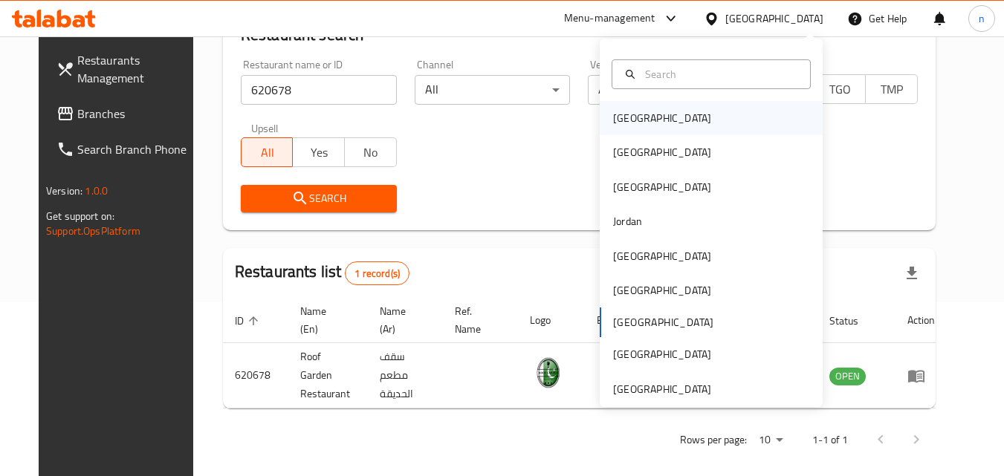
click at [615, 124] on div "Bahrain" at bounding box center [662, 118] width 98 height 16
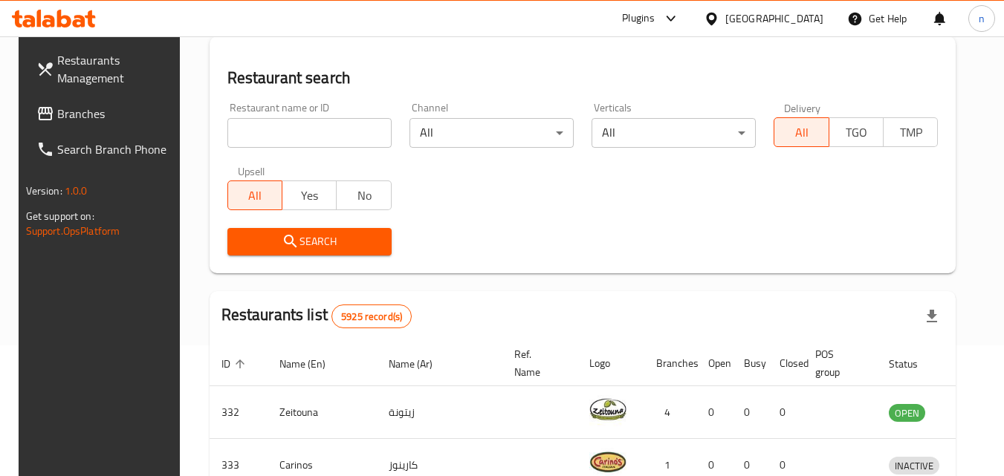
scroll to position [174, 0]
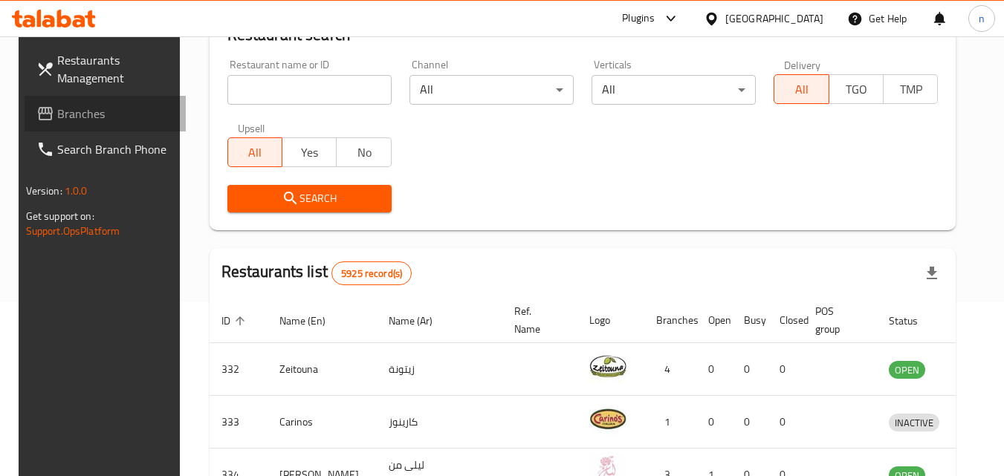
click at [67, 114] on span "Branches" at bounding box center [115, 114] width 117 height 18
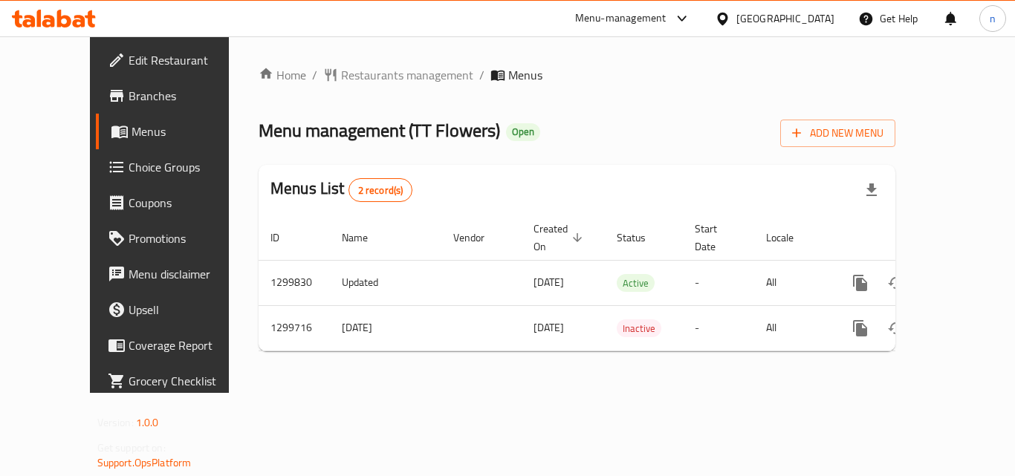
click at [364, 74] on span "Restaurants management" at bounding box center [407, 75] width 132 height 18
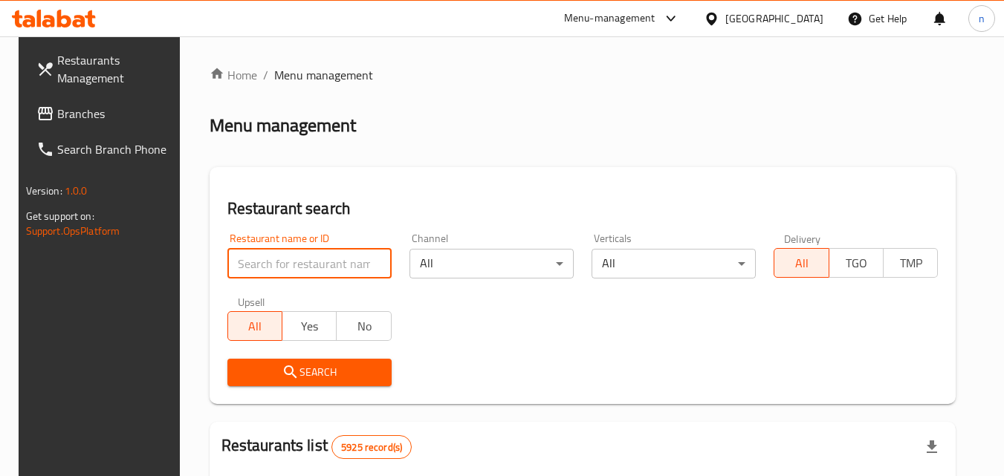
click at [358, 261] on input "search" at bounding box center [309, 264] width 164 height 30
paste input "701413"
type input "701413"
click button "Search" at bounding box center [309, 372] width 164 height 27
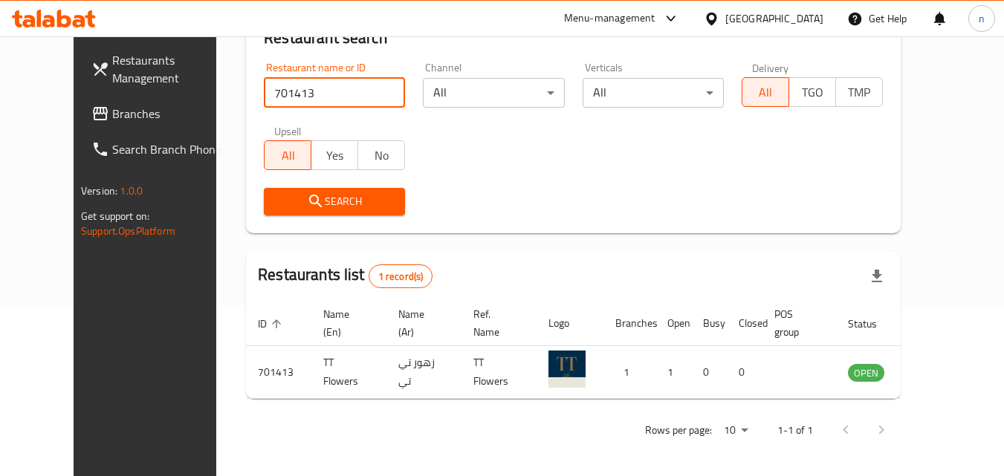
scroll to position [174, 0]
